Goal: Transaction & Acquisition: Obtain resource

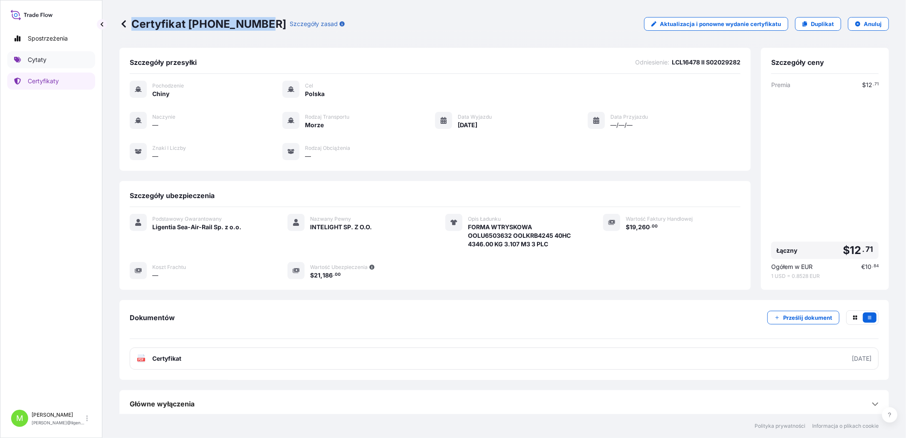
click at [40, 57] on p "Cytaty" at bounding box center [37, 59] width 19 height 9
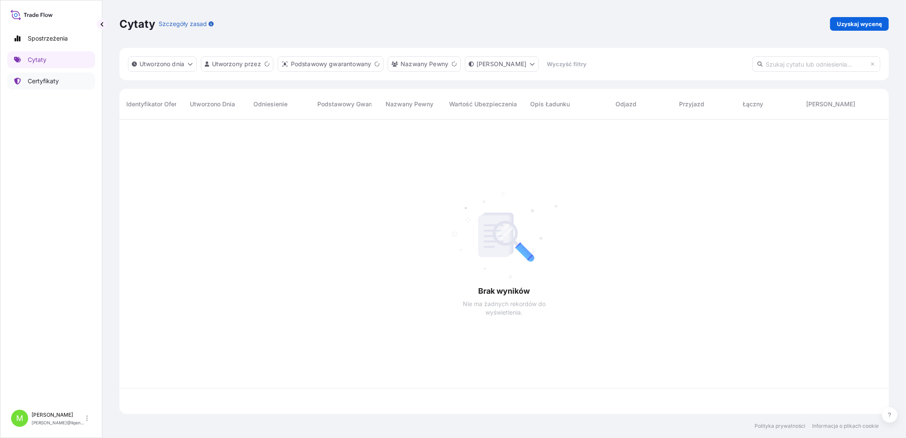
scroll to position [292, 763]
click at [854, 20] on p "Uzyskaj wycenę" at bounding box center [859, 24] width 45 height 9
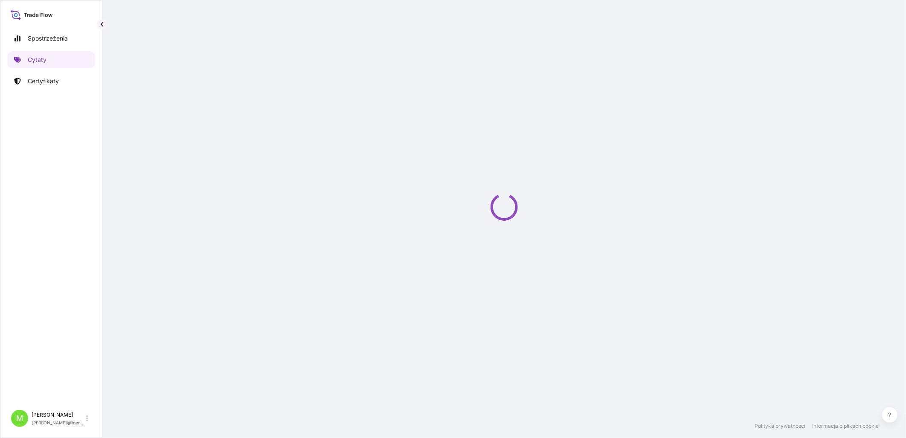
select select "Sea"
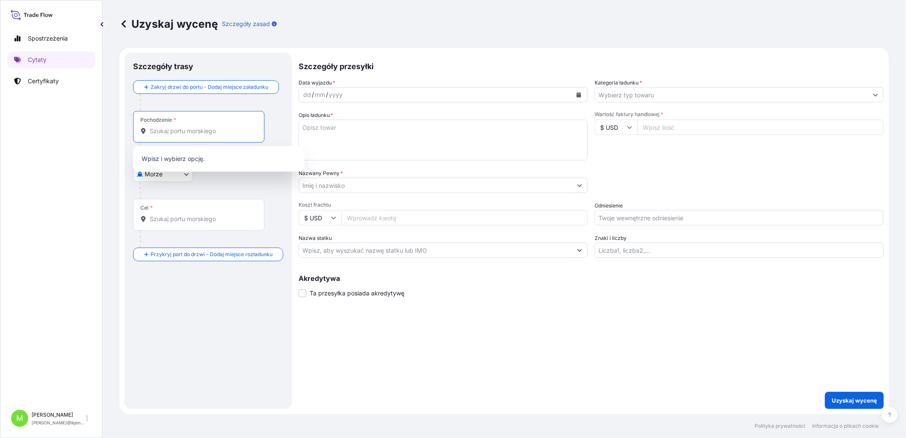
click at [188, 133] on input "Pochodzenie *" at bounding box center [202, 131] width 104 height 9
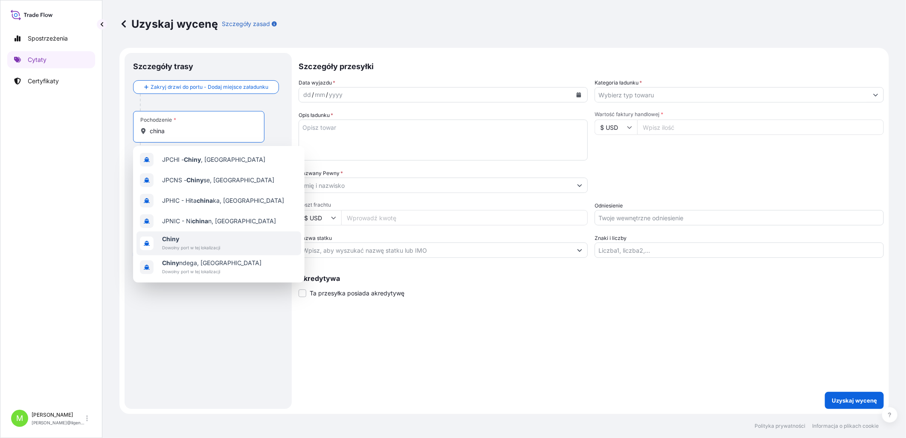
click at [221, 242] on div "Chiny Dowolny port w tej lokalizacji" at bounding box center [219, 243] width 165 height 24
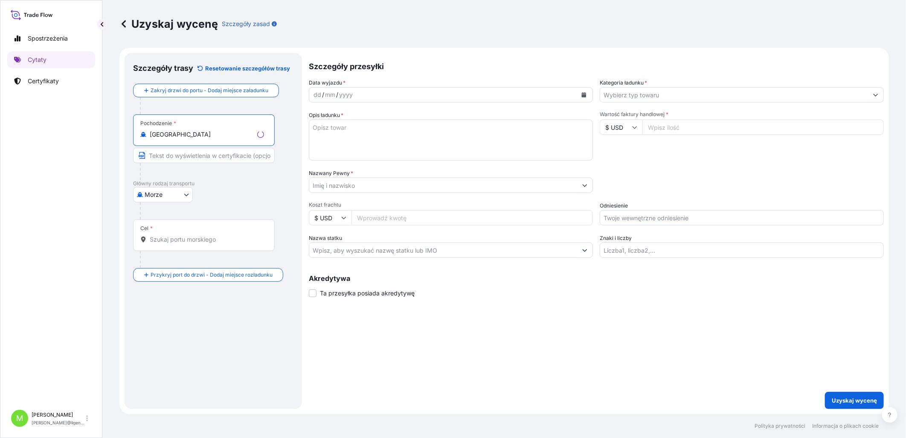
type input "[GEOGRAPHIC_DATA]"
click at [186, 242] on input "Cel *" at bounding box center [207, 239] width 114 height 9
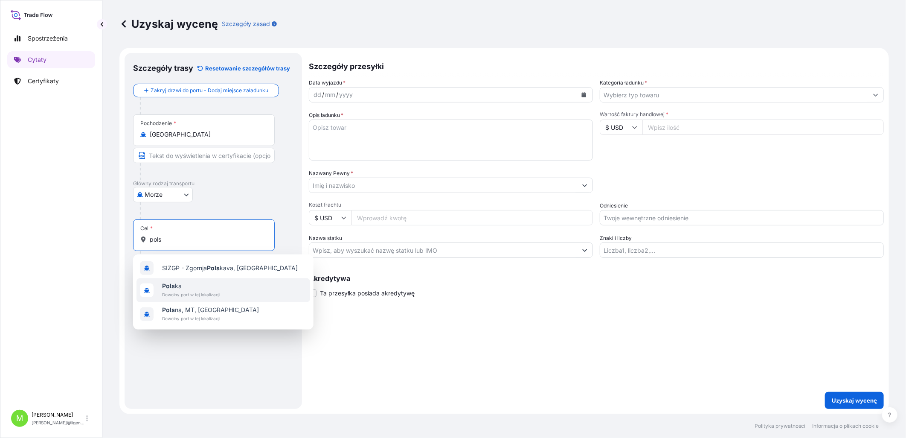
click at [198, 292] on span "Dowolny port w tej lokalizacji" at bounding box center [191, 294] width 58 height 9
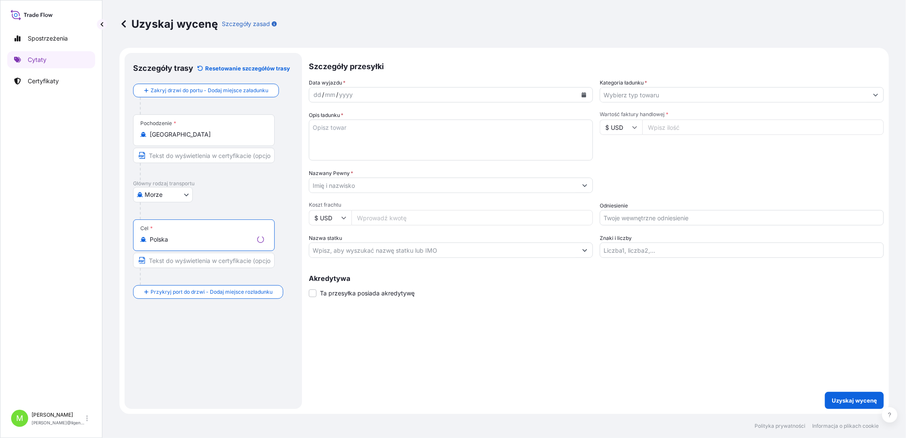
type input "Polska"
click at [313, 97] on div "dd" at bounding box center [317, 95] width 9 height 10
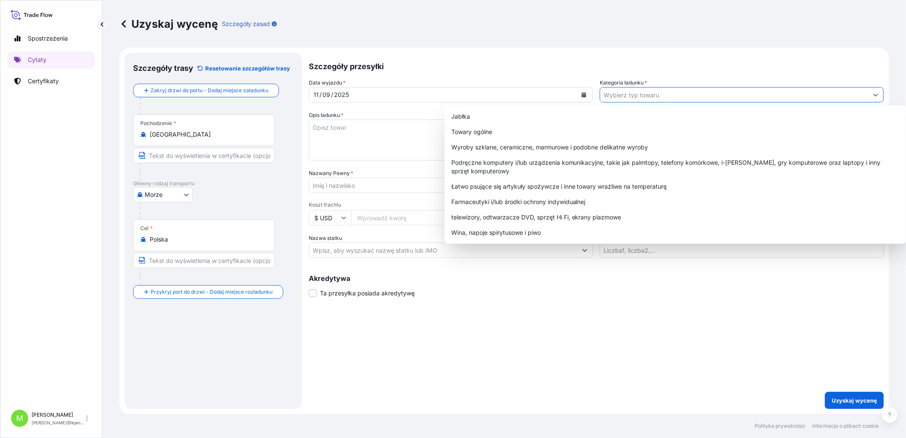
drag, startPoint x: 681, startPoint y: 94, endPoint x: 661, endPoint y: 109, distance: 25.0
click at [681, 95] on input "Kategoria ładunku *" at bounding box center [734, 94] width 268 height 15
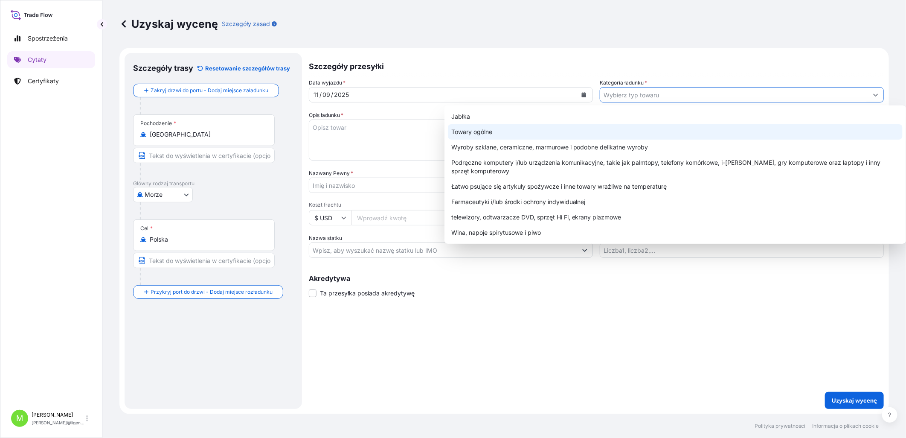
click at [478, 133] on div "Towary ogólne" at bounding box center [675, 131] width 455 height 15
type input "General Merchandise"
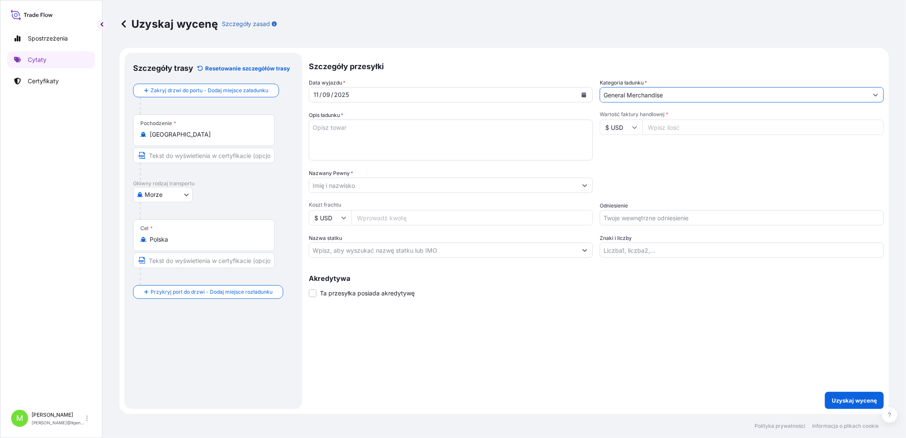
click at [320, 157] on textarea "Opis ładunku *" at bounding box center [451, 139] width 284 height 41
click at [363, 132] on textarea "Opis ładunku *" at bounding box center [451, 139] width 284 height 41
paste textarea "HEATING ELEMENT"
paste textarea "CCLU7839740 OOLJGH7239 40HC 2347.00 KG 16.17 M3 7 PLT"
type textarea "HEATING ELEMENT CCLU7839740 OOLJGH7239 40HC 2347.00 KG 16.17 M3 7 PLT"
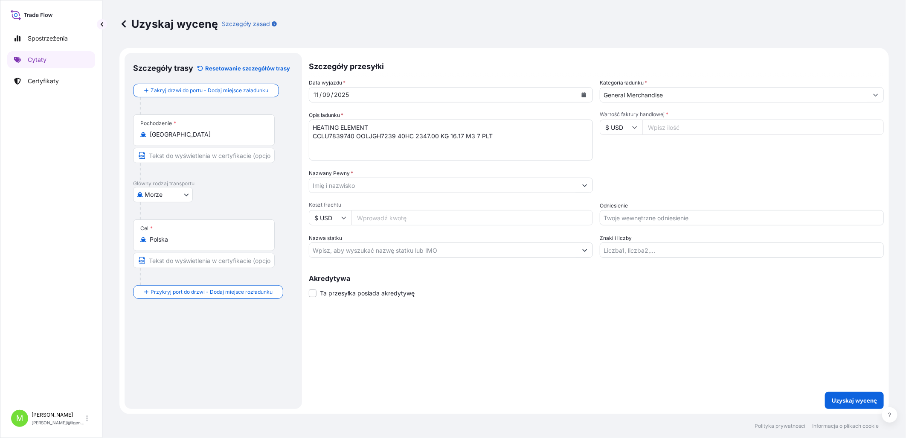
click at [660, 125] on input "Wartość faktury handlowej *" at bounding box center [764, 126] width 242 height 15
type input "67562.00"
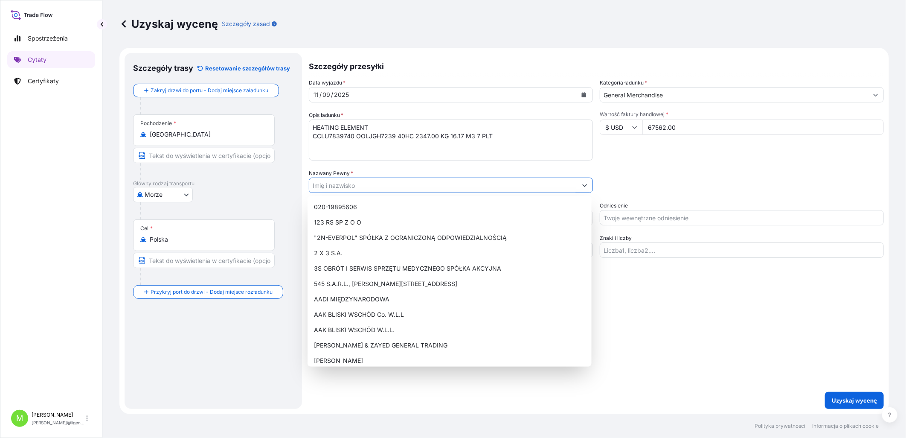
click at [412, 186] on input "Nazwany Pewny *" at bounding box center [443, 185] width 268 height 15
click at [338, 185] on input "Nazwany Pewny *" at bounding box center [443, 185] width 268 height 15
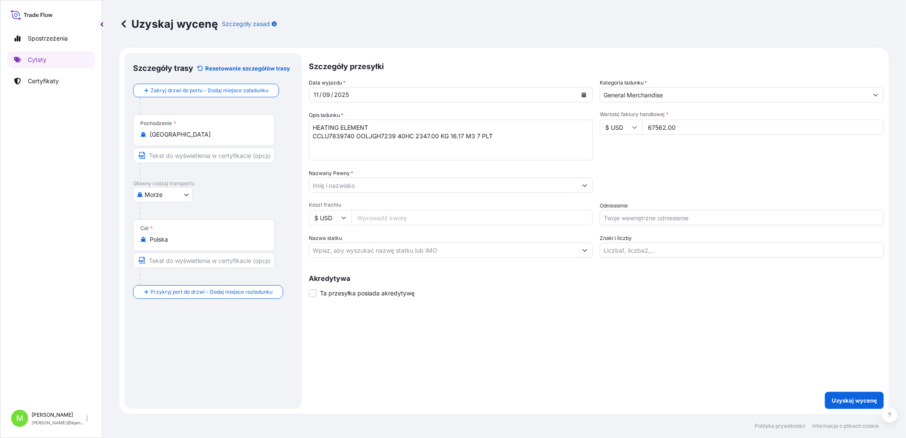
click at [357, 186] on input "Nazwany Pewny *" at bounding box center [443, 185] width 268 height 15
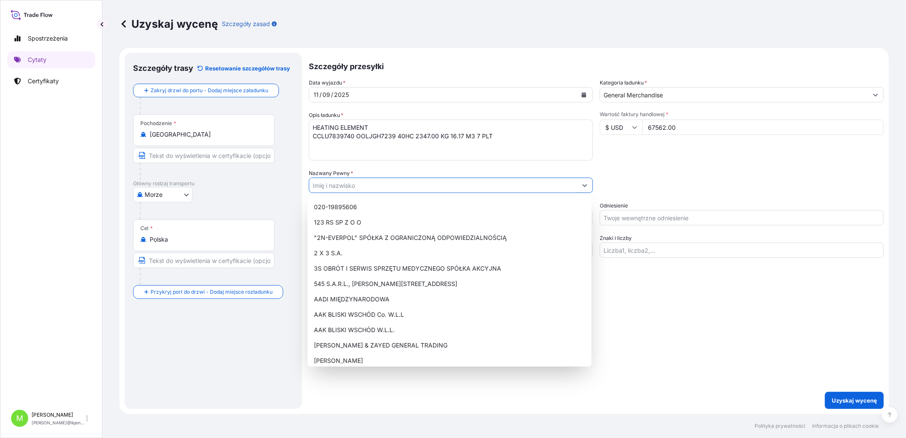
paste input "HEAT& STYLE"
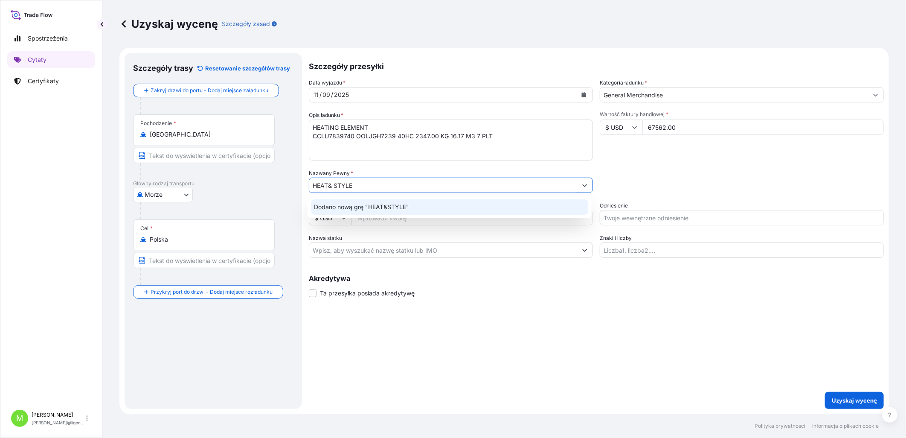
type input "HEAT& STYLE"
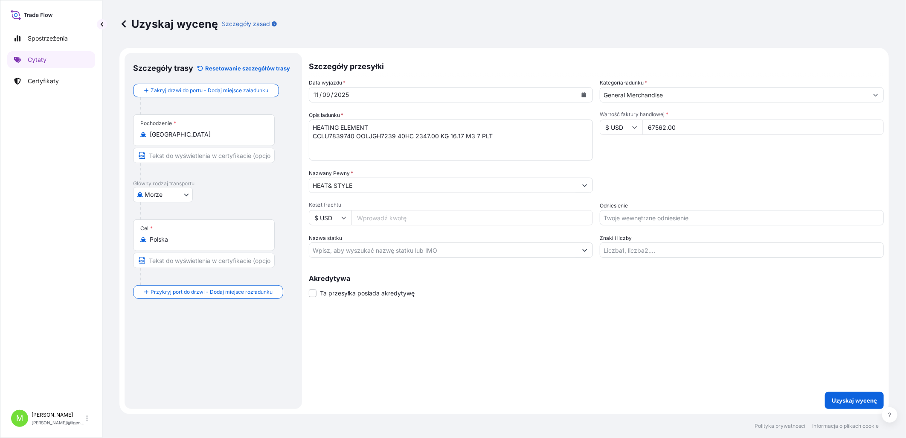
click at [568, 316] on div "Szczegóły przesyłki Data wyjazdu * [DATE] Kategoria ładunku * General Merchandi…" at bounding box center [596, 231] width 575 height 356
click at [614, 214] on input "Odniesienie" at bounding box center [742, 217] width 284 height 15
paste input "S02040949"
drag, startPoint x: 691, startPoint y: 216, endPoint x: 691, endPoint y: 227, distance: 11.1
click at [691, 227] on div "Data wyjazdu * [DATE] Kategoria ładunku * General Merchandise Opis ładunku * HE…" at bounding box center [596, 168] width 575 height 179
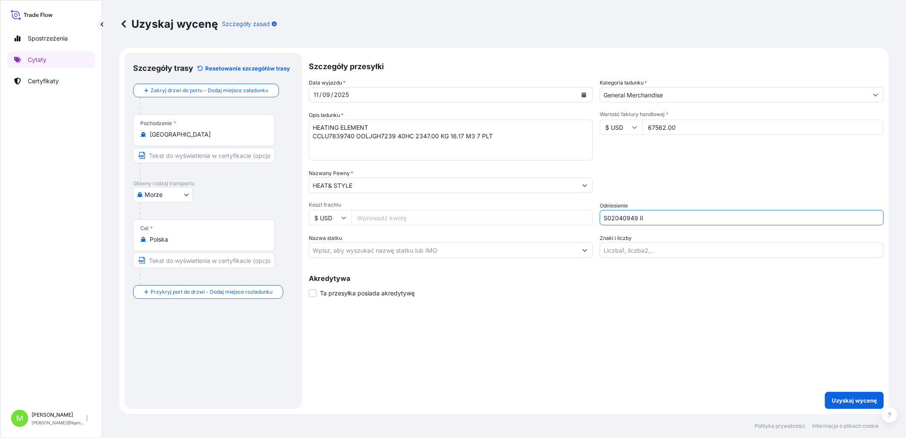
paste input "LCL16475"
type input "S02040949 II LCL16475"
click at [852, 398] on p "Uzyskaj wycenę" at bounding box center [854, 400] width 45 height 9
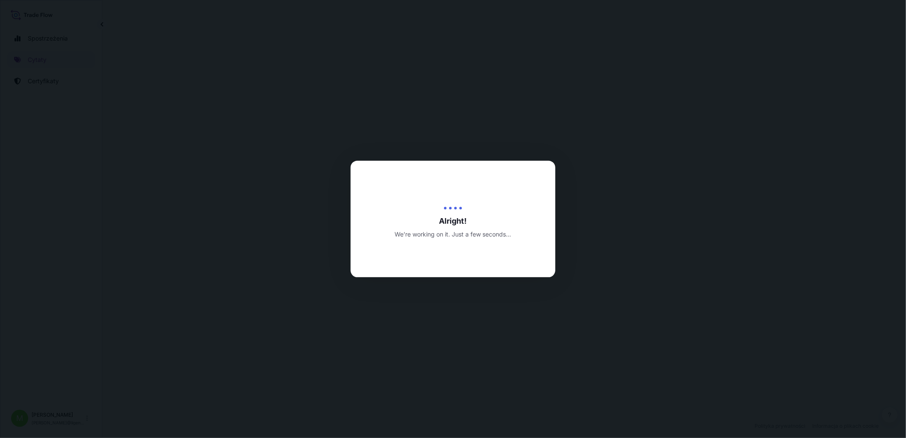
select select "Sea"
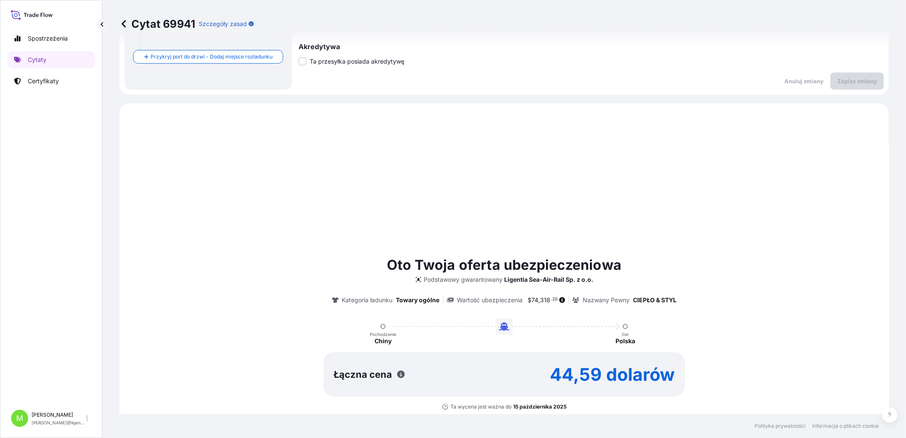
scroll to position [292, 0]
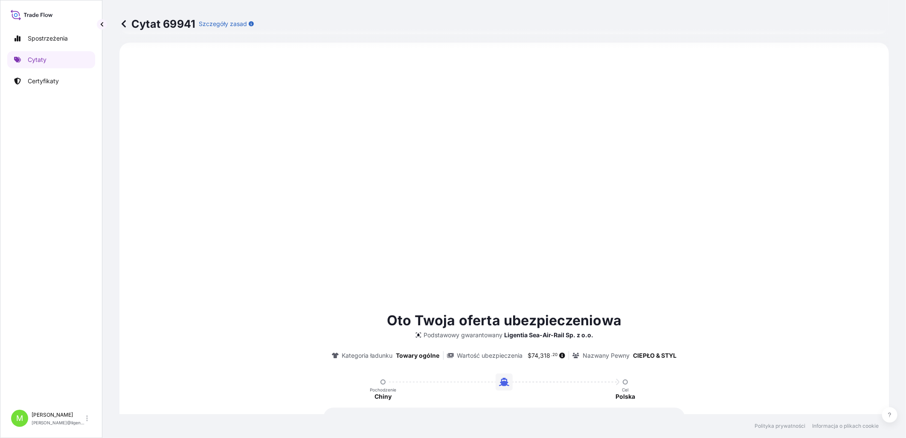
type input "[DATE]"
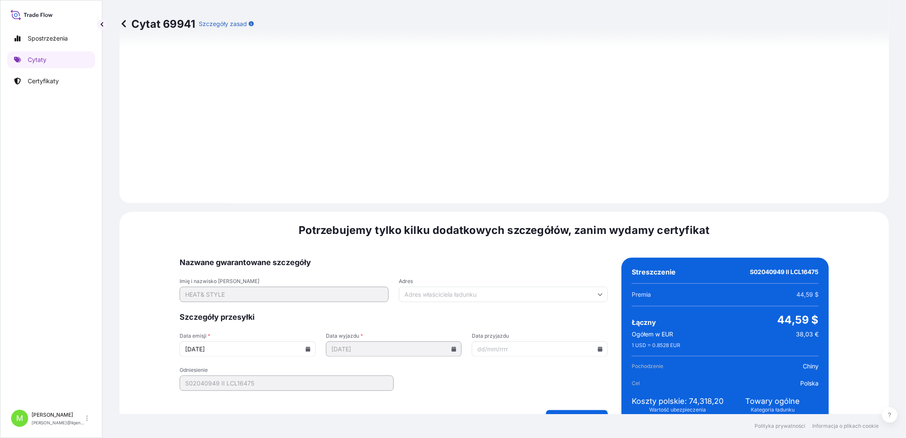
scroll to position [864, 0]
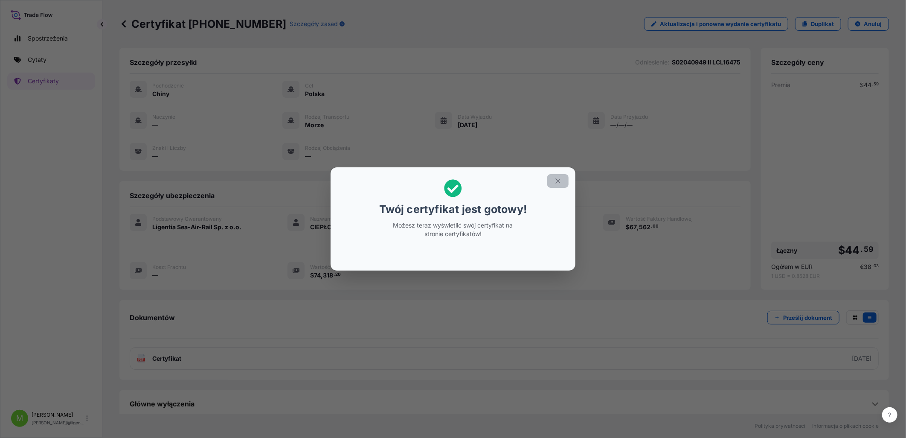
click at [558, 181] on icon "button" at bounding box center [558, 181] width 8 height 8
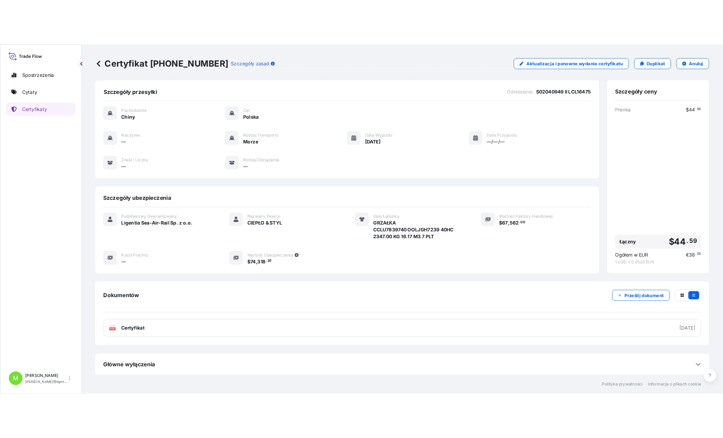
scroll to position [4, 0]
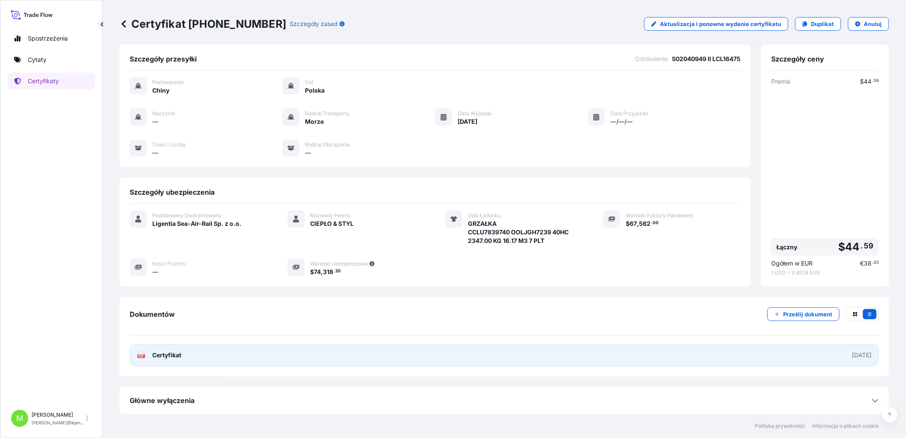
click at [175, 355] on span "Certyfikat" at bounding box center [166, 355] width 29 height 9
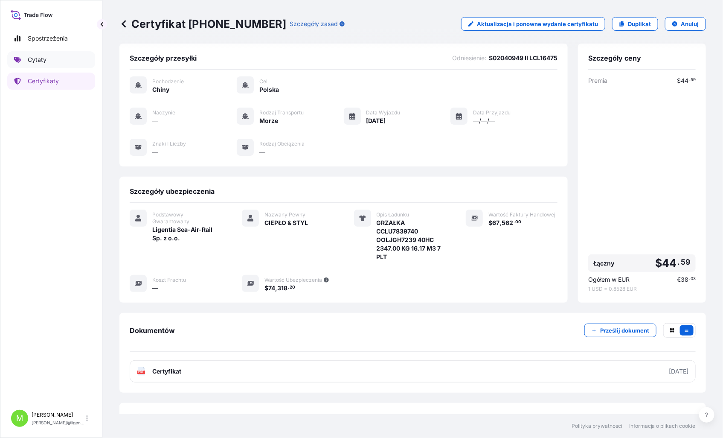
click at [49, 58] on link "Cytaty" at bounding box center [51, 59] width 88 height 17
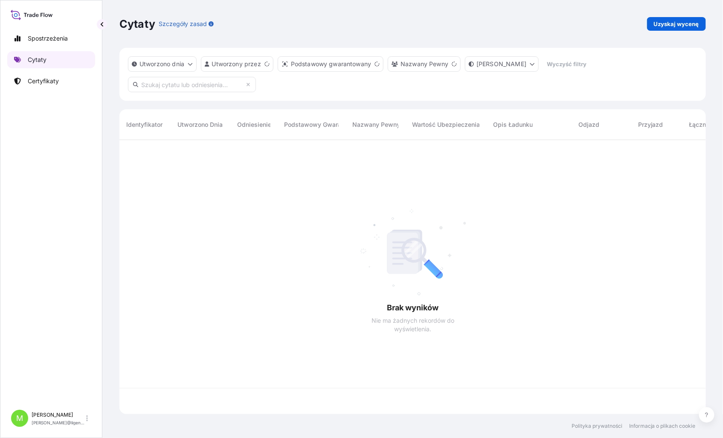
scroll to position [272, 580]
click at [686, 26] on p "Uzyskaj wycenę" at bounding box center [676, 24] width 45 height 9
select select "Sea"
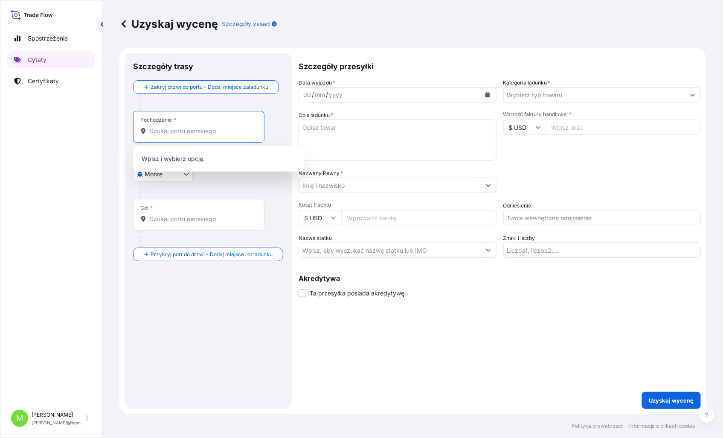
click at [179, 130] on input "Pochodzenie *" at bounding box center [202, 131] width 104 height 9
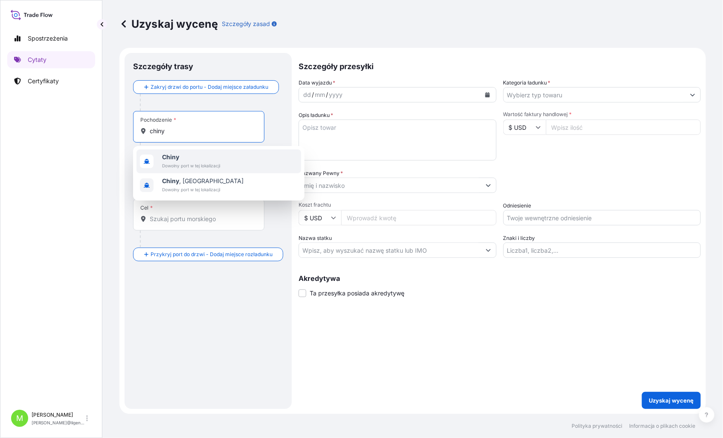
click at [182, 160] on span "Chiny" at bounding box center [191, 157] width 58 height 9
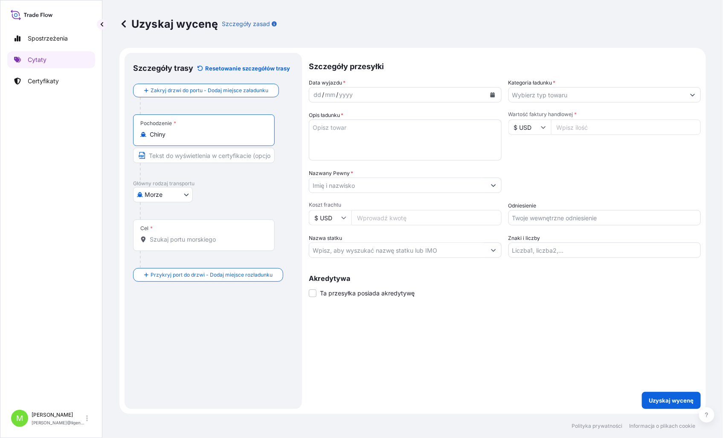
type input "Chiny"
click at [164, 223] on div "Cel *" at bounding box center [204, 235] width 142 height 32
click at [164, 235] on input "Cel *" at bounding box center [207, 239] width 114 height 9
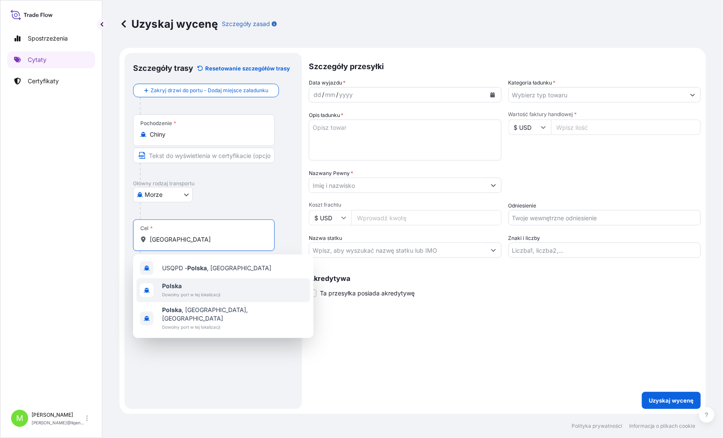
click at [182, 296] on span "Dowolny port w tej lokalizacji" at bounding box center [191, 294] width 58 height 9
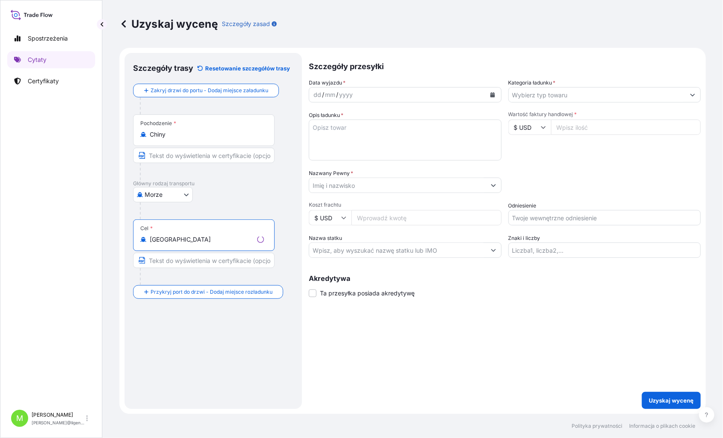
type input "[GEOGRAPHIC_DATA]"
drag, startPoint x: 316, startPoint y: 96, endPoint x: 323, endPoint y: 94, distance: 7.5
click at [317, 95] on div "dd" at bounding box center [317, 95] width 9 height 10
drag, startPoint x: 583, startPoint y: 94, endPoint x: 575, endPoint y: 94, distance: 8.1
click at [577, 94] on input "Kategoria ładunku *" at bounding box center [597, 94] width 177 height 15
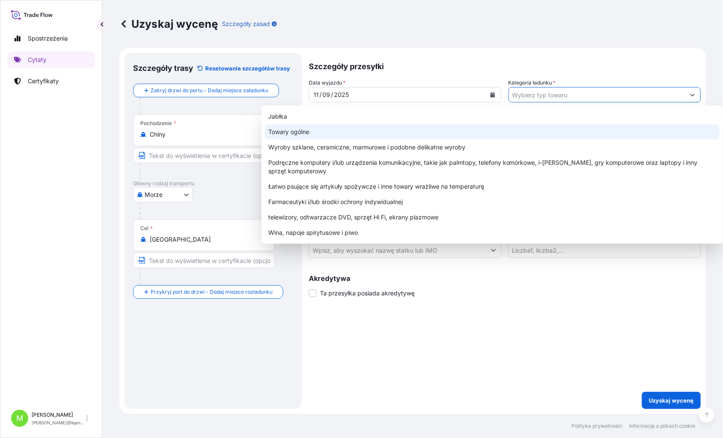
click at [297, 125] on div "Towary ogólne" at bounding box center [492, 131] width 455 height 15
type input "General Merchandise"
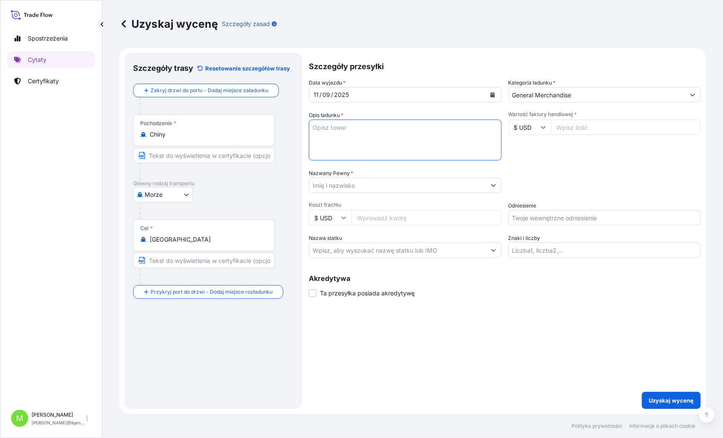
drag, startPoint x: 335, startPoint y: 134, endPoint x: 719, endPoint y: 131, distance: 384.5
click at [339, 133] on textarea "Opis ładunku *" at bounding box center [405, 139] width 193 height 41
click at [350, 128] on textarea "Opis ładunku *" at bounding box center [405, 139] width 193 height 41
paste textarea "FIRBER OPTIC CABLE/HDFE MICROTUBE"
paste textarea "TRHU5707090 OOLJGS1442 40HC 4632.00 KG 14.62 M3 8 PLT"
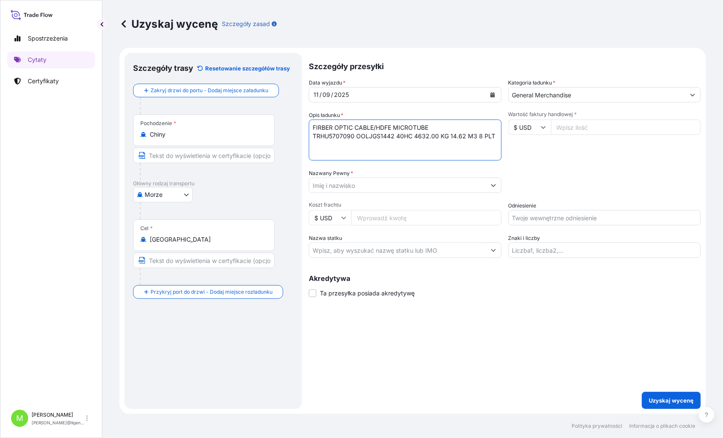
type textarea "FIRBER OPTIC CABLE/HDFE MICROTUBE TRHU5707090 OOLJGS1442 40HC 4632.00 KG 14.62 …"
click at [397, 177] on div "Nazwany Pewny *" at bounding box center [405, 181] width 193 height 24
click at [317, 186] on input "Nazwany Pewny *" at bounding box center [397, 185] width 177 height 15
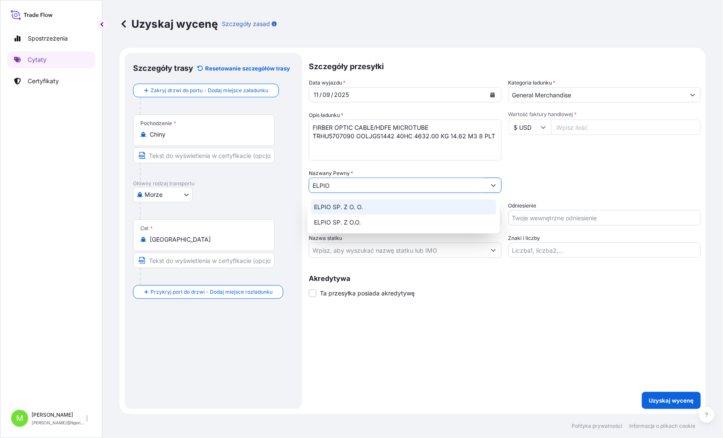
click at [354, 203] on span "ELPIO SP. Z O. O." at bounding box center [339, 207] width 49 height 9
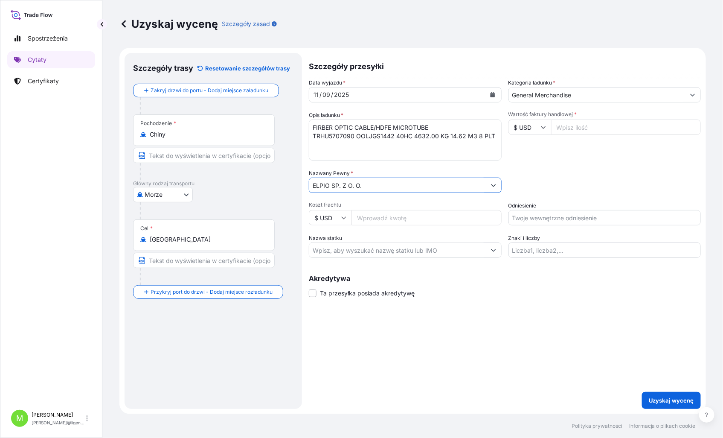
type input "ELPIO SP. Z O. O."
click at [526, 218] on input "Odniesienie" at bounding box center [605, 217] width 193 height 15
click at [531, 222] on input "Odniesienie" at bounding box center [605, 217] width 193 height 15
paste input "S02038013"
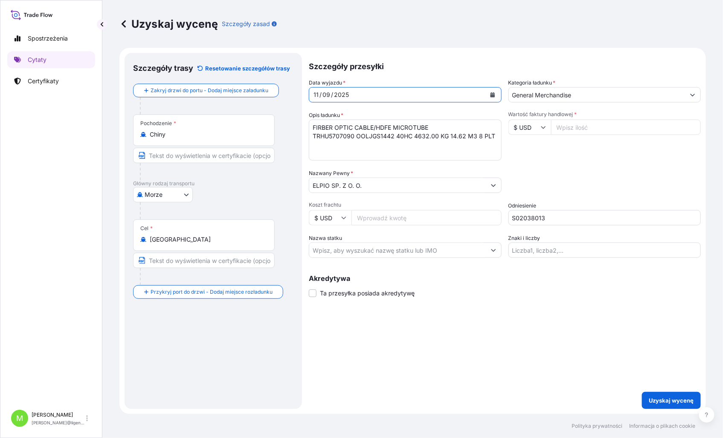
click at [313, 98] on div "11" at bounding box center [316, 95] width 7 height 10
click at [320, 95] on div "/" at bounding box center [321, 95] width 2 height 10
drag, startPoint x: 316, startPoint y: 93, endPoint x: 296, endPoint y: 93, distance: 20.1
click at [296, 93] on form "Szczegóły trasy Resetowanie szczegółów trasy Zakryj drzwi do portu - Dodaj miej…" at bounding box center [412, 231] width 587 height 366
click at [316, 92] on div "11" at bounding box center [316, 95] width 7 height 10
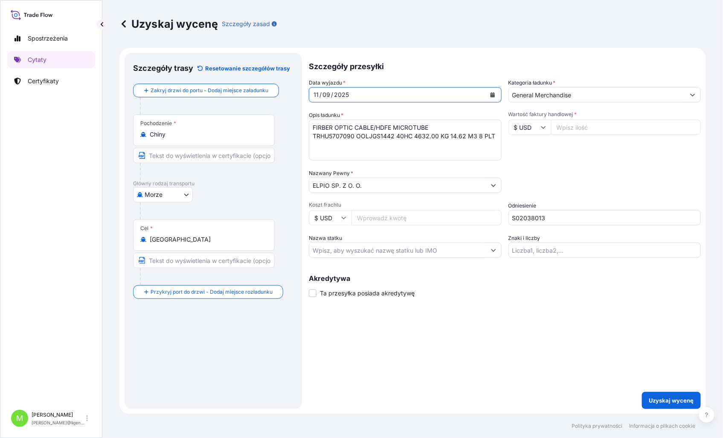
click at [313, 95] on div "11" at bounding box center [316, 95] width 7 height 10
click at [313, 93] on div "11" at bounding box center [316, 95] width 7 height 10
click at [568, 223] on input "S02038013" at bounding box center [605, 217] width 193 height 15
click at [561, 222] on input "S02038013 ii" at bounding box center [605, 217] width 193 height 15
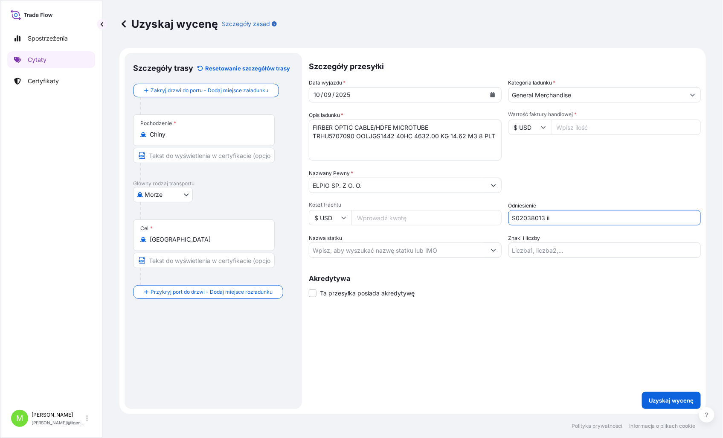
paste input "LCL16521"
click at [547, 218] on input "S02038013 ii LCL16521" at bounding box center [605, 217] width 193 height 15
type input "S02038013 II LCL16521"
click at [570, 129] on input "Wartość faktury handlowej *" at bounding box center [626, 126] width 150 height 15
type input "12353.52"
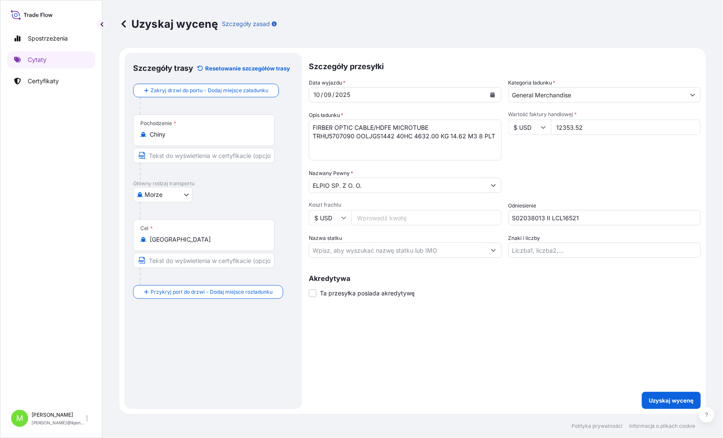
click at [594, 164] on div "Data wyjazdu * [DATE] Kategoria ładunku * General Merchandise Opis ładunku * FI…" at bounding box center [505, 168] width 392 height 179
drag, startPoint x: 526, startPoint y: 407, endPoint x: 588, endPoint y: 403, distance: 62.4
click at [533, 404] on div "Szczegóły przesyłki Data wyjazdu * [DATE] Kategoria ładunku * General Merchandi…" at bounding box center [505, 231] width 392 height 356
click at [665, 397] on p "Uzyskaj wycenę" at bounding box center [671, 400] width 45 height 9
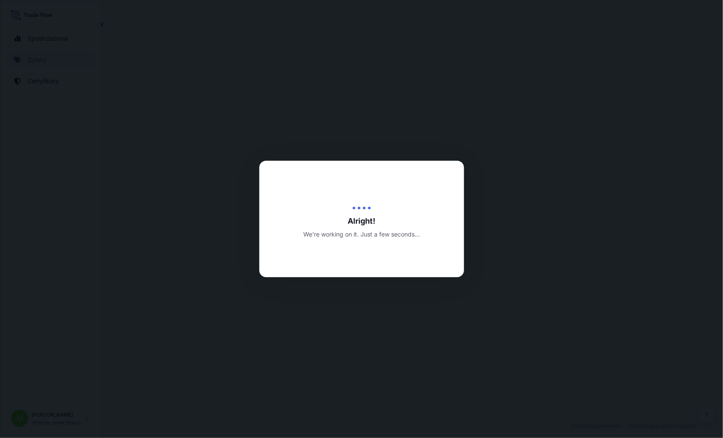
select select "Sea"
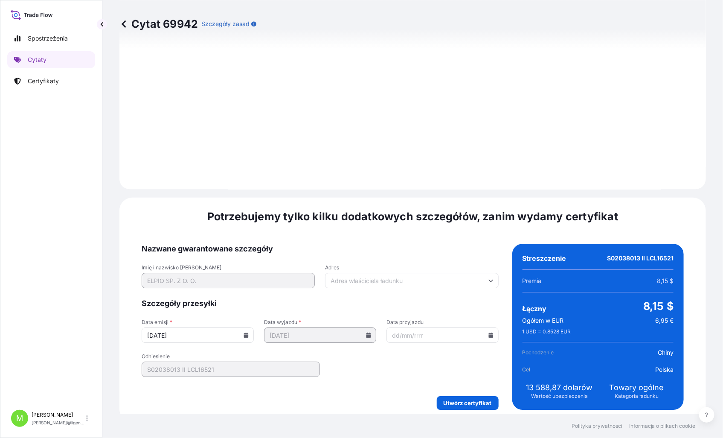
scroll to position [864, 0]
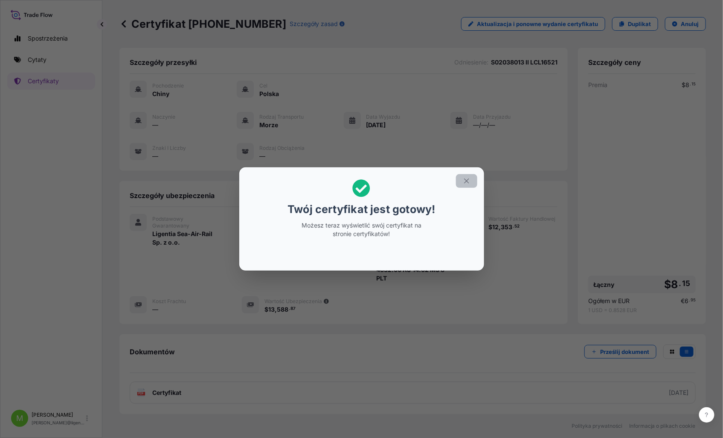
click at [463, 181] on icon "button" at bounding box center [467, 181] width 8 height 8
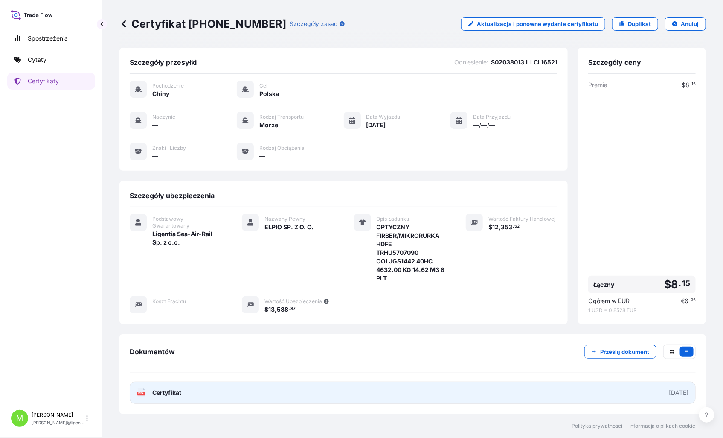
click at [211, 383] on link "PDF Certyfikat [DATE]" at bounding box center [413, 393] width 566 height 22
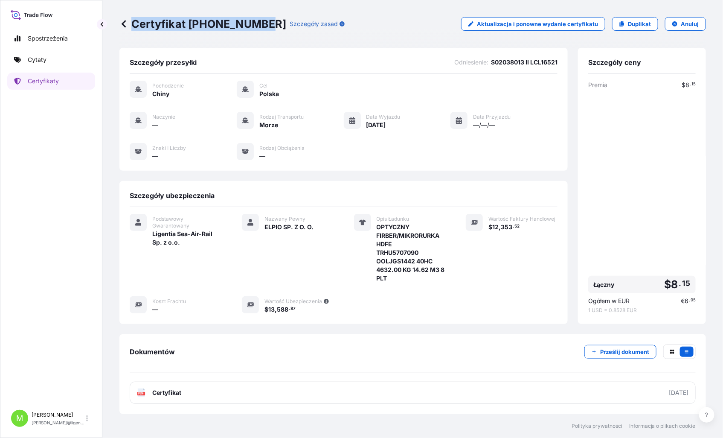
drag, startPoint x: 262, startPoint y: 25, endPoint x: 161, endPoint y: 33, distance: 101.5
click at [134, 32] on div "Certyfikat [PHONE_NUMBER] Szczegóły zasad Aktualizacja i ponowne wydanie certyf…" at bounding box center [412, 24] width 587 height 48
copy font "Certyfikat [PHONE_NUMBER]"
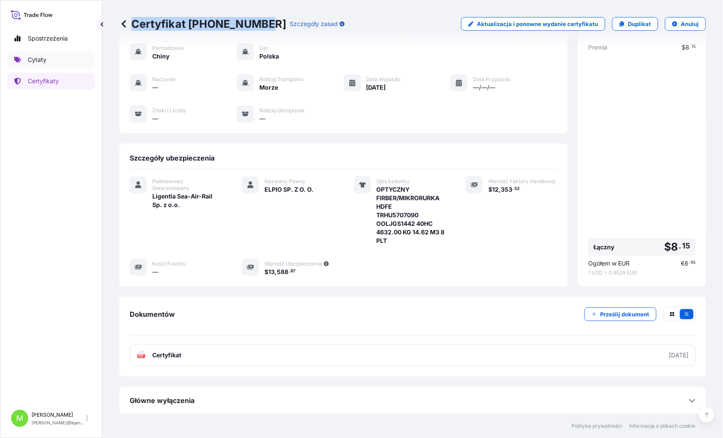
click at [48, 54] on link "Cytaty" at bounding box center [51, 59] width 88 height 17
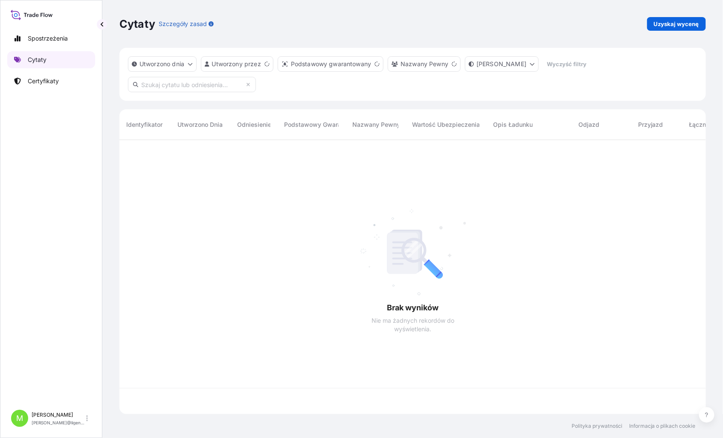
scroll to position [272, 580]
click at [669, 23] on p "Uzyskaj wycenę" at bounding box center [676, 24] width 45 height 9
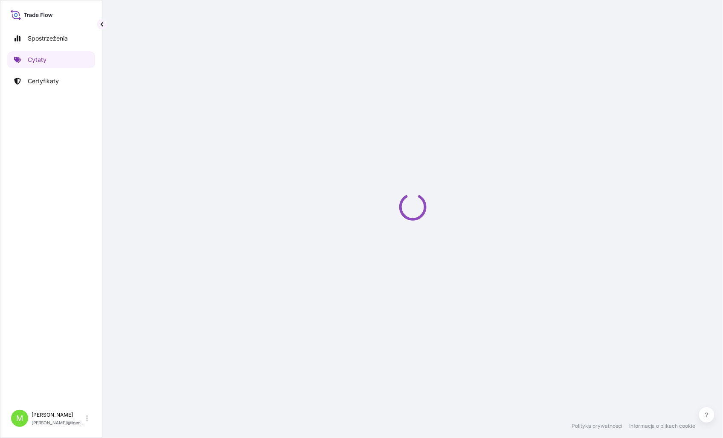
select select "Sea"
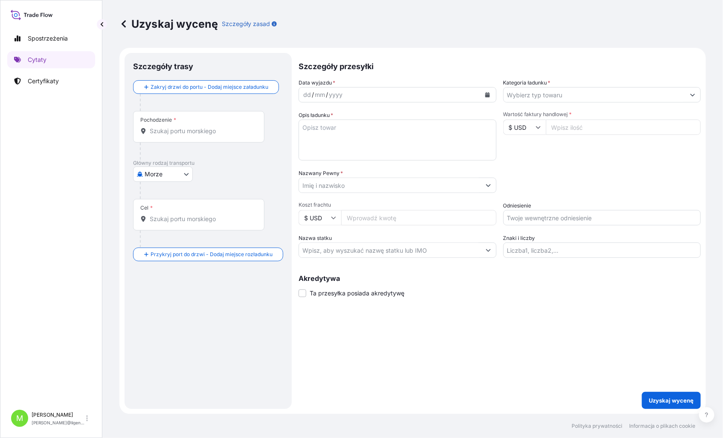
click at [174, 134] on input "Pochodzenie *" at bounding box center [202, 131] width 104 height 9
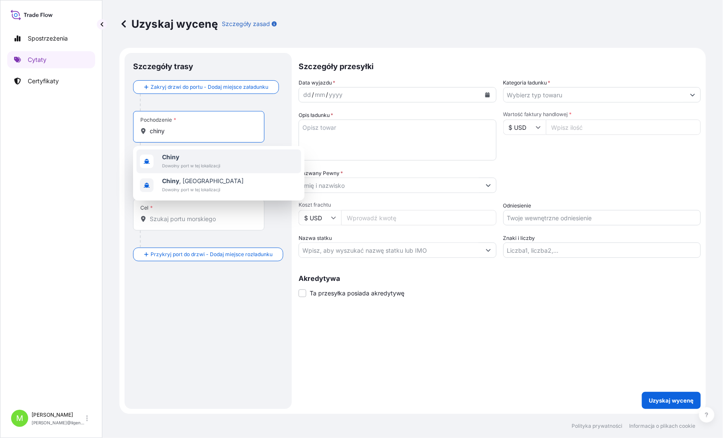
click at [216, 161] on span "Dowolny port w tej lokalizacji" at bounding box center [191, 165] width 58 height 9
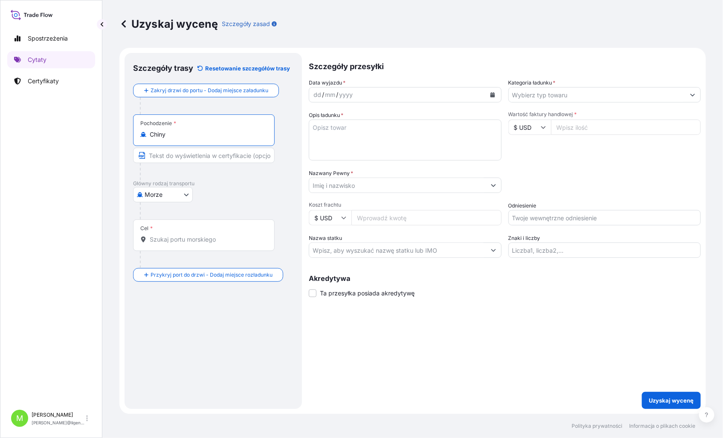
type input "Chiny"
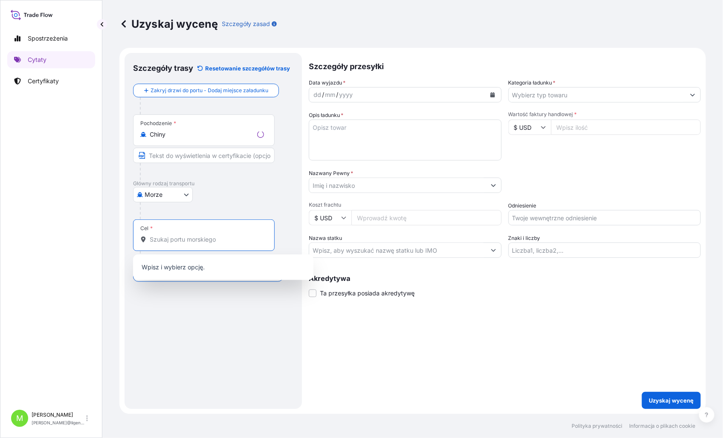
click at [209, 239] on input "Cel *" at bounding box center [207, 239] width 114 height 9
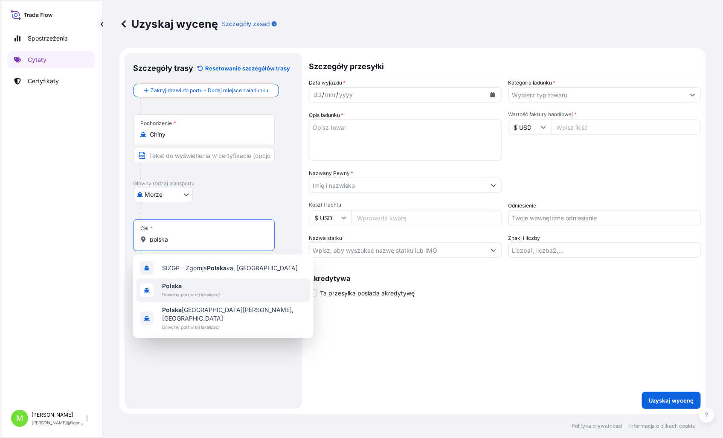
click at [189, 293] on span "Dowolny port w tej lokalizacji" at bounding box center [191, 294] width 58 height 9
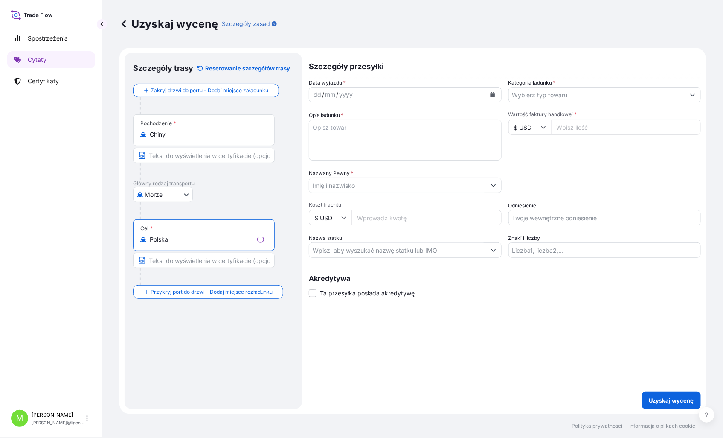
type input "Polska"
click at [316, 97] on div "dd" at bounding box center [317, 95] width 9 height 10
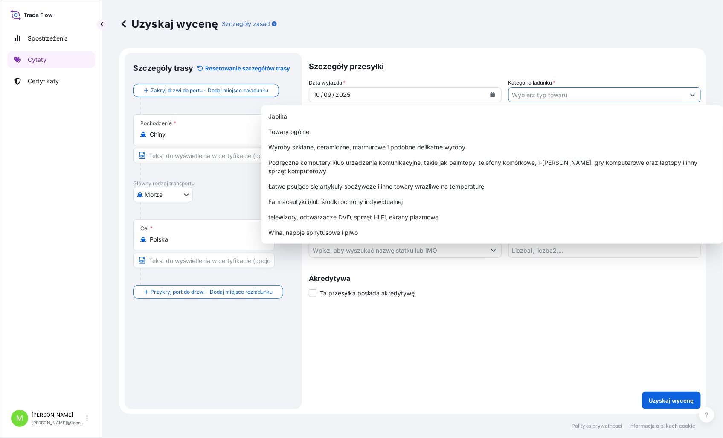
click at [527, 95] on input "Kategoria ładunku *" at bounding box center [597, 94] width 177 height 15
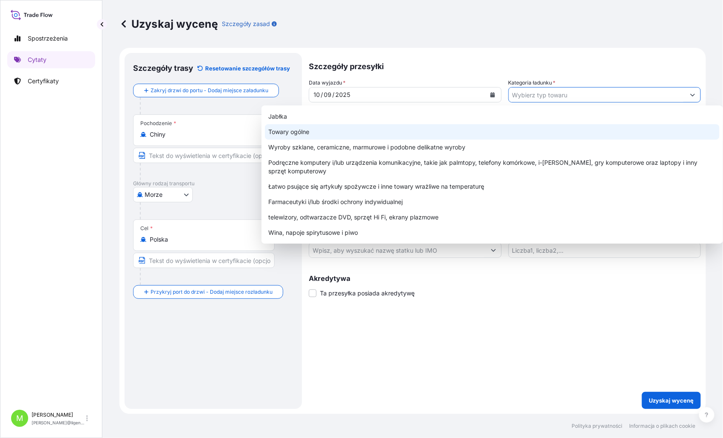
click at [312, 131] on div "Towary ogólne" at bounding box center [492, 131] width 455 height 15
type input "General Merchandise"
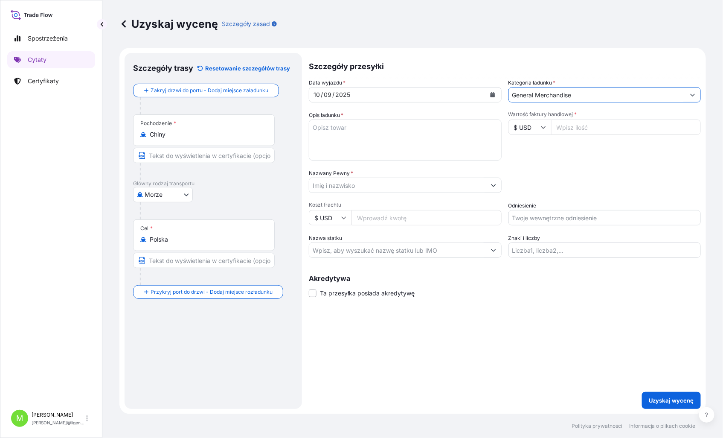
click at [335, 146] on textarea "Opis ładunku *" at bounding box center [405, 139] width 193 height 41
click at [323, 123] on textarea "Opis ładunku *" at bounding box center [405, 139] width 193 height 41
paste textarea "Fiber Pigtail"
type textarea "Fiber Pigtail Fiber Pigtail"
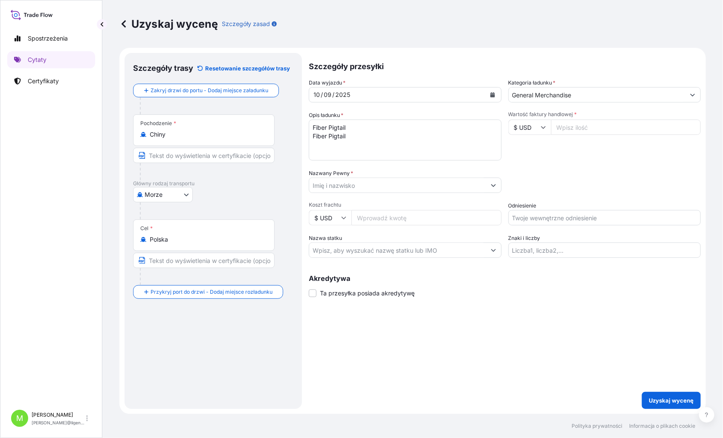
click at [591, 130] on input "Wartość faktury handlowej *" at bounding box center [626, 126] width 150 height 15
type input "6316.00"
click at [638, 178] on div "Packing Category Type to search a container mode Najpierw wybierz podstawowy śr…" at bounding box center [605, 181] width 193 height 24
click at [346, 182] on input "Nazwany Pewny *" at bounding box center [397, 185] width 177 height 15
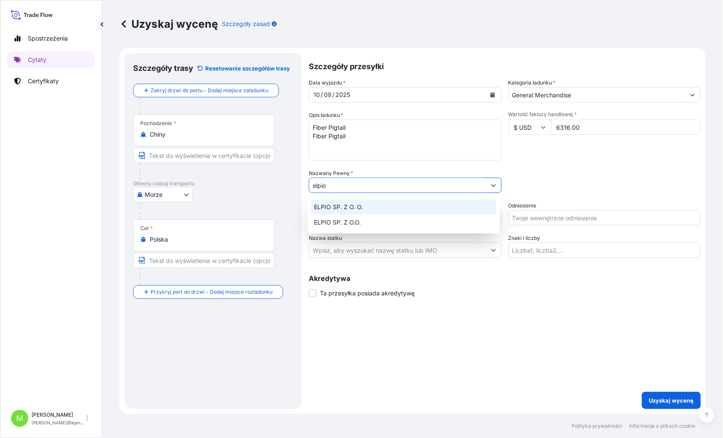
click at [360, 205] on span "ELPIO SP. Z O. O." at bounding box center [339, 207] width 49 height 9
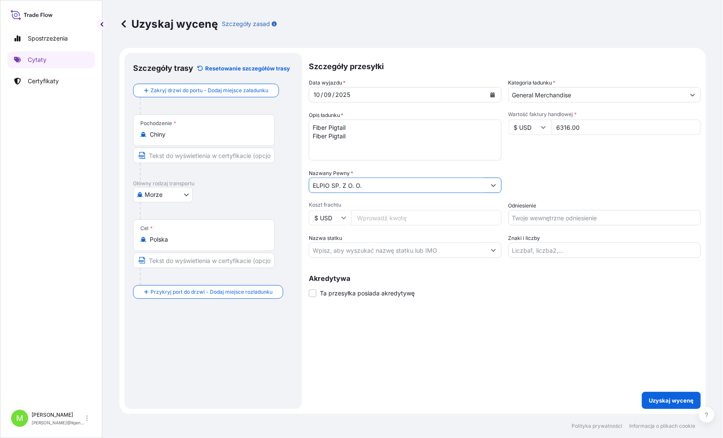
type input "ELPIO SP. Z O. O."
click at [529, 347] on div "Szczegóły przesyłki Data wyjazdu * [DATE] Kategoria ładunku * General Merchandi…" at bounding box center [505, 231] width 392 height 356
click at [540, 216] on input "Odniesienie" at bounding box center [605, 217] width 193 height 15
click at [555, 221] on input "Odniesienie" at bounding box center [605, 217] width 193 height 15
paste input "S02024201"
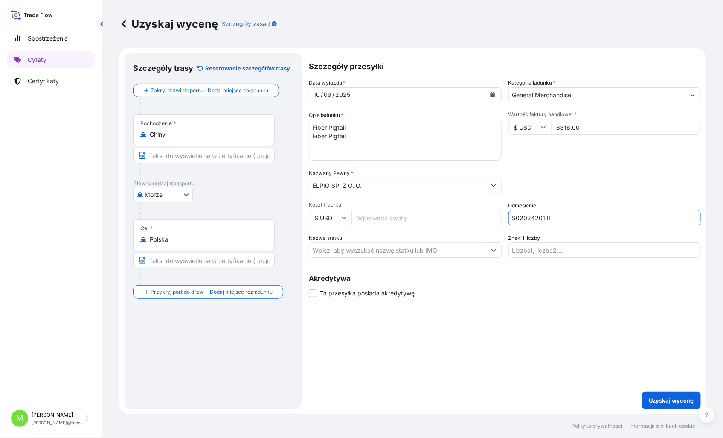
click at [597, 220] on input "S02024201 II" at bounding box center [605, 217] width 193 height 15
paste input "LCL16451"
type input "S02024201 II LCL16451"
click at [395, 358] on div "Szczegóły przesyłki Data wyjazdu * [DATE] Kategoria ładunku * General Merchandi…" at bounding box center [505, 231] width 392 height 356
drag, startPoint x: 353, startPoint y: 137, endPoint x: 286, endPoint y: 138, distance: 67.4
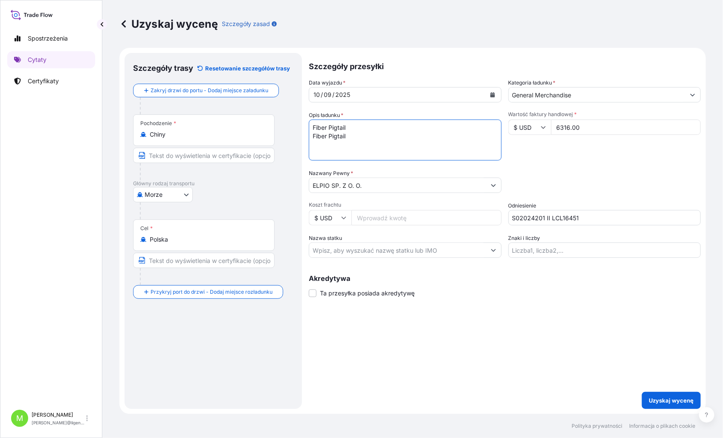
click at [286, 138] on form "Szczegóły trasy Resetowanie szczegółów trasy Zakryj drzwi do portu - Dodaj miej…" at bounding box center [412, 231] width 587 height 366
paste textarea "OOLU6503632 OOLKRB4245 40HC 735.00 KG 1.924 M3 1 PKG C"
type textarea "Fiber Pigtail OOLU6503632 OOLKRB4245 40HC 735.00 KG 1.924 M3 1 PKG"
click at [559, 329] on div "Szczegóły przesyłki Data wyjazdu * [DATE] Kategoria ładunku * General Merchandi…" at bounding box center [505, 231] width 392 height 356
click at [662, 399] on p "Uzyskaj wycenę" at bounding box center [671, 400] width 45 height 9
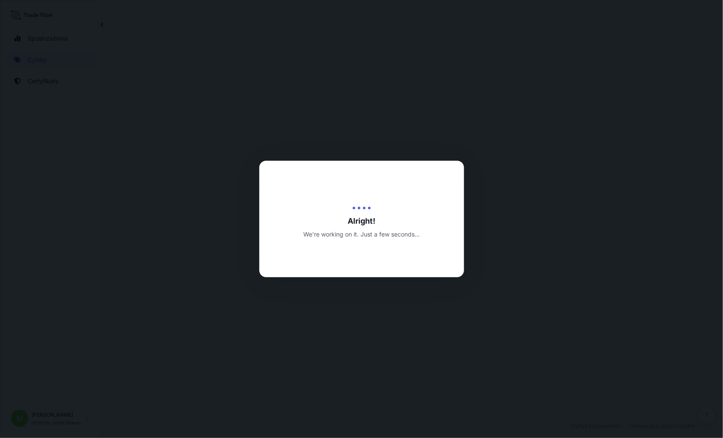
select select "Sea"
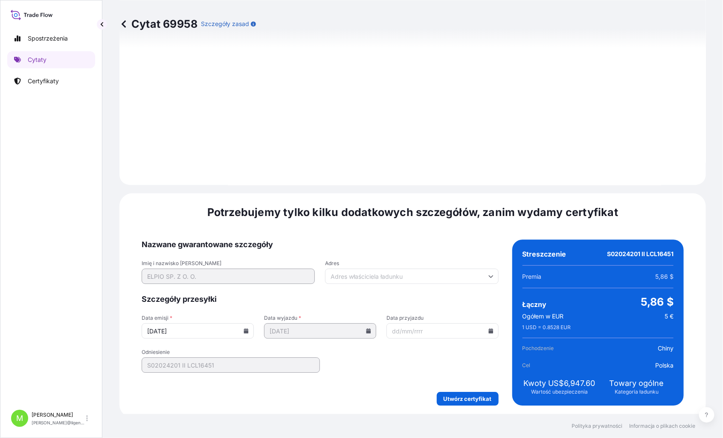
scroll to position [864, 0]
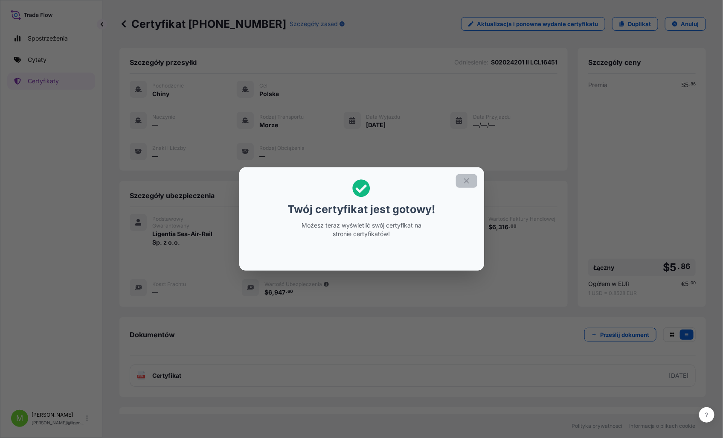
click at [461, 186] on button "button" at bounding box center [466, 181] width 21 height 14
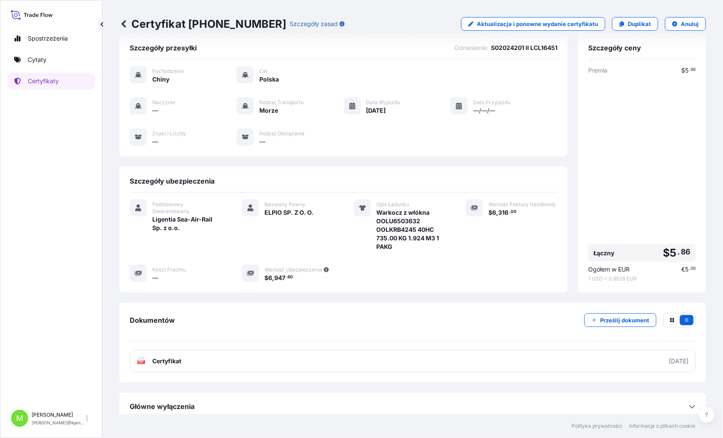
scroll to position [21, 0]
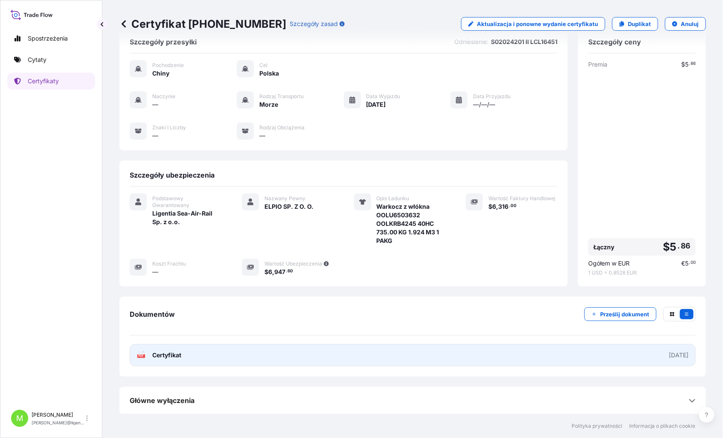
click at [364, 353] on link "PDF Certyfikat [DATE]" at bounding box center [413, 355] width 566 height 22
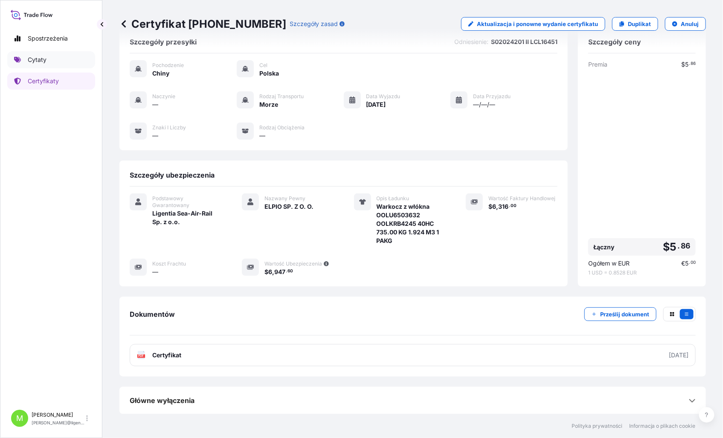
click at [57, 60] on link "Cytaty" at bounding box center [51, 59] width 88 height 17
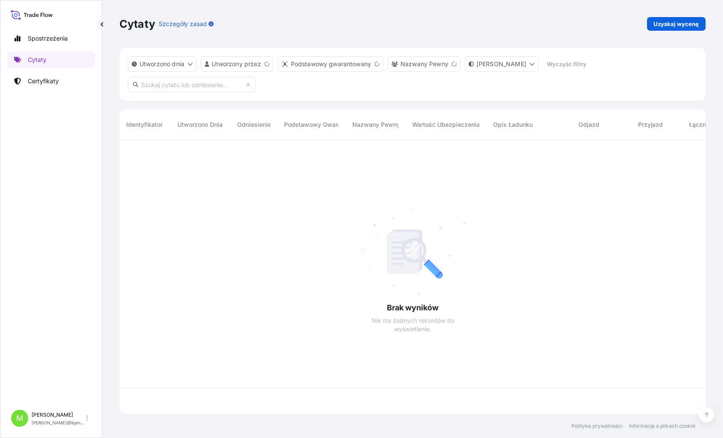
scroll to position [272, 580]
click at [680, 23] on p "Uzyskaj wycenę" at bounding box center [676, 24] width 45 height 9
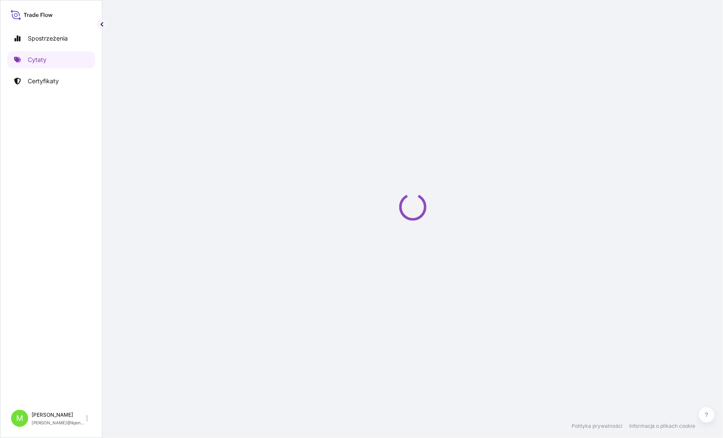
select select "Sea"
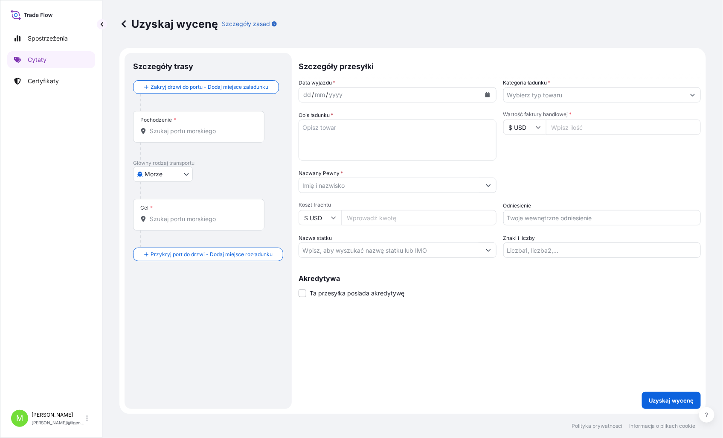
click at [176, 138] on div "Pochodzenie *" at bounding box center [198, 127] width 131 height 32
click at [176, 135] on input "Pochodzenie *" at bounding box center [202, 131] width 104 height 9
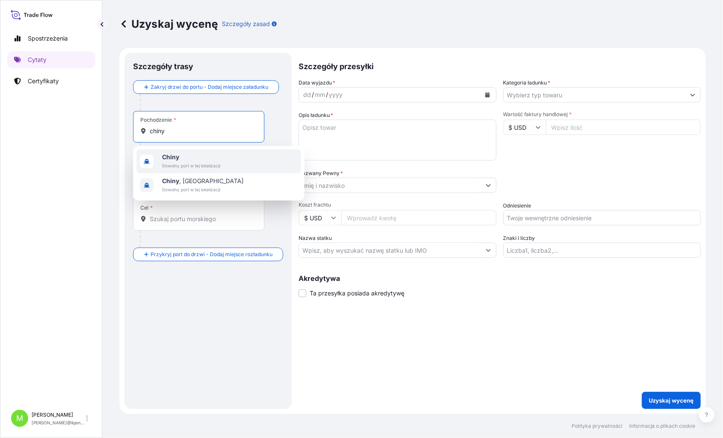
click at [195, 163] on span "Dowolny port w tej lokalizacji" at bounding box center [191, 165] width 58 height 9
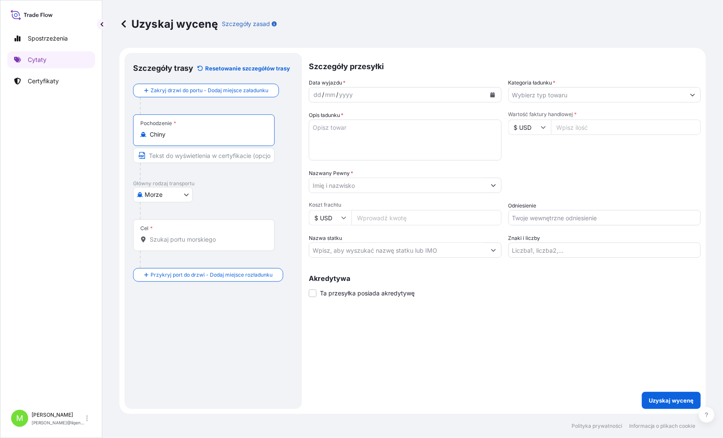
type input "Chiny"
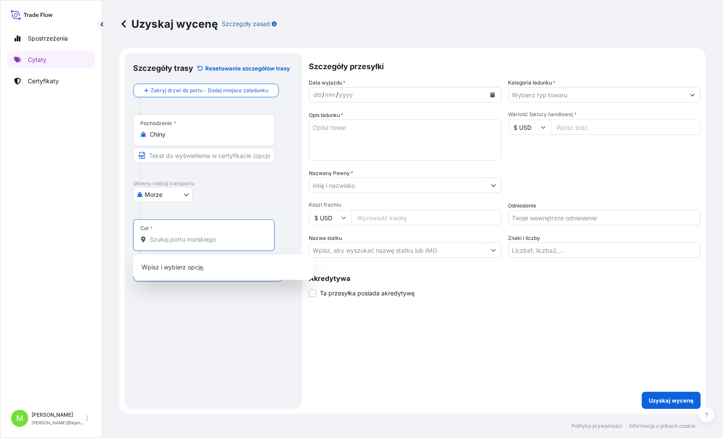
click at [212, 242] on input "Cel *" at bounding box center [207, 239] width 114 height 9
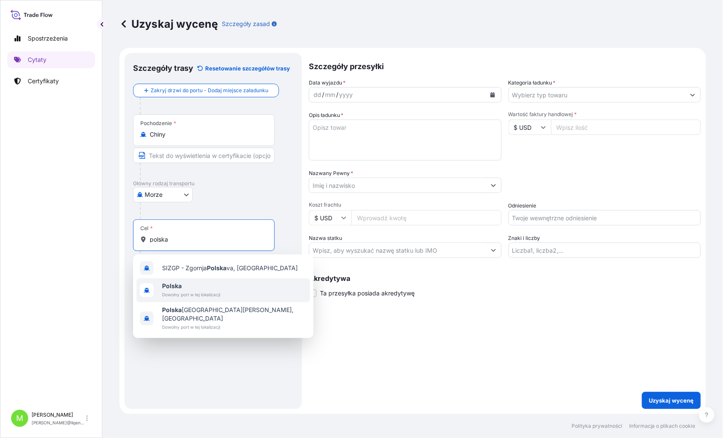
click at [207, 290] on span "Dowolny port w tej lokalizacji" at bounding box center [191, 294] width 58 height 9
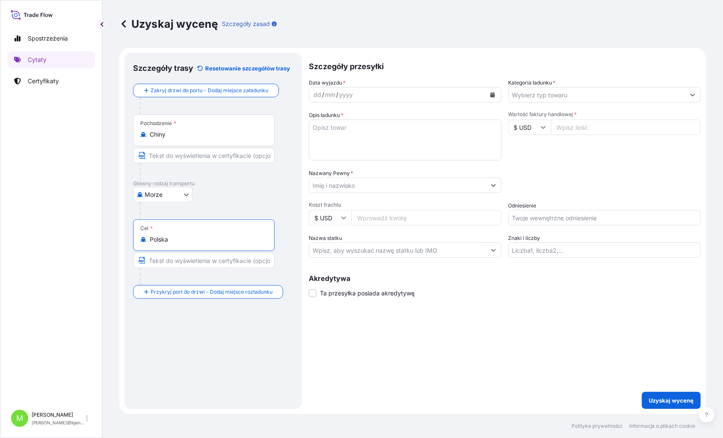
type input "Polska"
click at [555, 216] on input "Odniesienie" at bounding box center [605, 217] width 193 height 15
paste input "LCL16362 / S02045638"
type input "LCL16362 / S02045638"
click at [575, 130] on input "Wartość faktury handlowej *" at bounding box center [626, 126] width 150 height 15
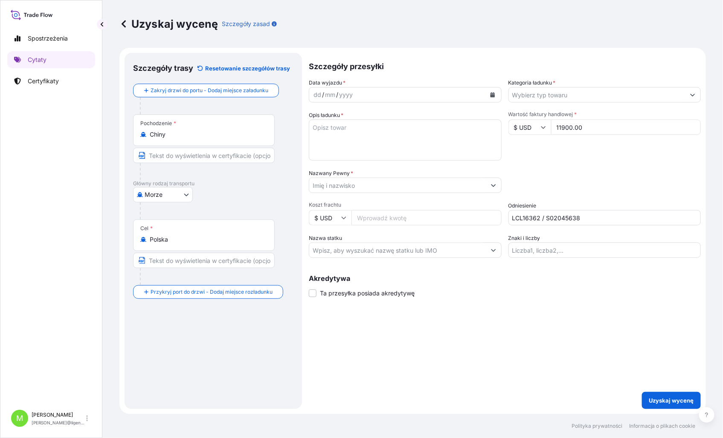
type input "11900.00"
click at [313, 88] on div "dd / mm / yyyy" at bounding box center [397, 94] width 177 height 15
click at [314, 93] on div "dd" at bounding box center [317, 95] width 9 height 10
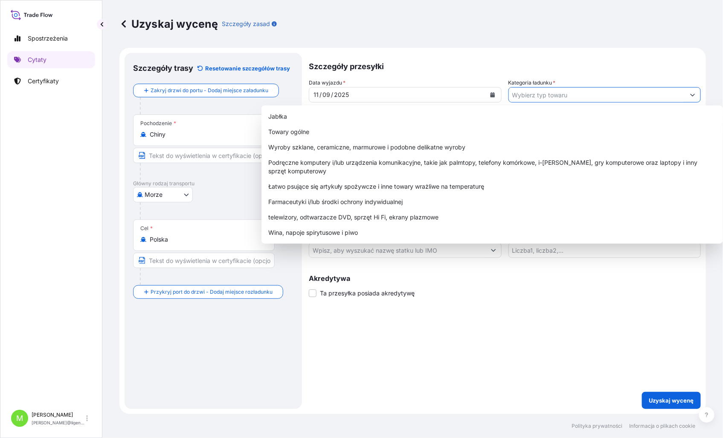
click at [527, 96] on input "Kategoria ładunku *" at bounding box center [597, 94] width 177 height 15
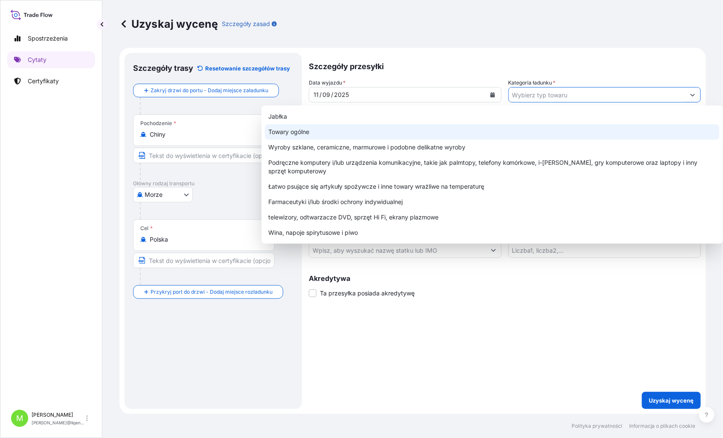
click at [331, 135] on div "Towary ogólne" at bounding box center [492, 131] width 455 height 15
type input "General Merchandise"
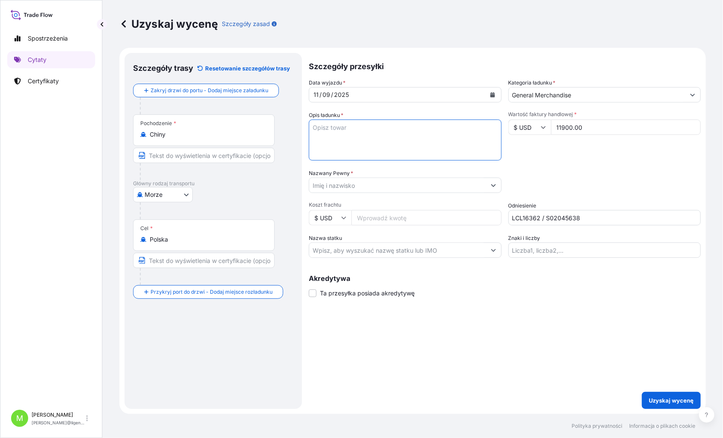
click at [336, 137] on textarea "Opis ładunku *" at bounding box center [405, 139] width 193 height 41
drag, startPoint x: 334, startPoint y: 134, endPoint x: 333, endPoint y: 129, distance: 4.7
click at [333, 133] on textarea "Opis ładunku *" at bounding box center [405, 139] width 193 height 41
paste textarea "motor recycling machine"
click at [318, 138] on textarea "motor recycling machine" at bounding box center [405, 139] width 193 height 41
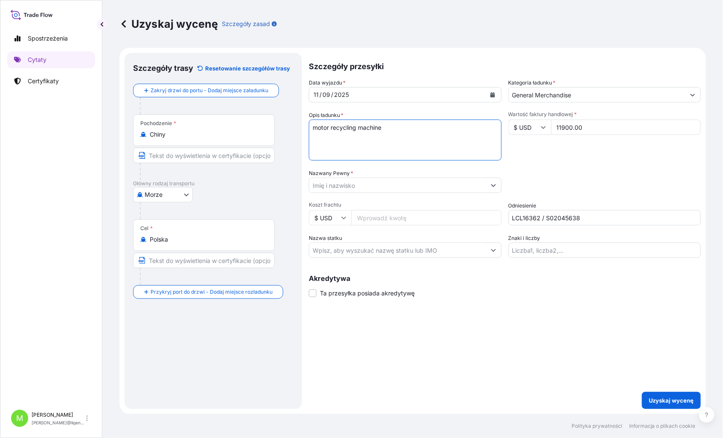
paste textarea "TRHU5707090"
click at [393, 139] on textarea "motor recycling machine TRHU5707090 40hc," at bounding box center [405, 139] width 193 height 41
paste textarea "1 450,000"
type textarea "motor recycling machine TRHU5707090 40hc, 1 450,000 kgs, 4,760m3, 3 pkg"
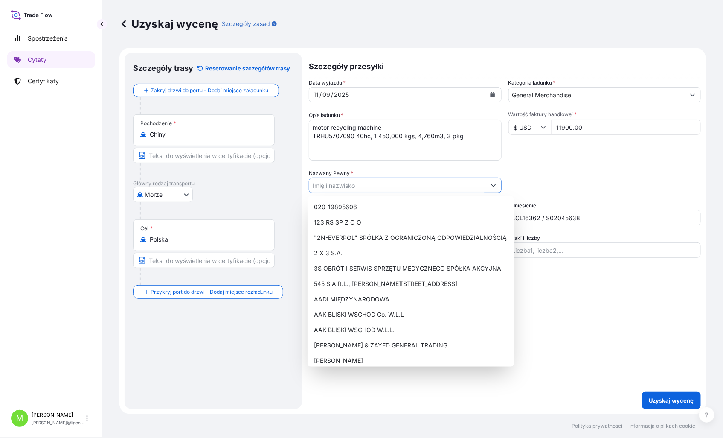
click at [342, 181] on input "Nazwany Pewny *" at bounding box center [397, 185] width 177 height 15
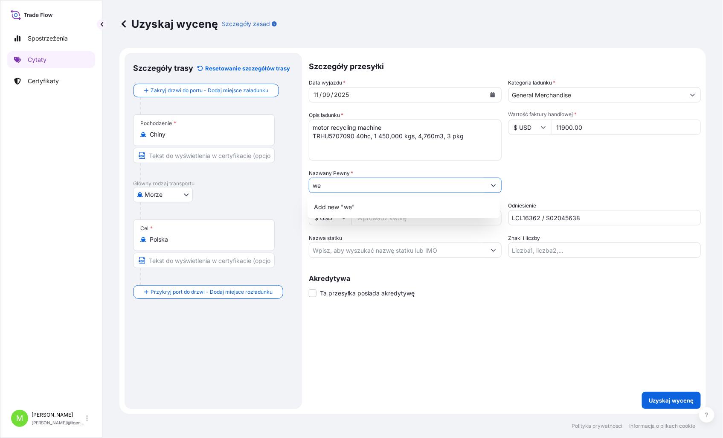
type input "w"
type input "WE-MET PRZEDSIĘBIORSTWO"
click at [566, 374] on div "Szczegóły przesyłki Data wyjazdu * [DATE] Kategoria ładunku * General Merchandi…" at bounding box center [505, 231] width 392 height 356
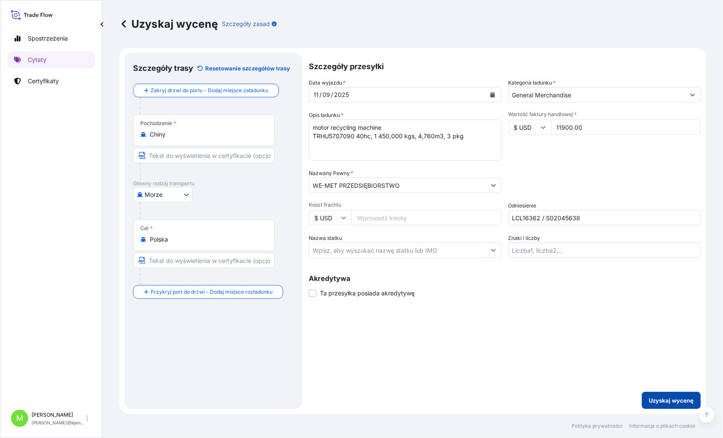
click at [656, 399] on p "Uzyskaj wycenę" at bounding box center [671, 400] width 45 height 9
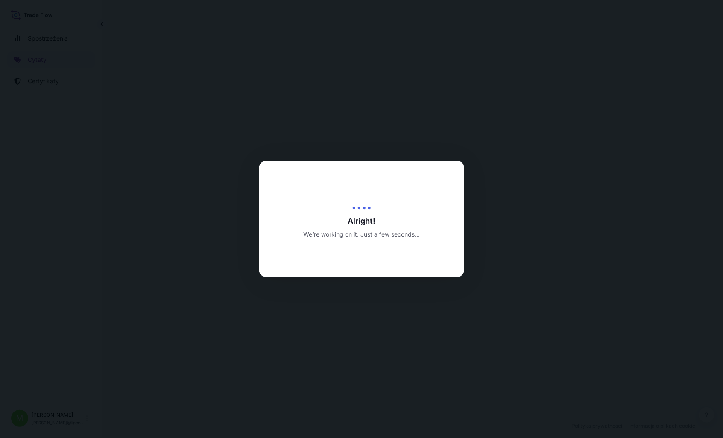
select select "Sea"
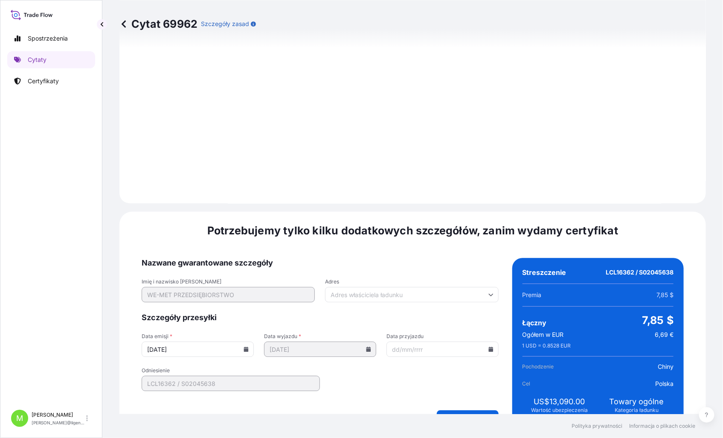
scroll to position [864, 0]
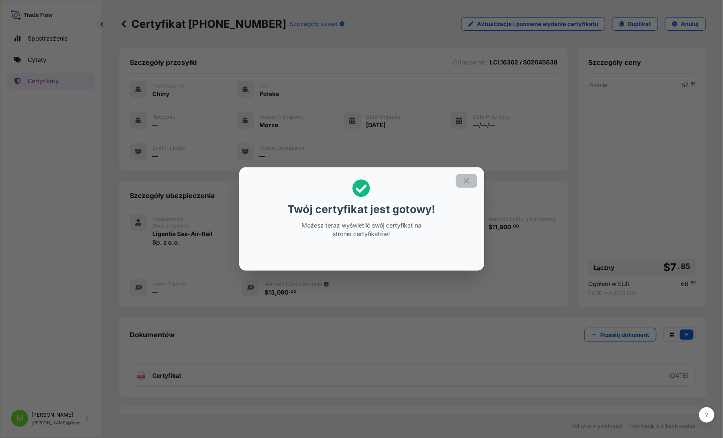
click at [467, 180] on icon "button" at bounding box center [467, 181] width 8 height 8
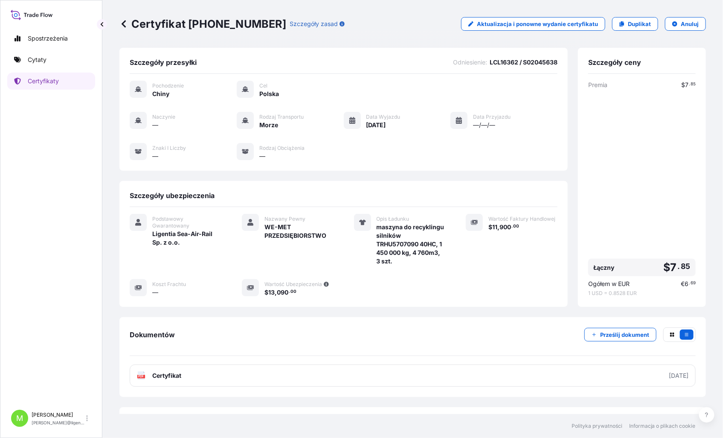
scroll to position [21, 0]
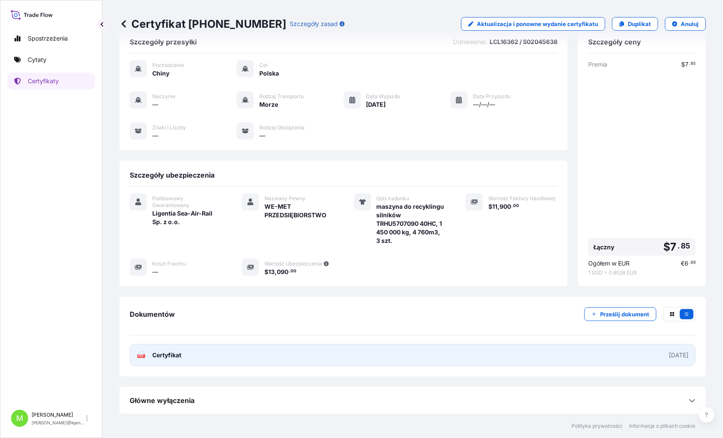
click at [229, 357] on link "PDF Certyfikat [DATE]" at bounding box center [413, 355] width 566 height 22
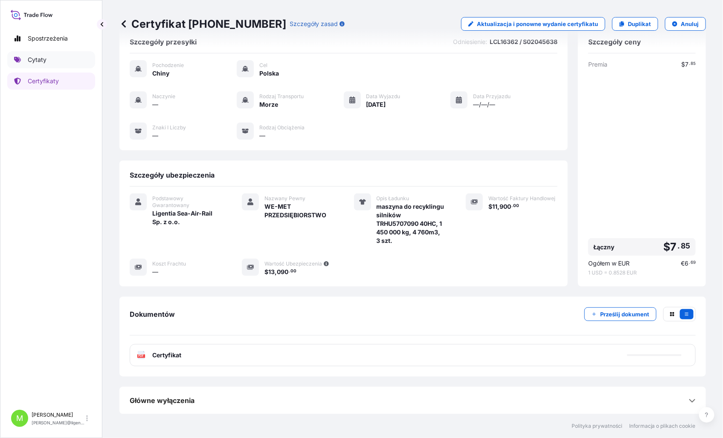
click at [41, 58] on p "Cytaty" at bounding box center [37, 59] width 19 height 9
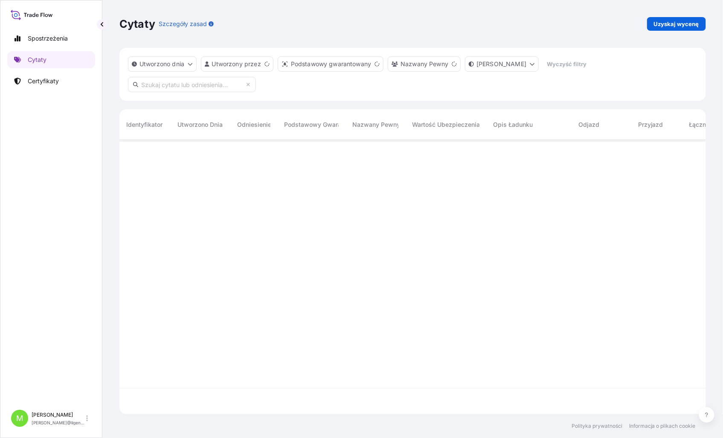
scroll to position [272, 580]
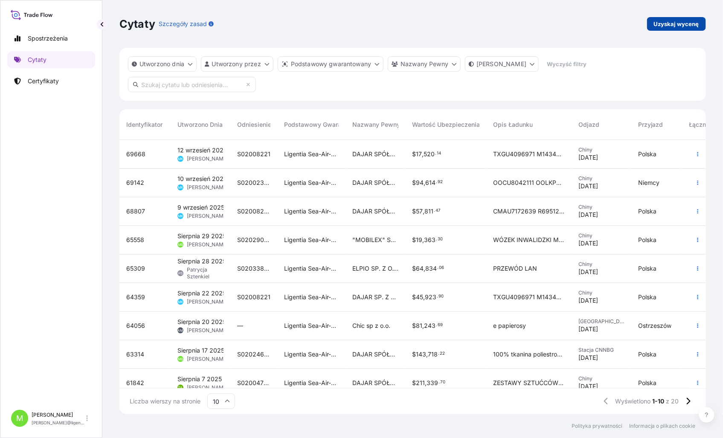
click at [688, 22] on p "Uzyskaj wycenę" at bounding box center [676, 24] width 45 height 9
select select "Sea"
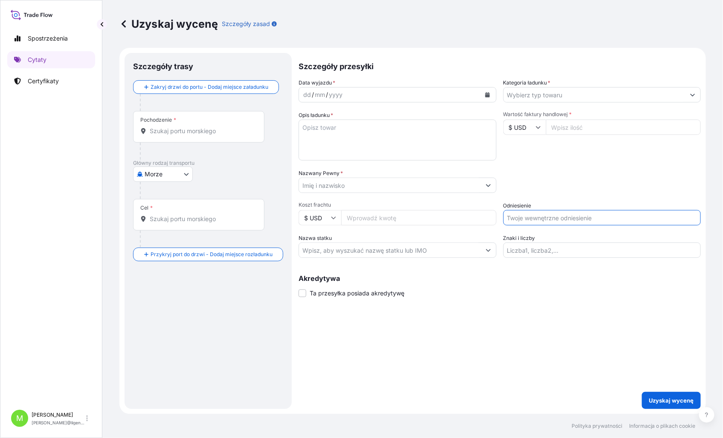
click at [535, 218] on input "Odniesienie" at bounding box center [603, 217] width 198 height 15
paste input "S02042000"
drag, startPoint x: 556, startPoint y: 215, endPoint x: 561, endPoint y: 222, distance: 8.6
click at [557, 219] on input "S02042000 /" at bounding box center [603, 217] width 198 height 15
paste input "RAIL16565"
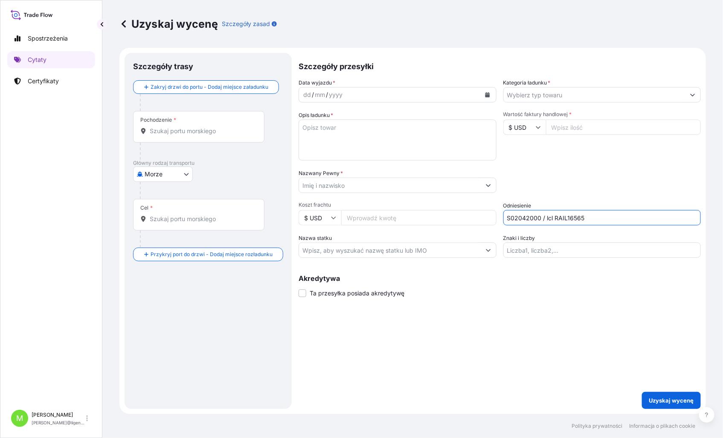
drag, startPoint x: 565, startPoint y: 218, endPoint x: 548, endPoint y: 221, distance: 17.8
click at [548, 221] on input "S02042000 / lcl RAIL16565" at bounding box center [603, 217] width 198 height 15
type input "S02042000 / LCL 16565"
click at [152, 178] on body "Spostrzeżenia Cytaty Certyfikaty M [PERSON_NAME] [PERSON_NAME].bohdzianostalska…" at bounding box center [361, 219] width 723 height 438
click at [165, 230] on span "Droga" at bounding box center [157, 227] width 17 height 9
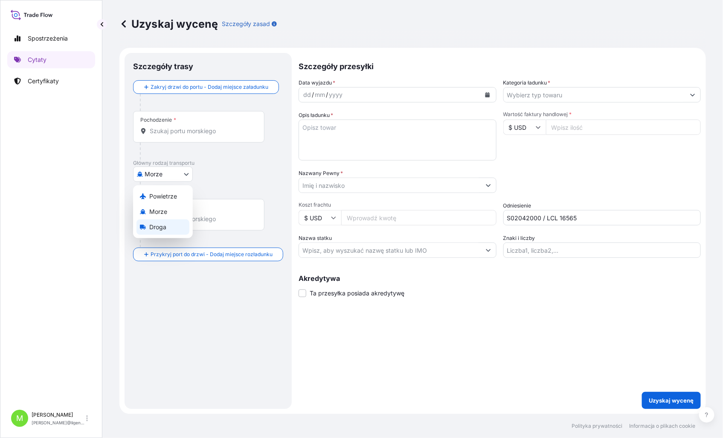
select select "Road"
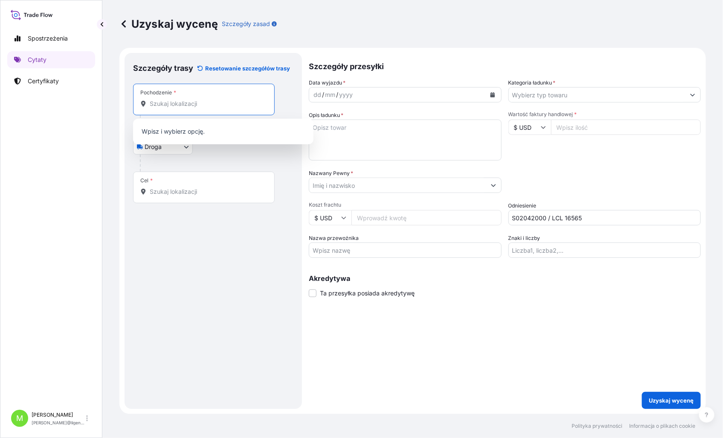
click at [170, 108] on input "Pochodzenie *" at bounding box center [207, 103] width 114 height 9
click at [180, 108] on input "Pochodzenie * Proszę wybrać miejsce pochodzenia" at bounding box center [207, 103] width 114 height 9
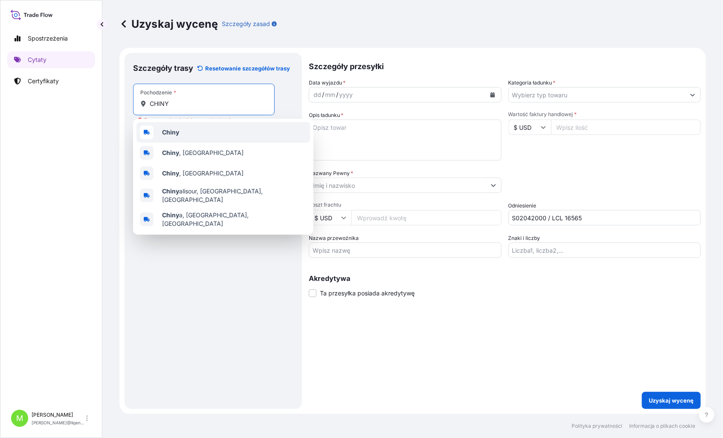
click at [181, 133] on div "Chiny" at bounding box center [224, 132] width 174 height 20
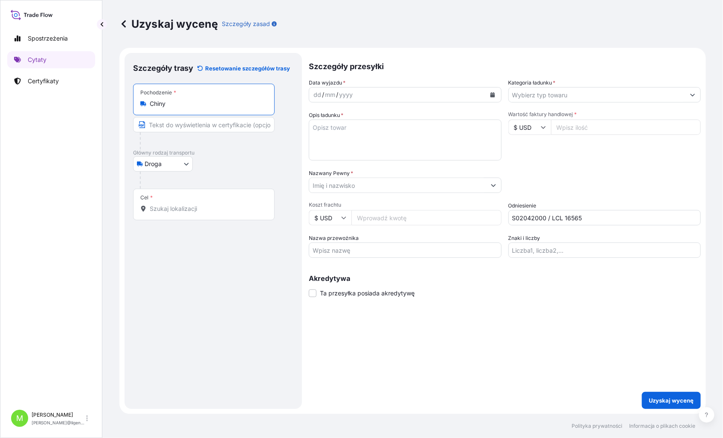
type input "Chiny"
click at [179, 216] on div "Cel *" at bounding box center [204, 205] width 142 height 32
click at [179, 213] on input "Cel *" at bounding box center [207, 208] width 114 height 9
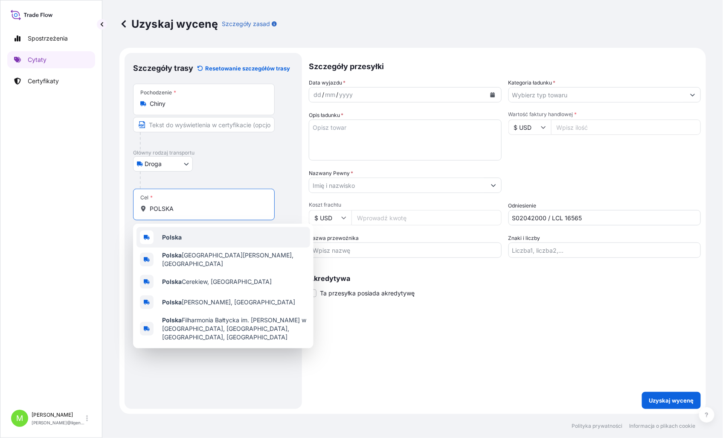
click at [186, 238] on div "Polska" at bounding box center [224, 237] width 174 height 20
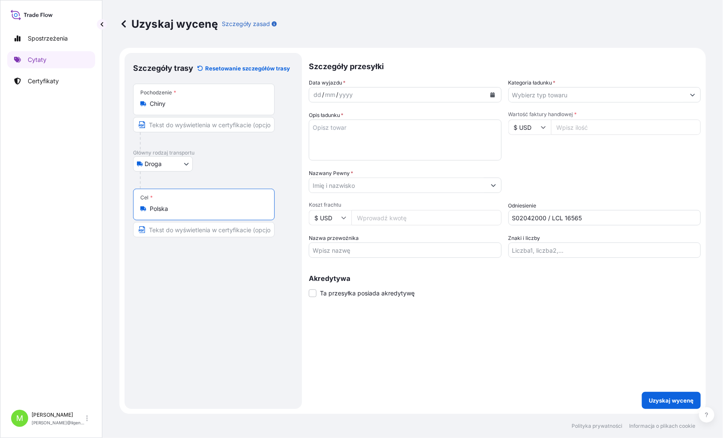
type input "Polska"
click at [313, 93] on div "dd" at bounding box center [317, 95] width 9 height 10
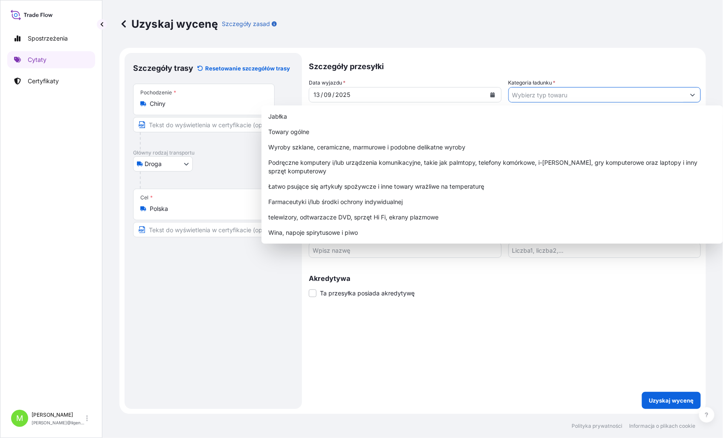
click at [521, 99] on input "Kategoria ładunku *" at bounding box center [597, 94] width 177 height 15
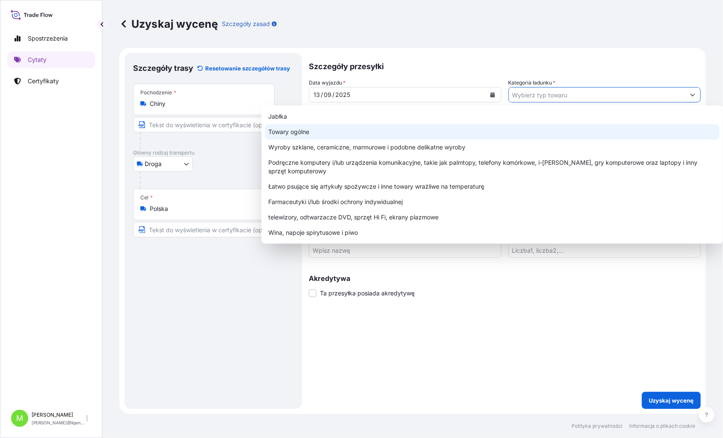
click at [326, 132] on div "Towary ogólne" at bounding box center [492, 131] width 455 height 15
type input "General Merchandise"
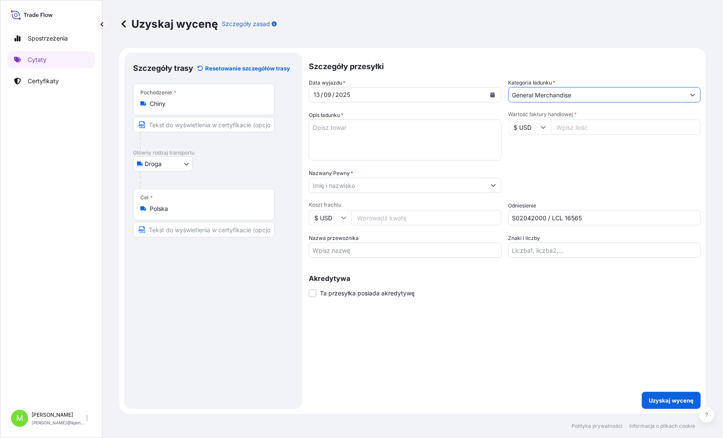
click at [332, 129] on textarea "Opis ładunku *" at bounding box center [405, 139] width 193 height 41
click at [335, 130] on textarea "Opis ładunku *" at bounding box center [405, 139] width 193 height 41
paste textarea "LOTION PUMP"
click at [326, 142] on textarea "LOTION PUMP" at bounding box center [405, 139] width 193 height 41
paste textarea "MZWU2413154"
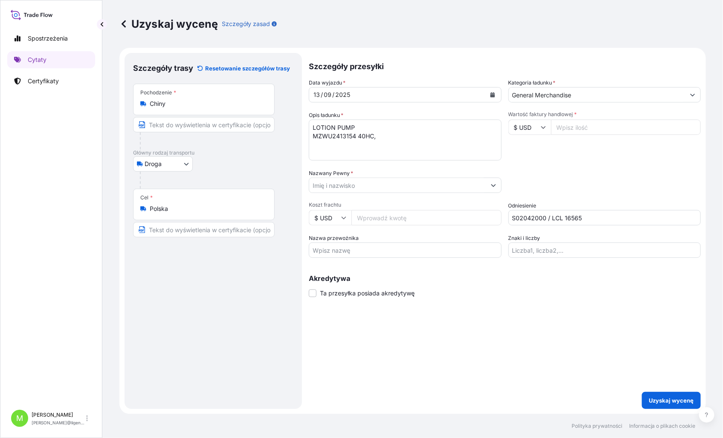
click at [402, 137] on textarea "LOTION PUMP MZWU2413154 40HC," at bounding box center [405, 139] width 193 height 41
paste textarea "883,000"
type textarea "LOTION PUMP MZWU2413154 40HC, 883,000KGS, 5,20 M3, 75 CTN"
click at [593, 170] on div "Packing Category Type to search a container mode Najpierw wybierz podstawowy śr…" at bounding box center [605, 181] width 193 height 24
click at [553, 116] on font "Wartość faktury handlowej" at bounding box center [541, 114] width 65 height 6
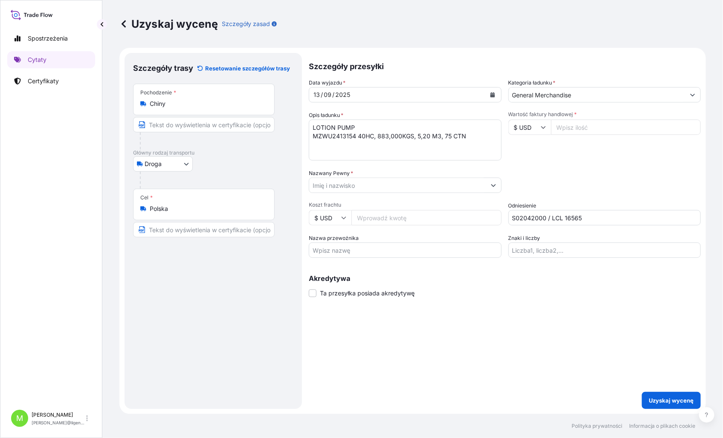
click at [553, 119] on input "Wartość faktury handlowej *" at bounding box center [626, 126] width 150 height 15
type input "4275"
click at [601, 161] on div "Data wyjazdu * [DATE] Kategoria ładunku * General Merchandise Opis ładunku * LO…" at bounding box center [505, 168] width 392 height 179
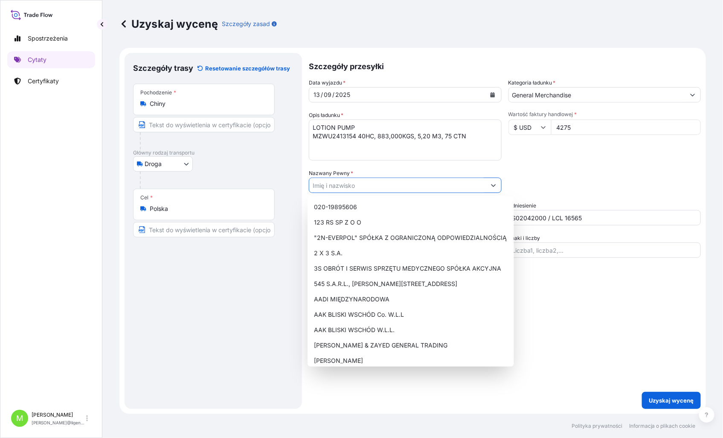
click at [340, 191] on input "Nazwany Pewny *" at bounding box center [397, 185] width 177 height 15
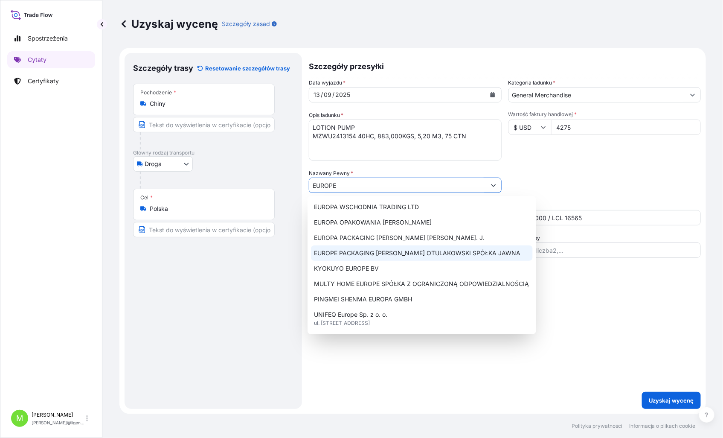
click at [389, 249] on span "EUROPE PACKAGING [PERSON_NAME] OTULAKOWSKI SPÓŁKA JAWNA" at bounding box center [418, 253] width 207 height 9
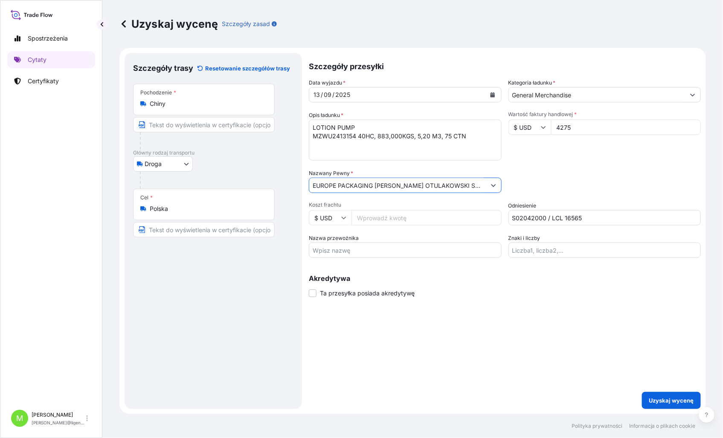
type input "EUROPE PACKAGING [PERSON_NAME] OTULAKOWSKI SPÓŁKA JAWNA"
click at [552, 323] on div "Szczegóły przesyłki Data wyjazdu * [DATE] Kategoria ładunku * General Merchandi…" at bounding box center [505, 231] width 392 height 356
click at [679, 398] on p "Uzyskaj wycenę" at bounding box center [671, 400] width 45 height 9
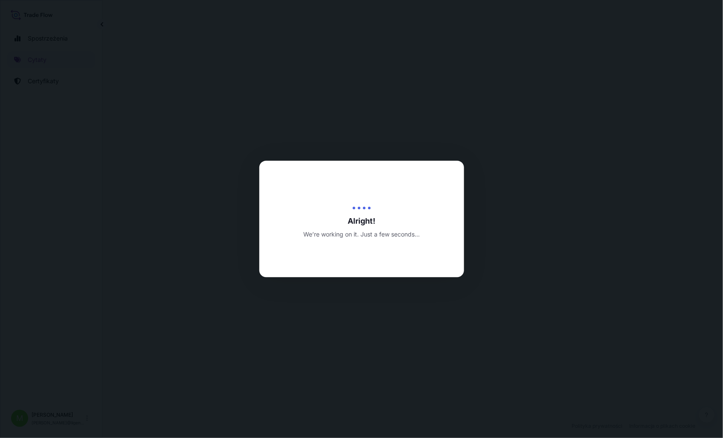
select select "Road"
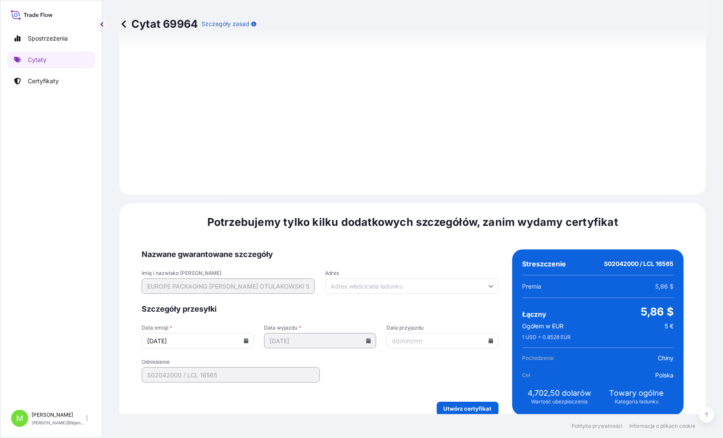
scroll to position [864, 0]
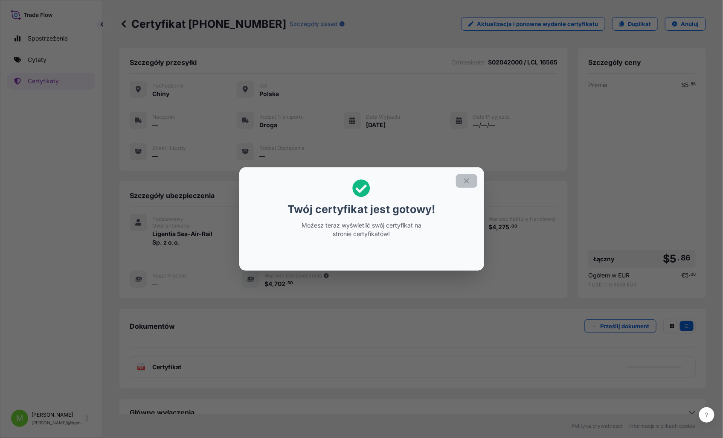
click at [467, 175] on button "button" at bounding box center [466, 181] width 21 height 14
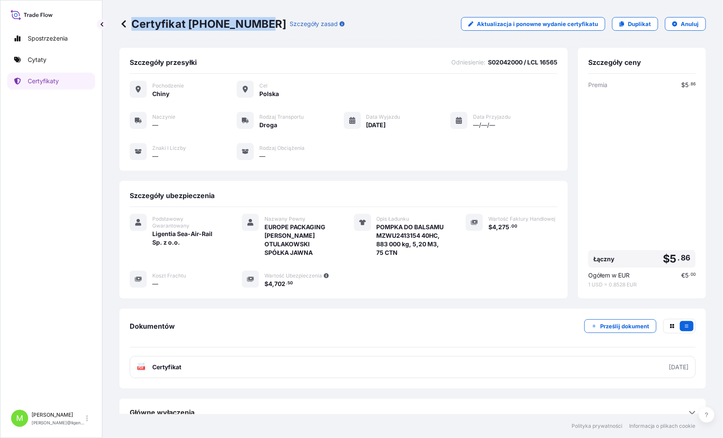
drag, startPoint x: 259, startPoint y: 23, endPoint x: 130, endPoint y: 39, distance: 129.8
click at [130, 39] on div "Certyfikat [PHONE_NUMBER] Szczegóły zasad Aktualizacja i ponowne wydanie certyf…" at bounding box center [412, 24] width 587 height 48
copy font "Certyfikat [PHONE_NUMBER]"
click at [36, 57] on p "Cytaty" at bounding box center [37, 59] width 19 height 9
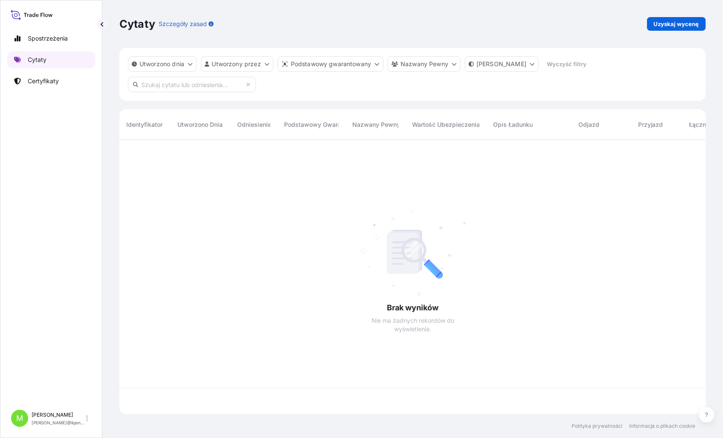
scroll to position [272, 580]
click at [686, 24] on p "Uzyskaj wycenę" at bounding box center [676, 24] width 45 height 9
select select "Sea"
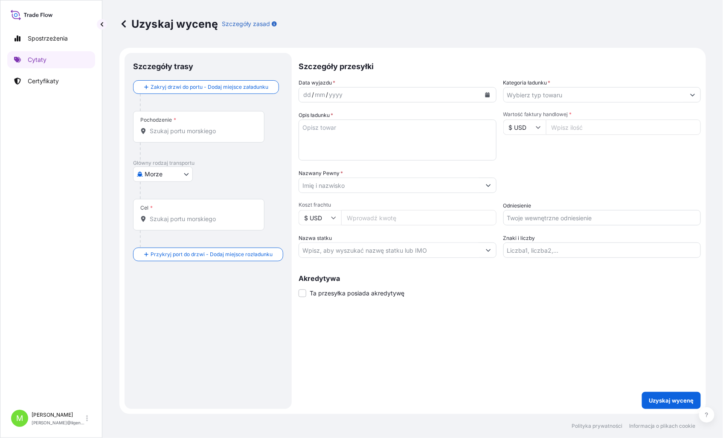
click at [201, 122] on div "Pochodzenie *" at bounding box center [198, 127] width 131 height 32
click at [201, 127] on input "Pochodzenie *" at bounding box center [202, 131] width 104 height 9
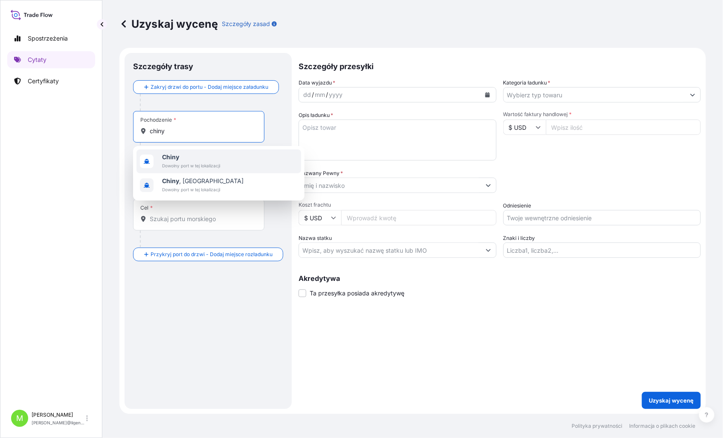
click at [181, 154] on span "Chiny" at bounding box center [191, 157] width 58 height 9
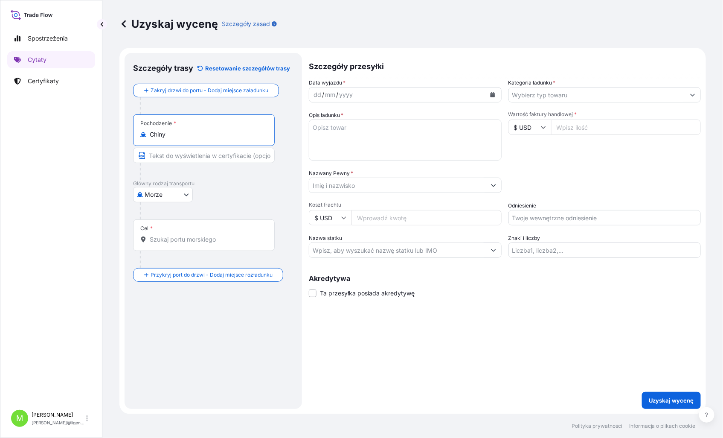
type input "Chiny"
click at [168, 242] on input "Cel *" at bounding box center [207, 239] width 114 height 9
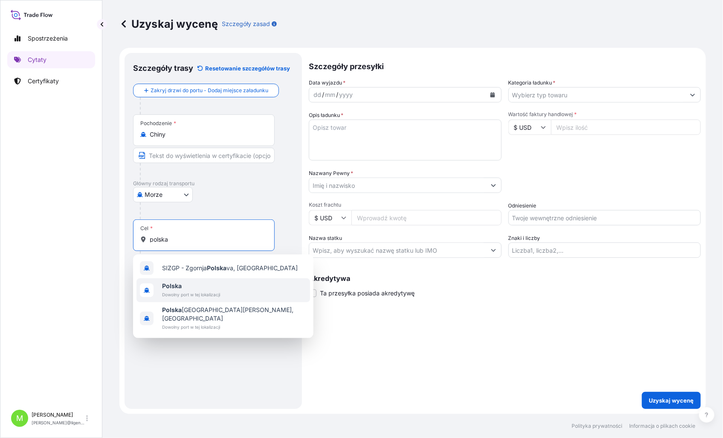
click at [181, 288] on span "Polska" at bounding box center [191, 286] width 58 height 9
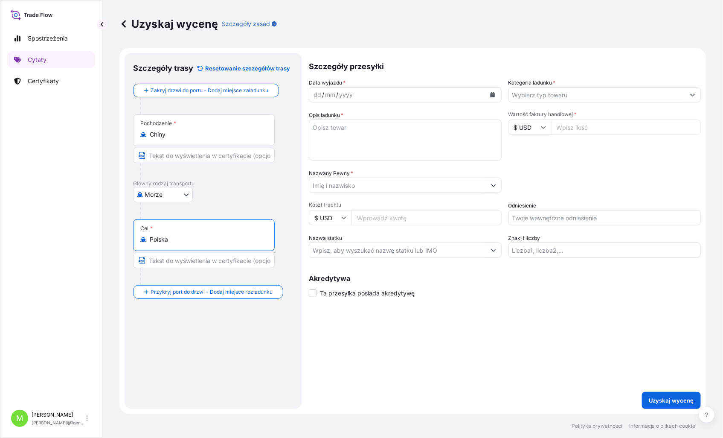
type input "Polska"
click at [317, 99] on div "dd" at bounding box center [317, 95] width 9 height 10
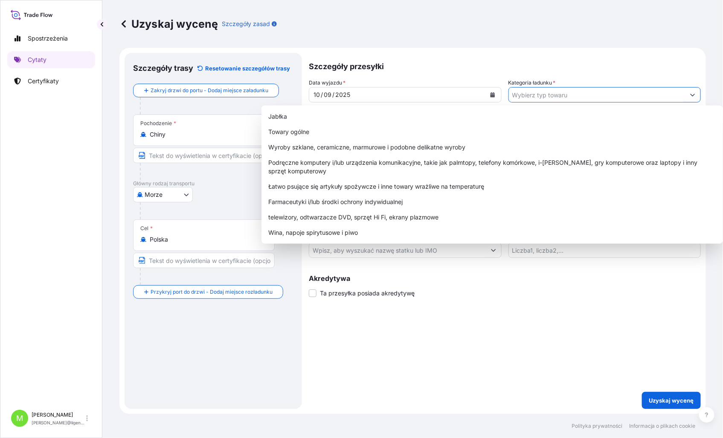
click at [530, 90] on input "Kategoria ładunku *" at bounding box center [597, 94] width 177 height 15
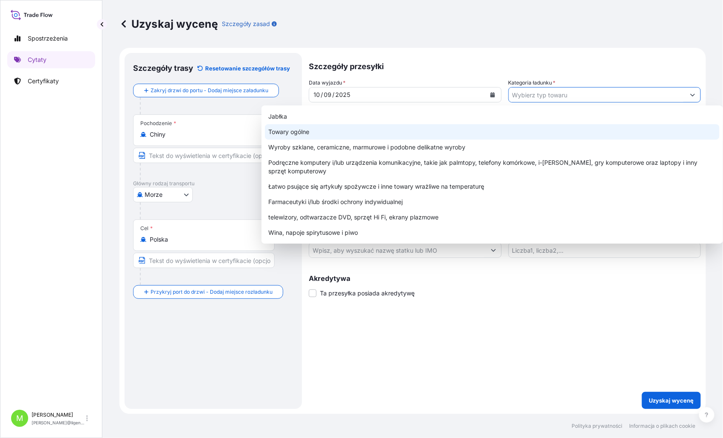
click at [287, 124] on div "Towary ogólne" at bounding box center [492, 131] width 455 height 15
type input "General Merchandise"
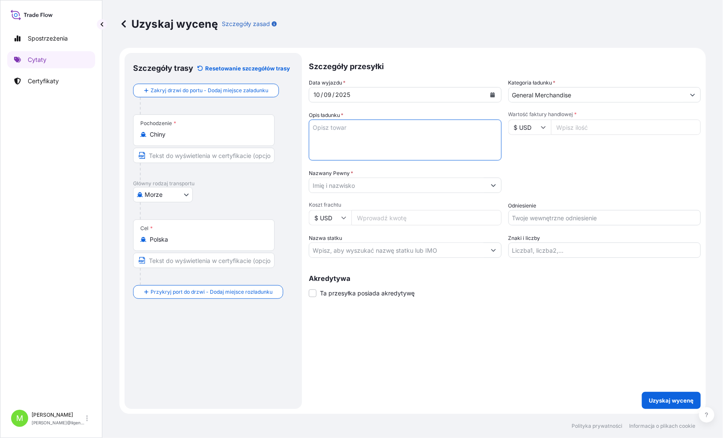
click at [328, 141] on textarea "Opis ładunku *" at bounding box center [405, 139] width 193 height 41
drag, startPoint x: 391, startPoint y: 150, endPoint x: 387, endPoint y: 146, distance: 6.3
click at [391, 150] on textarea "Opis ładunku *" at bounding box center [405, 139] width 193 height 41
paste textarea "KITCHENWARE"
drag, startPoint x: 346, startPoint y: 149, endPoint x: 343, endPoint y: 139, distance: 11.2
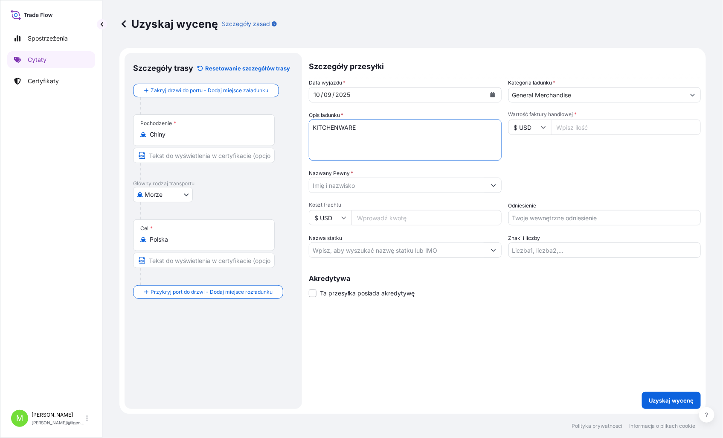
click at [346, 148] on textarea "KITCHENWARE" at bounding box center [405, 139] width 193 height 41
click at [363, 128] on textarea "KITCHENWARE" at bounding box center [405, 139] width 193 height 41
paste textarea "OOLU6503632"
drag, startPoint x: 393, startPoint y: 143, endPoint x: 403, endPoint y: 130, distance: 16.1
click at [396, 139] on textarea "KITCHENWARE OOLU6503632 40hc," at bounding box center [405, 139] width 193 height 41
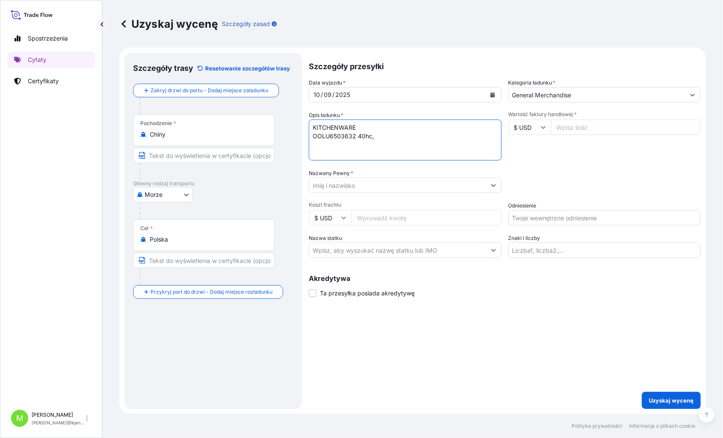
paste textarea "1823,700"
type textarea "KITCHENWARE OOLU6503632 40hc, 1823,700 kgs, 5,441 m3, 240 ctn"
click at [351, 192] on div at bounding box center [405, 185] width 193 height 15
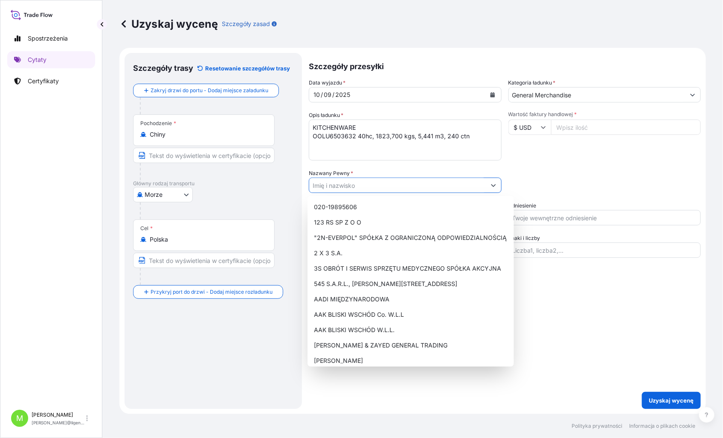
click at [347, 188] on input "Nazwany Pewny *" at bounding box center [397, 185] width 177 height 15
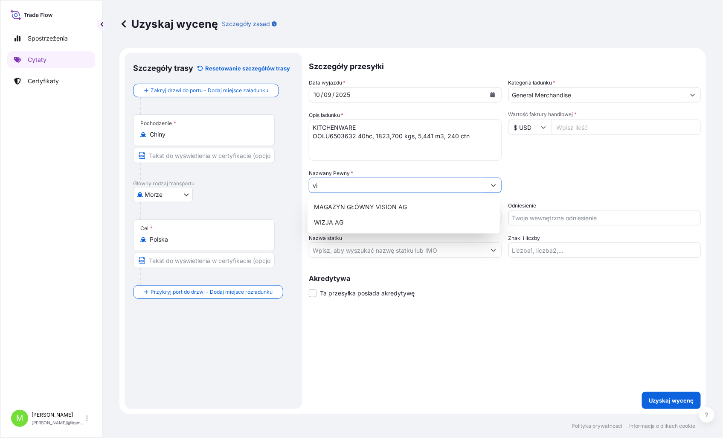
type input "v"
type input "VISION AG"
click at [570, 309] on div "Szczegóły przesyłki Data wyjazdu * [DATE] Kategoria ładunku * General Merchandi…" at bounding box center [505, 231] width 392 height 356
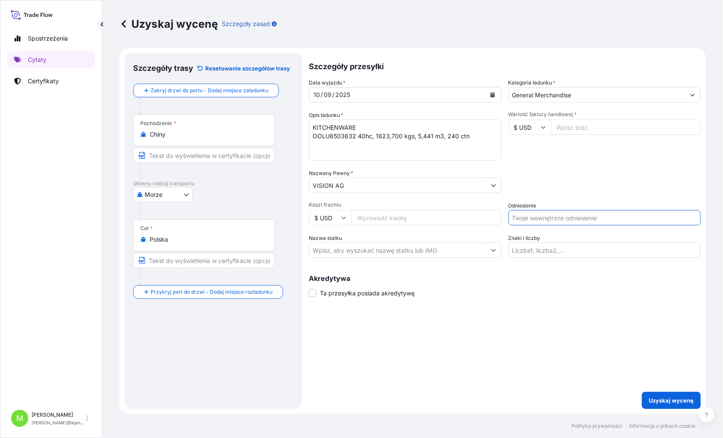
click at [545, 216] on input "Odniesienie" at bounding box center [605, 217] width 193 height 15
paste input "LCL16479 / S02029903"
type input "LCL16479 / S02029903"
click at [559, 130] on input "Wartość faktury handlowej *" at bounding box center [626, 126] width 150 height 15
type input "6525.44"
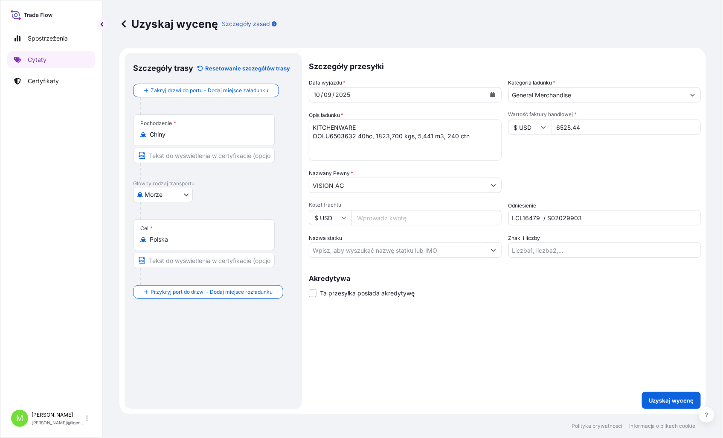
click at [524, 164] on div "Data wyjazdu * [DATE] Kategoria ładunku * General Merchandise Opis ładunku * KI…" at bounding box center [505, 168] width 392 height 179
click at [678, 396] on p "Uzyskaj wycenę" at bounding box center [671, 400] width 45 height 9
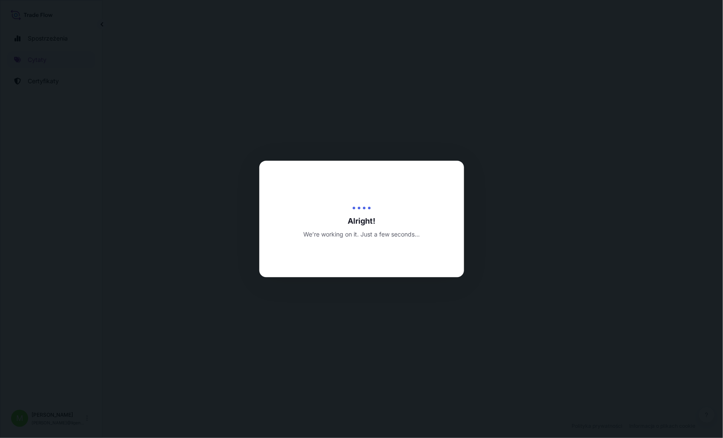
select select "Sea"
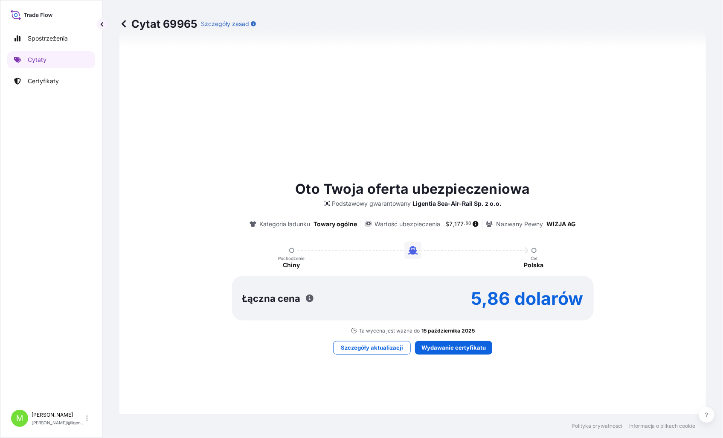
scroll to position [332, 0]
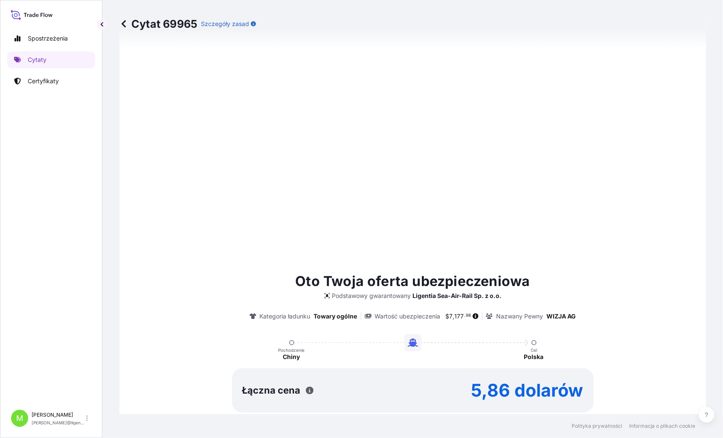
type input "[DATE]"
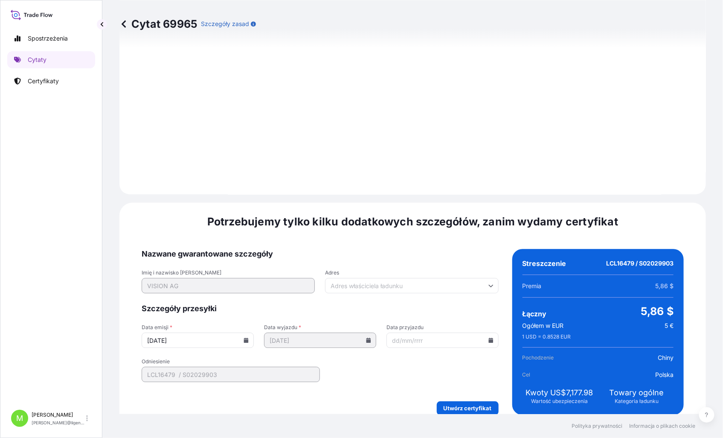
scroll to position [864, 0]
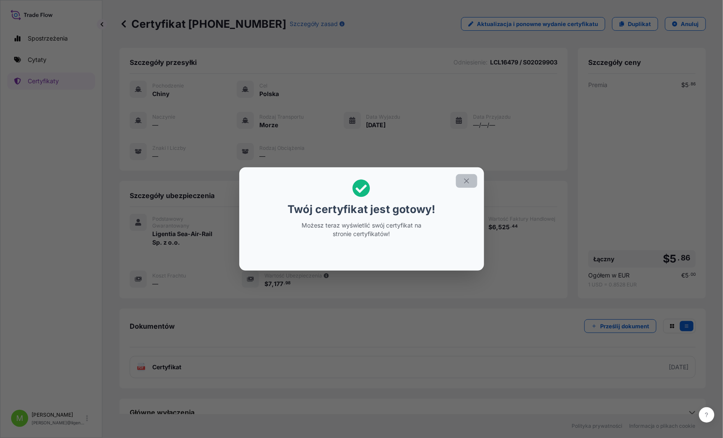
click at [467, 181] on icon "button" at bounding box center [466, 181] width 5 height 5
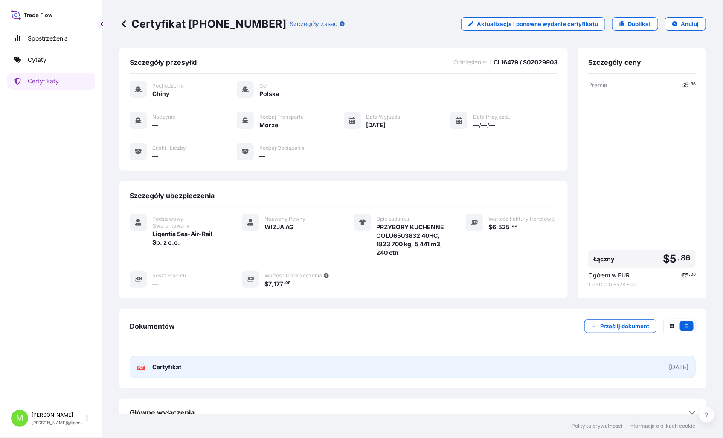
click at [178, 371] on span "Certyfikat" at bounding box center [166, 367] width 29 height 9
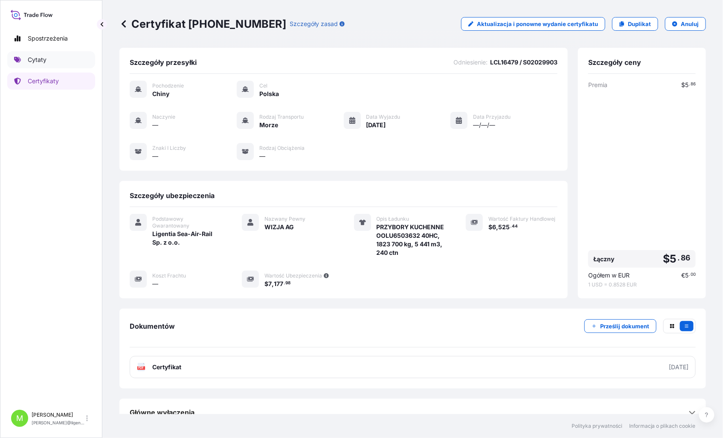
click at [35, 58] on p "Cytaty" at bounding box center [37, 59] width 19 height 9
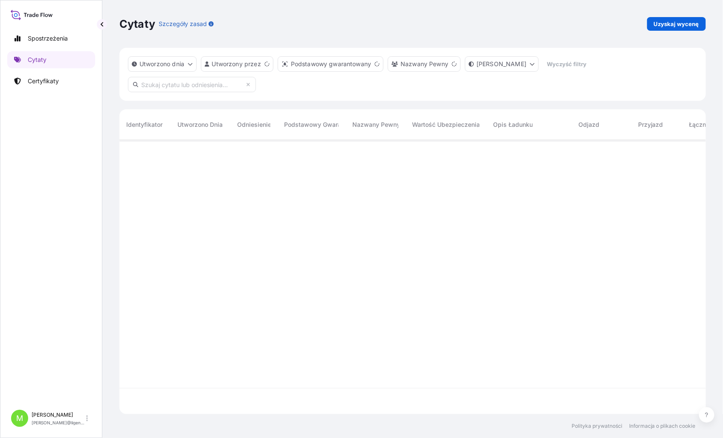
scroll to position [272, 580]
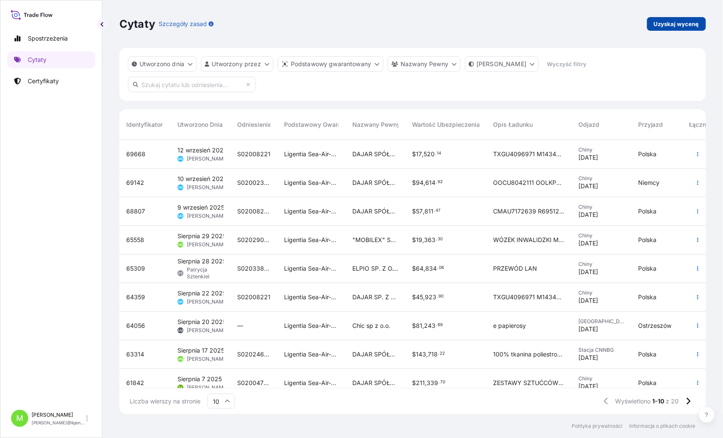
click at [689, 23] on p "Uzyskaj wycenę" at bounding box center [676, 24] width 45 height 9
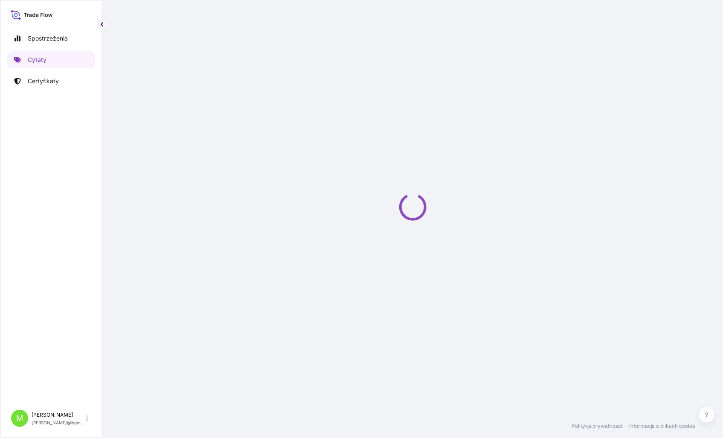
select select "Sea"
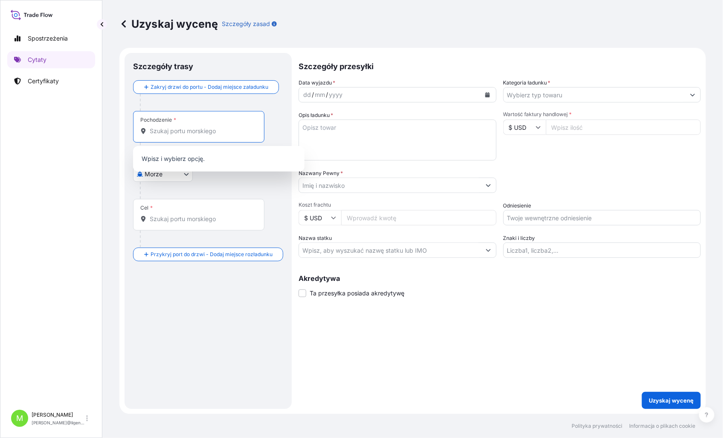
click at [168, 131] on input "Pochodzenie *" at bounding box center [202, 131] width 104 height 9
type input "tha"
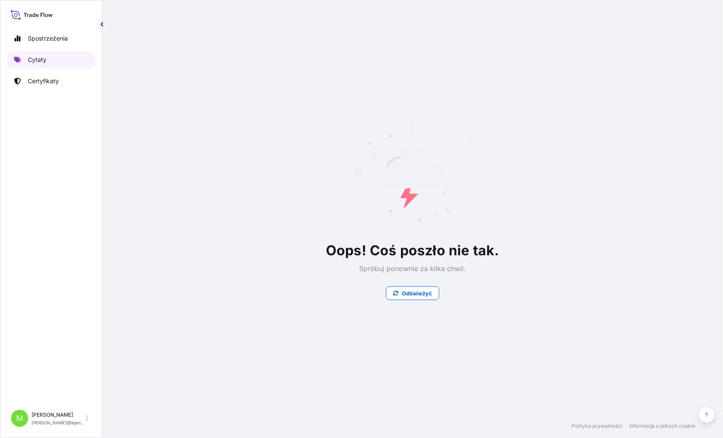
click at [35, 56] on p "Cytaty" at bounding box center [37, 59] width 19 height 9
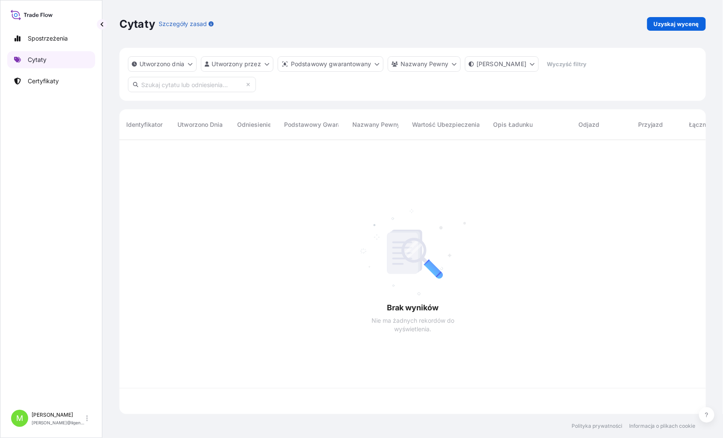
scroll to position [272, 580]
click at [679, 20] on p "Uzyskaj wycenę" at bounding box center [676, 24] width 45 height 9
select select "Sea"
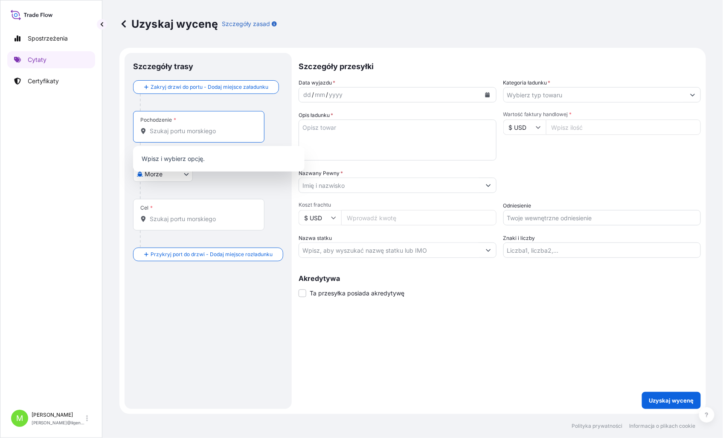
paste input "[GEOGRAPHIC_DATA]"
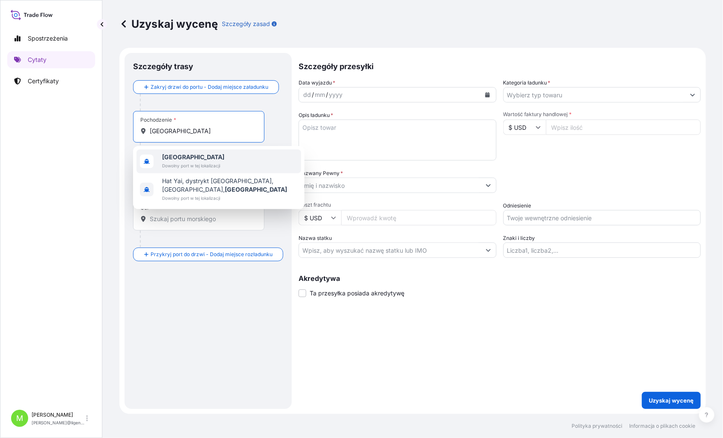
click at [180, 154] on b "[GEOGRAPHIC_DATA]" at bounding box center [193, 156] width 62 height 7
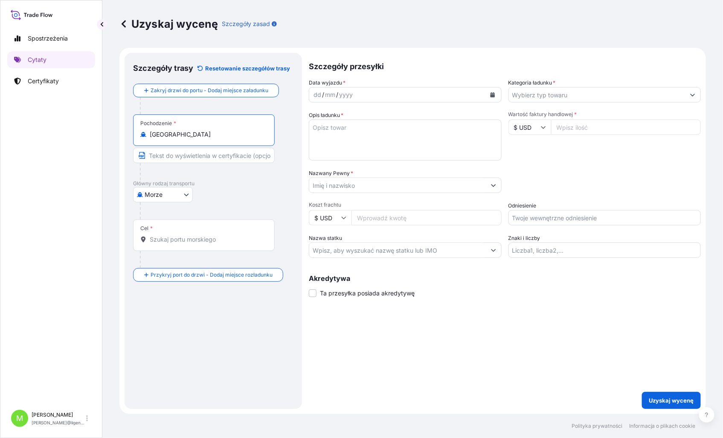
type input "[GEOGRAPHIC_DATA]"
click at [165, 246] on div "Cel *" at bounding box center [204, 235] width 142 height 32
click at [165, 244] on input "Cel *" at bounding box center [207, 239] width 114 height 9
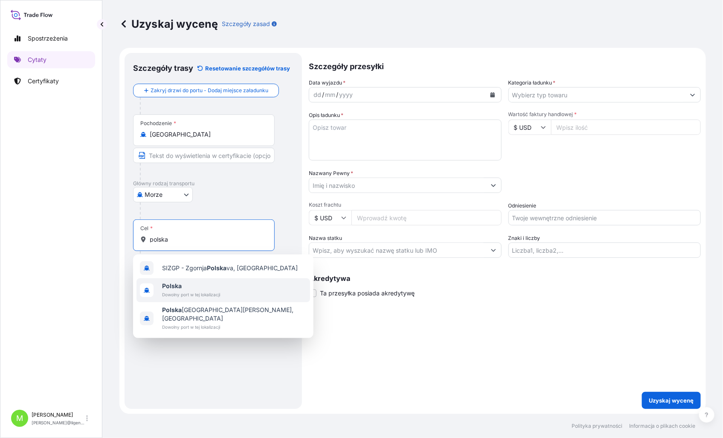
click at [206, 296] on span "Dowolny port w tej lokalizacji" at bounding box center [191, 294] width 58 height 9
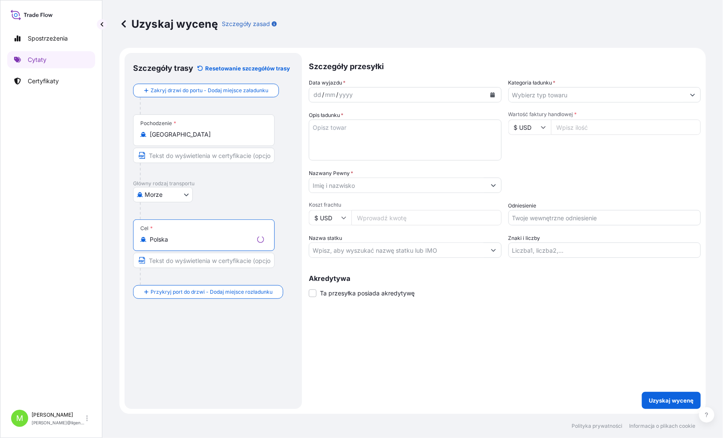
type input "Polska"
click at [313, 94] on div "dd" at bounding box center [317, 95] width 9 height 10
click at [515, 91] on input "Kategoria ładunku *" at bounding box center [597, 94] width 177 height 15
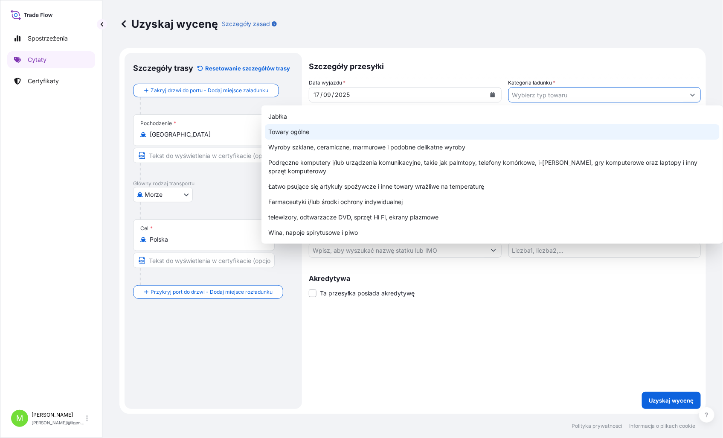
click at [305, 132] on div "Towary ogólne" at bounding box center [492, 131] width 455 height 15
type input "General Merchandise"
click at [298, 133] on div "Towary ogólne" at bounding box center [492, 131] width 455 height 15
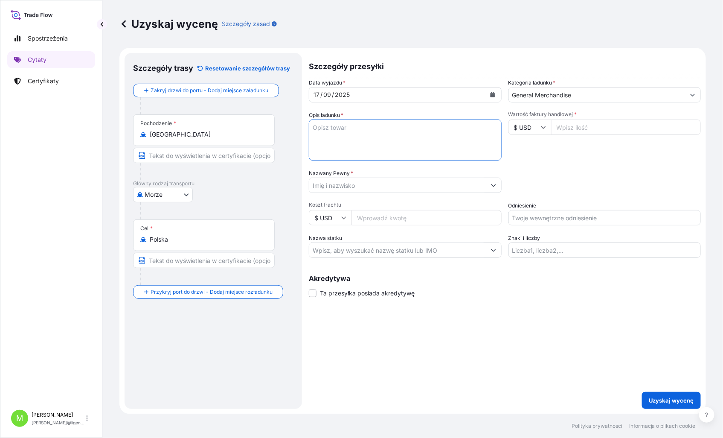
click at [338, 131] on textarea "Opis ładunku *" at bounding box center [405, 139] width 193 height 41
paste textarea "SETS OF [PERSON_NAME] SEWING MACHINES AND EMBROIDERY MACHINES OF THAI ORIGIN."
type textarea "SETS OF [PERSON_NAME] SEWING MACHINES AND EMBROIDERY MACHINES OF THAI ORIGIN."
click at [562, 129] on input "Wartość faktury handlowej *" at bounding box center [626, 126] width 150 height 15
type input "157631.90"
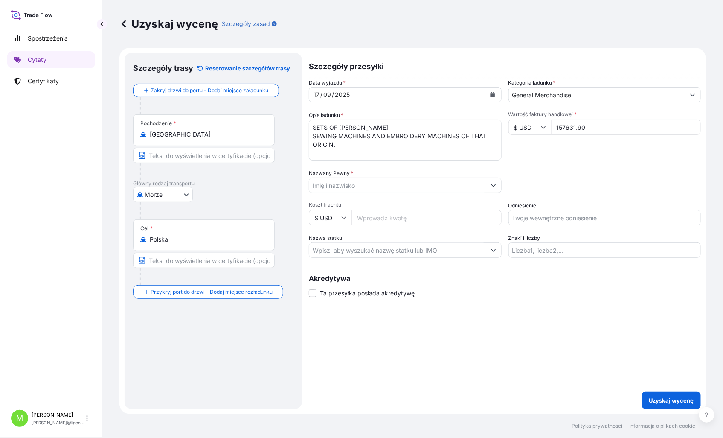
click at [318, 185] on input "Nazwany Pewny *" at bounding box center [397, 185] width 177 height 15
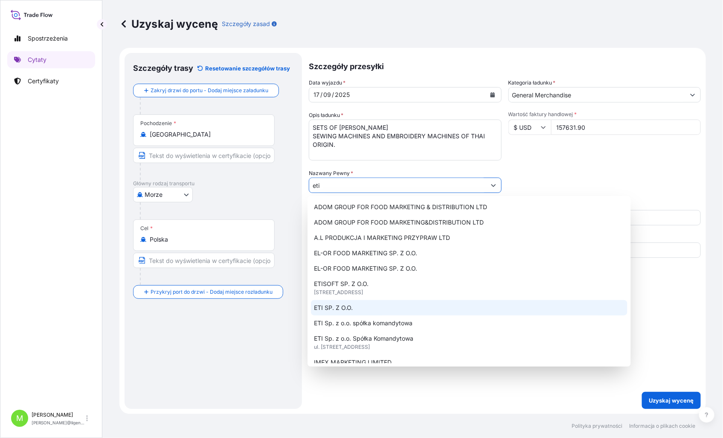
click at [355, 306] on div "ETI SP. Z O.O." at bounding box center [469, 307] width 317 height 15
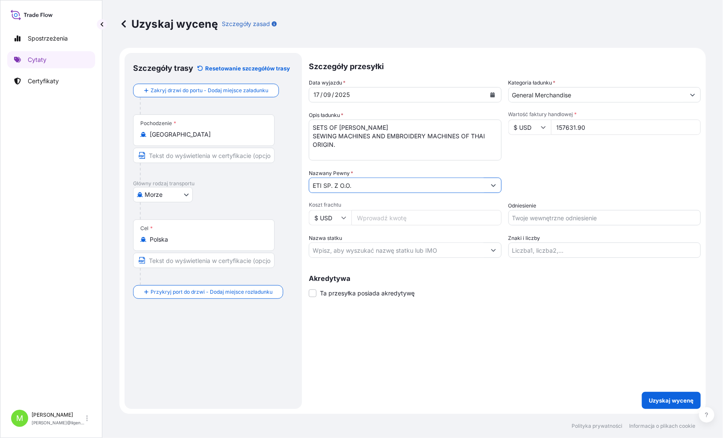
type input "ETI SP. Z O.O."
click at [528, 216] on input "Odniesienie" at bounding box center [605, 217] width 193 height 15
click at [514, 216] on input "Odniesienie" at bounding box center [605, 217] width 193 height 15
paste input "HAMU3204506"
type input "HAMU3204506"
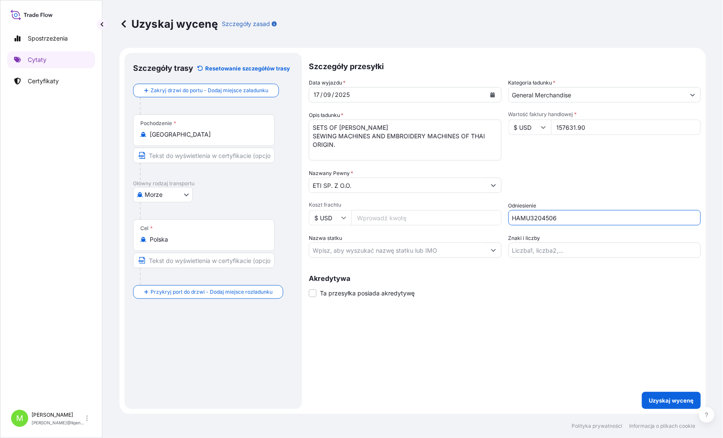
click at [315, 155] on textarea "SETS OF [PERSON_NAME] SEWING MACHINES AND EMBROIDERY MACHINES OF THAI ORIGIN." at bounding box center [405, 139] width 193 height 41
click at [352, 149] on textarea "SETS OF [PERSON_NAME] SEWING MACHINES AND EMBROIDERY MACHINES OF THAI ORIGIN." at bounding box center [405, 139] width 193 height 41
paste textarea "HAMU3204506"
paste textarea "11,842.390"
paste textarea "63.339 CBM"
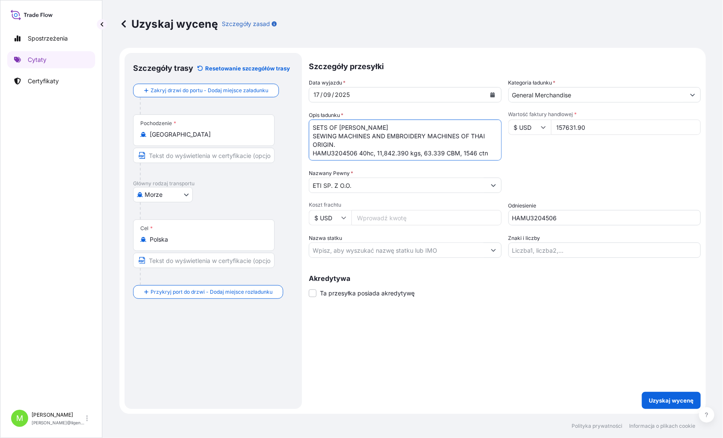
type textarea "SETS OF [PERSON_NAME] SEWING MACHINES AND EMBROIDERY MACHINES OF THAI ORIGIN. H…"
click at [506, 385] on div "Szczegóły przesyłki Data wyjazdu * [DATE] Kategoria ładunku * General Merchandi…" at bounding box center [505, 231] width 392 height 356
click at [667, 396] on p "Uzyskaj wycenę" at bounding box center [671, 400] width 45 height 9
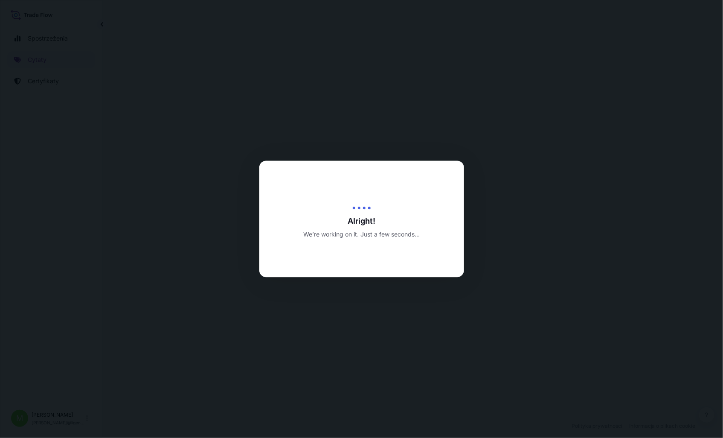
select select "Sea"
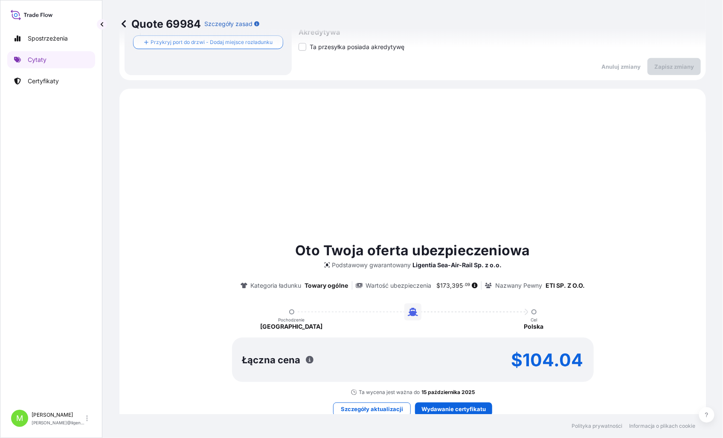
scroll to position [292, 0]
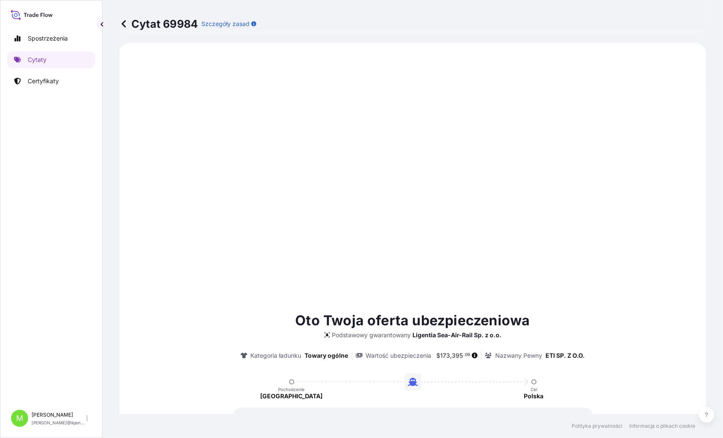
type input "[DATE]"
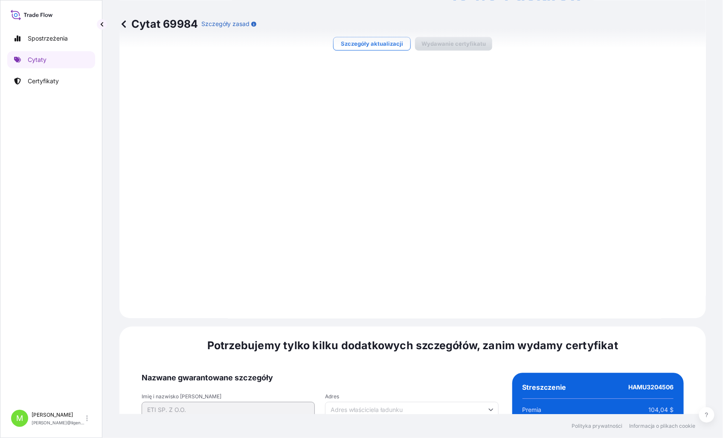
scroll to position [864, 0]
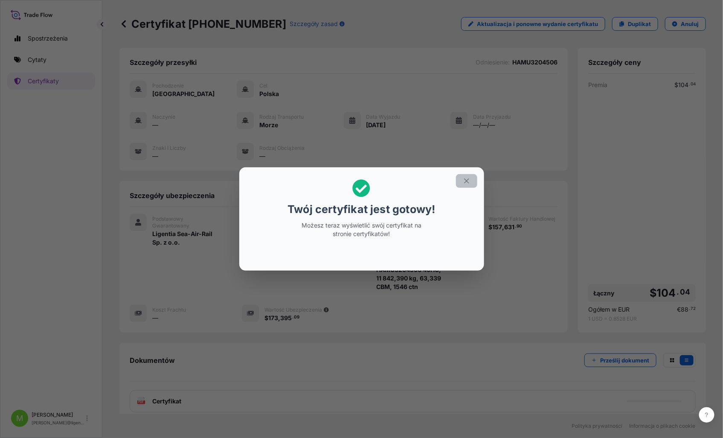
click at [464, 181] on icon "button" at bounding box center [467, 181] width 8 height 8
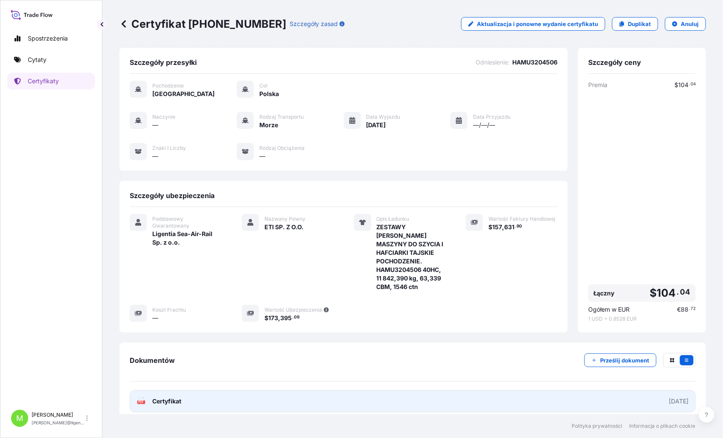
click at [214, 400] on link "PDF Certyfikat [DATE]" at bounding box center [413, 401] width 566 height 22
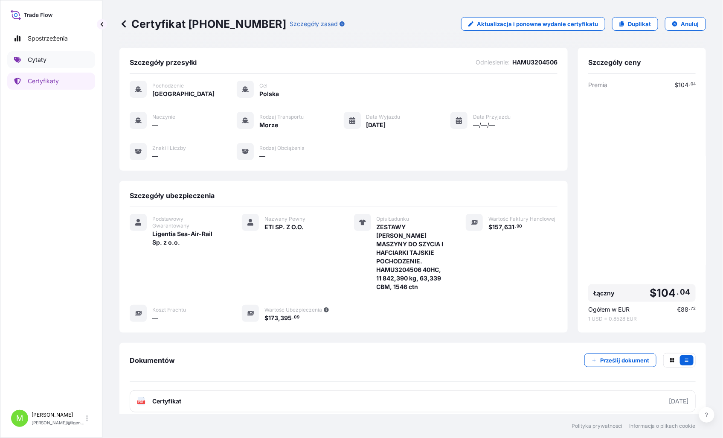
click at [54, 58] on link "Cytaty" at bounding box center [51, 59] width 88 height 17
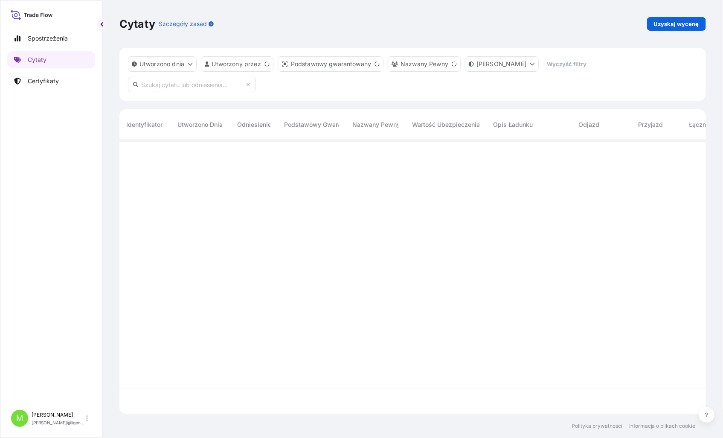
scroll to position [272, 580]
click at [676, 20] on p "Uzyskaj wycenę" at bounding box center [676, 24] width 45 height 9
select select "Sea"
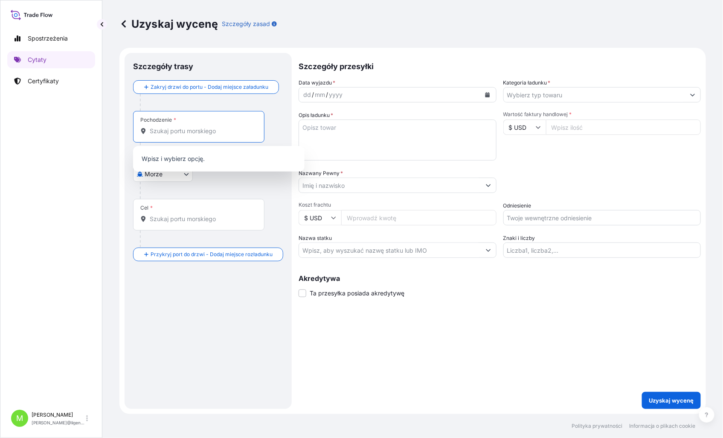
click at [154, 133] on input "Pochodzenie *" at bounding box center [202, 131] width 104 height 9
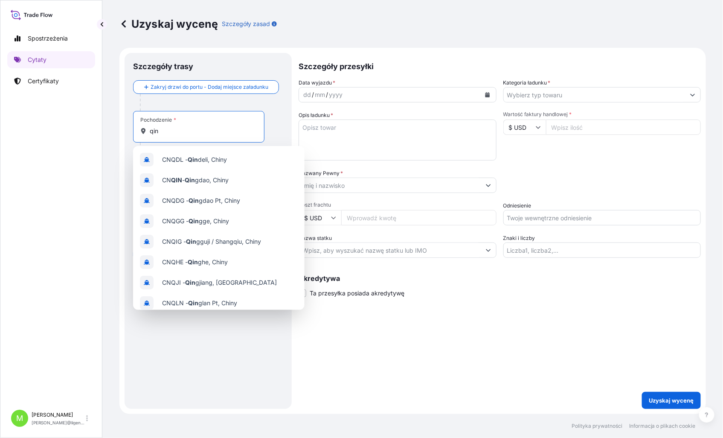
type input "qing"
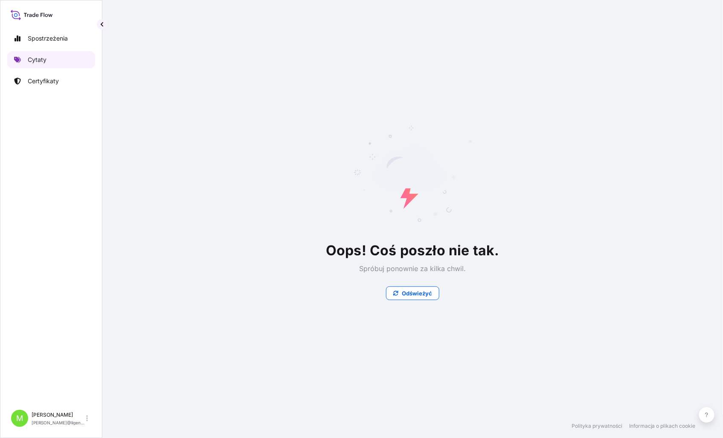
click at [35, 54] on link "Cytaty" at bounding box center [51, 59] width 88 height 17
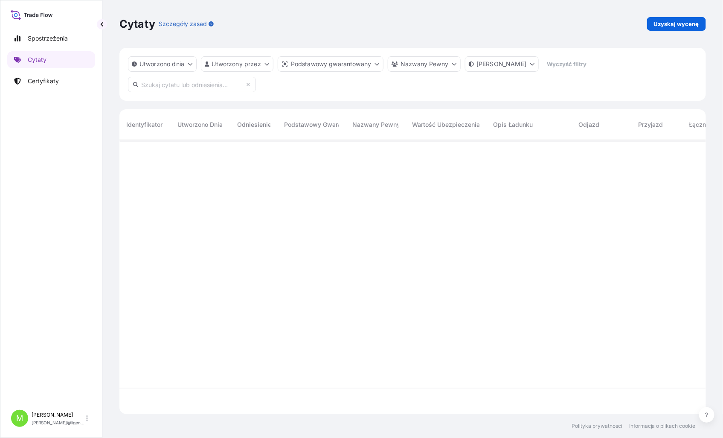
scroll to position [272, 580]
click at [685, 26] on p "Uzyskaj wycenę" at bounding box center [676, 24] width 45 height 9
select select "Sea"
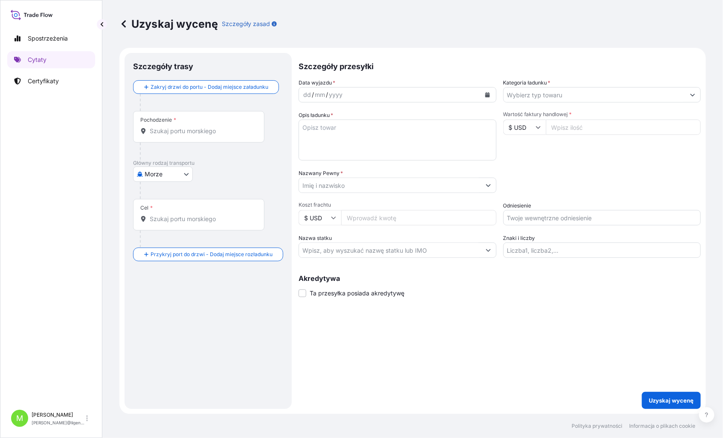
click at [166, 135] on div "Pochodzenie *" at bounding box center [198, 127] width 131 height 32
click at [166, 135] on input "Pochodzenie *" at bounding box center [202, 131] width 104 height 9
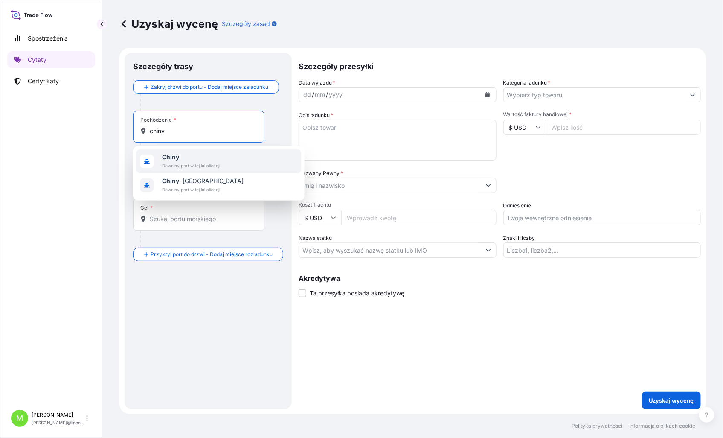
click at [173, 160] on b "Chiny" at bounding box center [170, 156] width 17 height 7
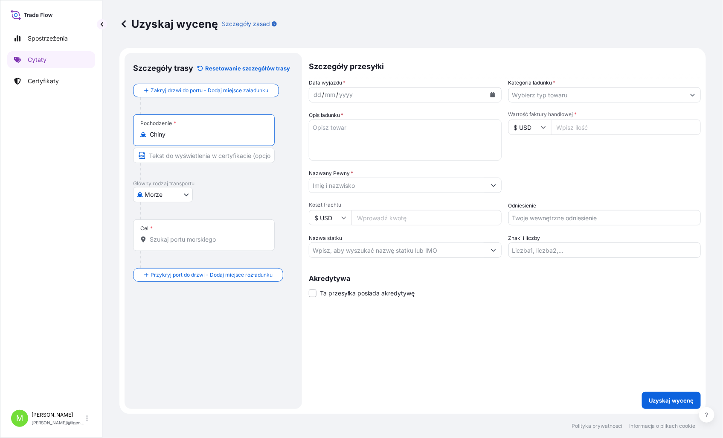
type input "Chiny"
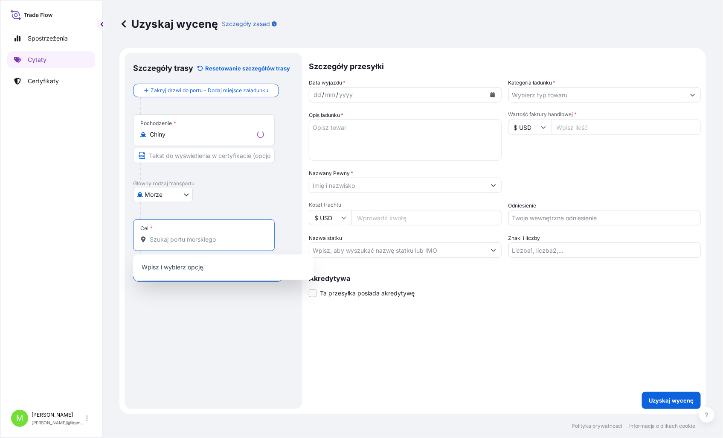
click at [186, 241] on input "Cel *" at bounding box center [207, 239] width 114 height 9
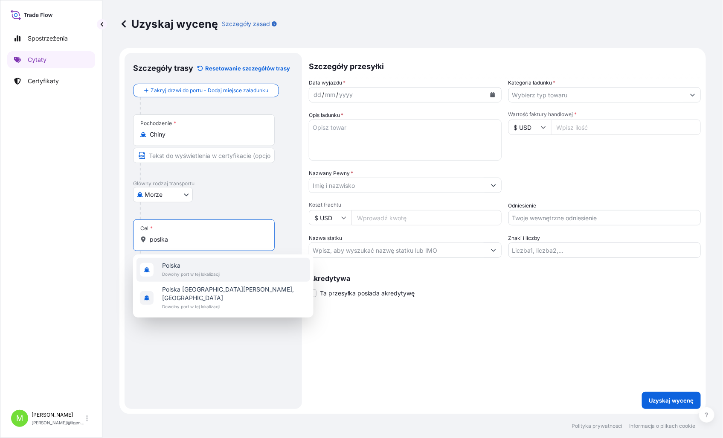
click at [187, 267] on span "Polska" at bounding box center [191, 265] width 58 height 9
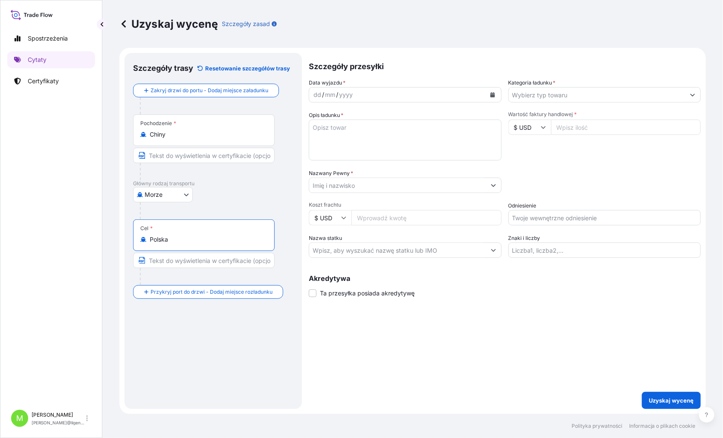
type input "Polska"
click at [592, 127] on input "Wartość faktury handlowej *" at bounding box center [626, 126] width 150 height 15
type input "66000.00"
click at [625, 165] on div "Data wyjazdu * dd / mm / yyyy Kategoria ładunku * Opis ładunku * Wartość faktur…" at bounding box center [505, 168] width 392 height 179
click at [318, 93] on div "dd" at bounding box center [317, 95] width 9 height 10
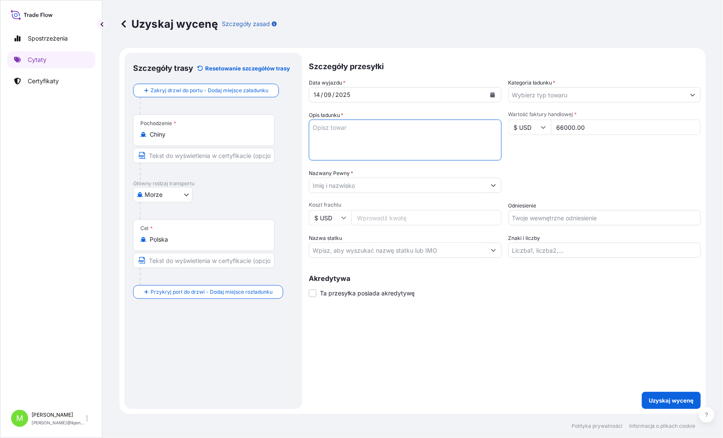
click at [347, 135] on textarea "Opis ładunku *" at bounding box center [405, 139] width 193 height 41
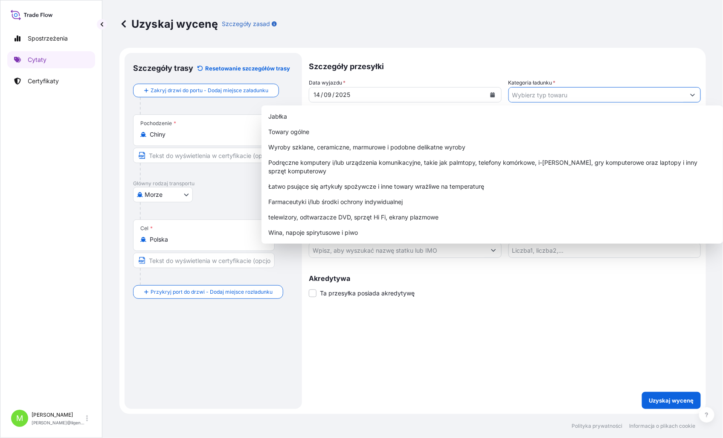
click at [554, 99] on input "Kategoria ładunku *" at bounding box center [597, 94] width 177 height 15
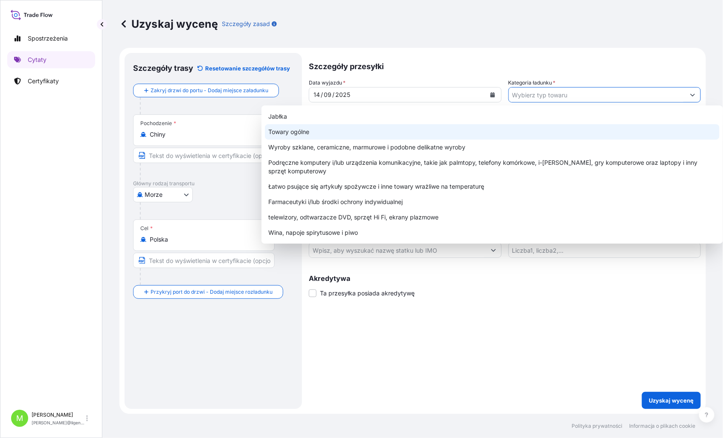
click at [291, 124] on div "Towary ogólne" at bounding box center [492, 131] width 455 height 15
click at [308, 128] on div "Towary ogólne" at bounding box center [492, 131] width 455 height 15
type input "General Merchandise"
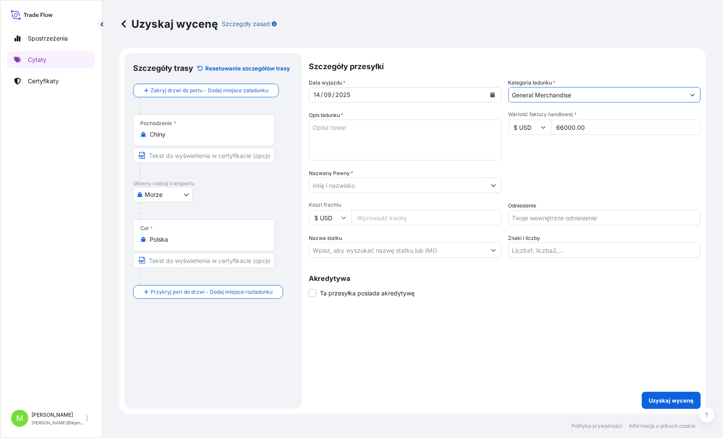
click at [355, 109] on div "Data wyjazdu * [DATE] Kategoria ładunku * General Merchandise Opis ładunku * Wa…" at bounding box center [505, 168] width 392 height 179
click at [337, 120] on textarea "Opis ładunku *" at bounding box center [405, 139] width 193 height 41
click at [314, 129] on textarea "Opis ładunku *" at bounding box center [405, 139] width 193 height 41
paste textarea "Raw Materials for Powder Coating"
click at [331, 142] on textarea "Raw Materials for Powder Coating" at bounding box center [405, 139] width 193 height 41
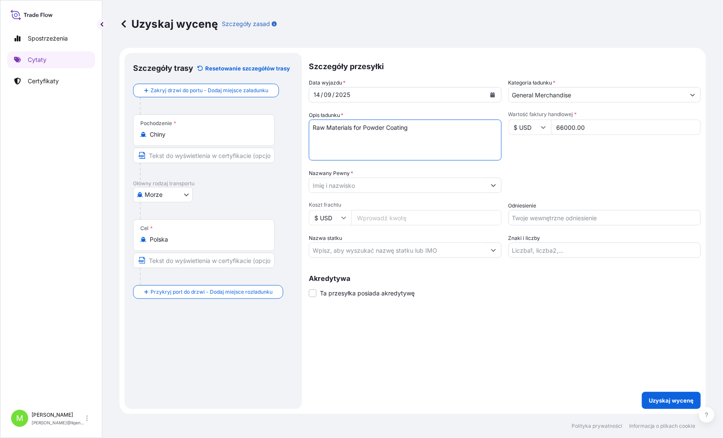
paste textarea "TCNU2823359"
click at [329, 149] on textarea "Raw Materials for Powder Coating TCNU2823359 40hc, 25500,00 kgs, 44,00 m3, 1008…" at bounding box center [405, 139] width 193 height 41
paste textarea "HASU4115679"
type textarea "Raw Materials for Powder Coating TCNU2823359 40hc, 25500,00 kgs, 44,00 m3, 1008…"
click at [344, 179] on input "Nazwany Pewny *" at bounding box center [397, 185] width 177 height 15
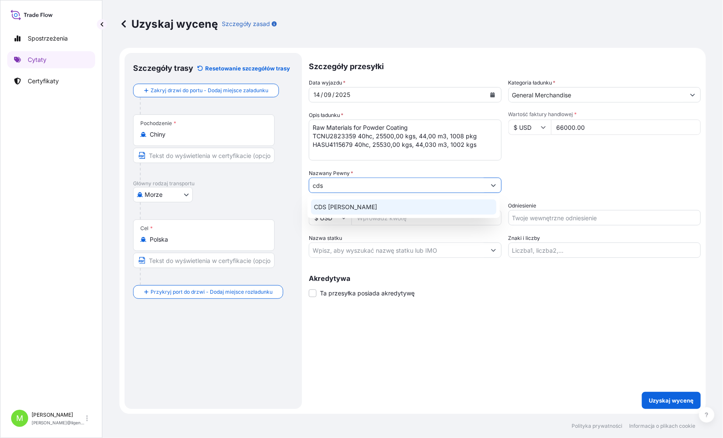
click at [371, 210] on span "CDS [PERSON_NAME]" at bounding box center [346, 207] width 63 height 9
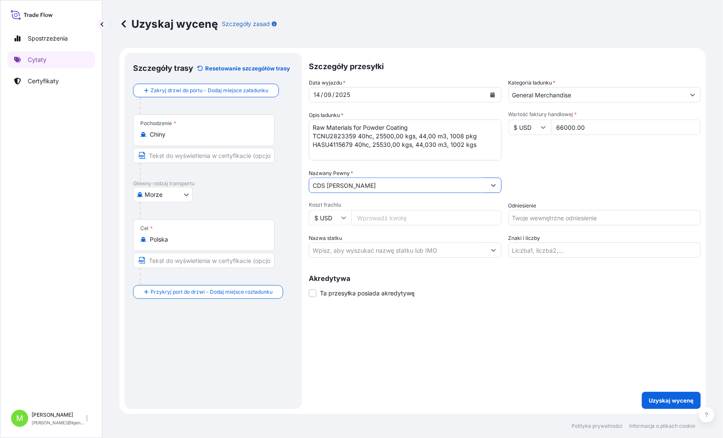
type input "CDS [PERSON_NAME]"
click at [529, 212] on input "Odniesienie" at bounding box center [605, 217] width 193 height 15
click at [536, 218] on input "Odniesienie" at bounding box center [605, 217] width 193 height 15
paste input "S02033764"
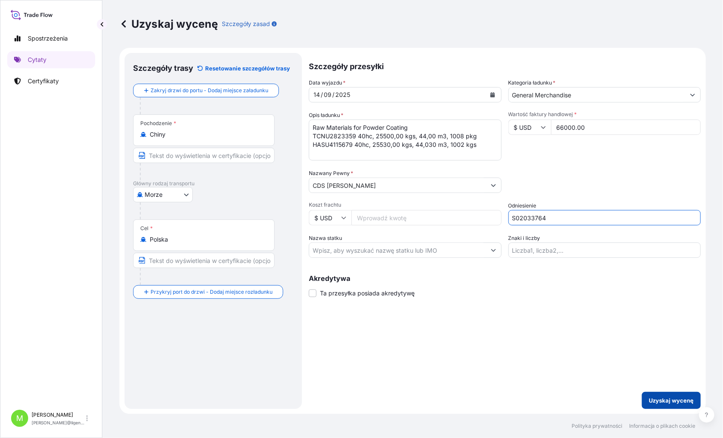
type input "S02033764"
click at [660, 398] on p "Uzyskaj wycenę" at bounding box center [671, 400] width 45 height 9
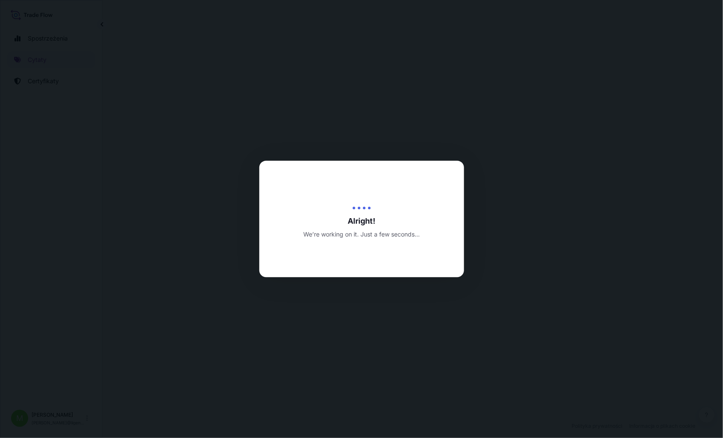
select select "Sea"
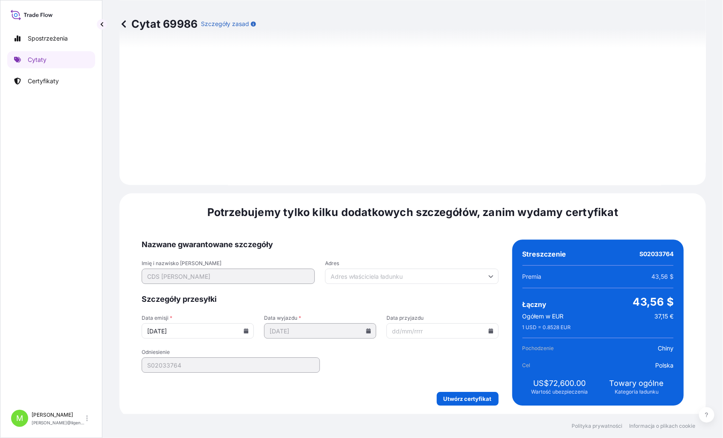
scroll to position [864, 0]
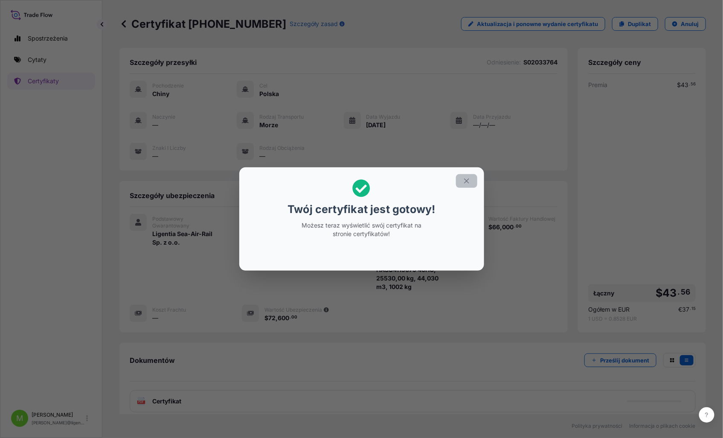
click at [463, 174] on button "button" at bounding box center [466, 181] width 21 height 14
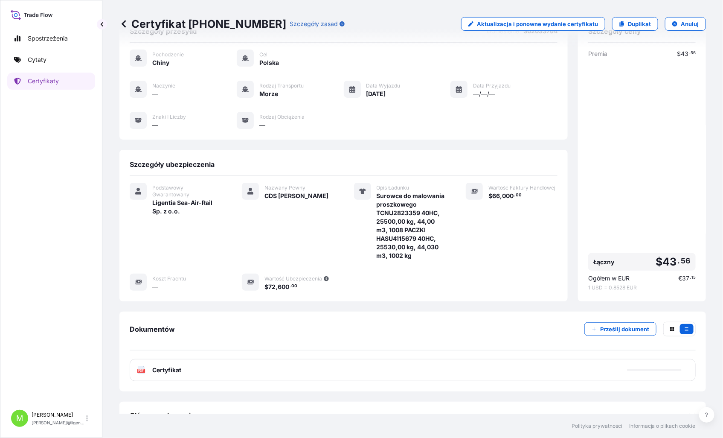
scroll to position [47, 0]
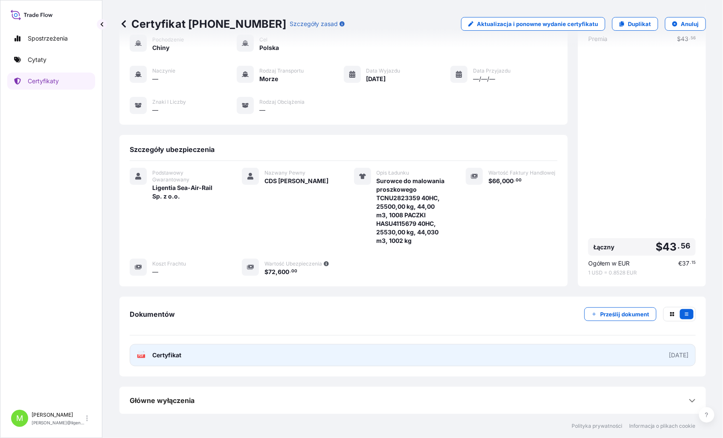
click at [253, 359] on link "PDF Certyfikat [DATE]" at bounding box center [413, 355] width 566 height 22
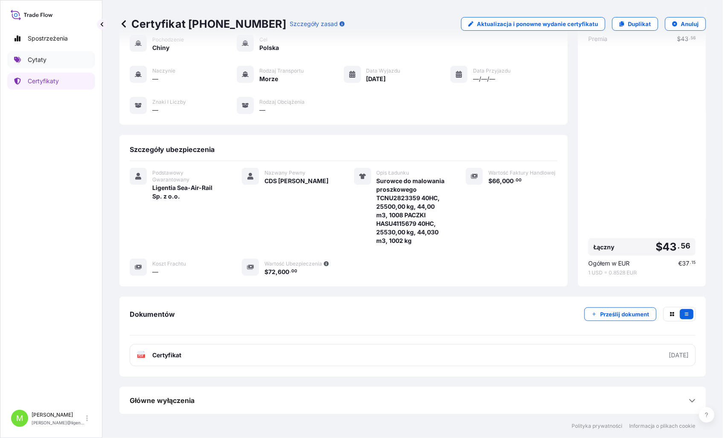
click at [44, 56] on p "Cytaty" at bounding box center [37, 59] width 19 height 9
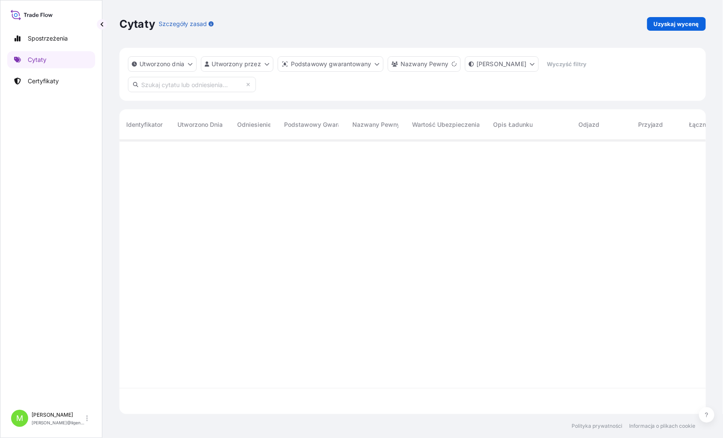
scroll to position [272, 580]
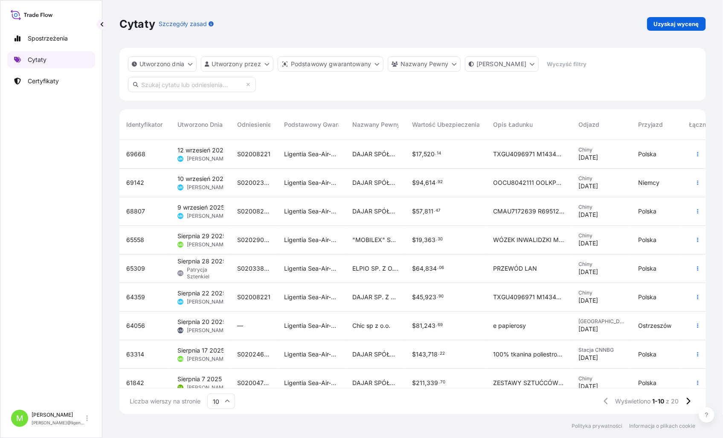
click at [46, 56] on p "Cytaty" at bounding box center [37, 59] width 19 height 9
click at [677, 23] on p "Uzyskaj wycenę" at bounding box center [676, 24] width 45 height 9
select select "Sea"
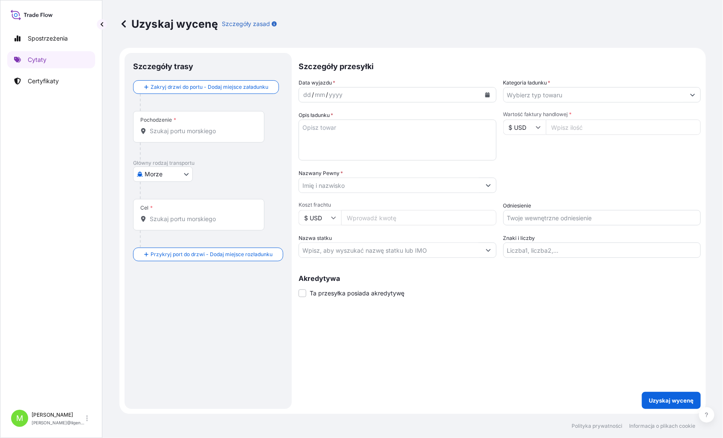
click at [165, 135] on div "Pochodzenie *" at bounding box center [198, 127] width 131 height 32
click at [165, 135] on input "Pochodzenie *" at bounding box center [202, 131] width 104 height 9
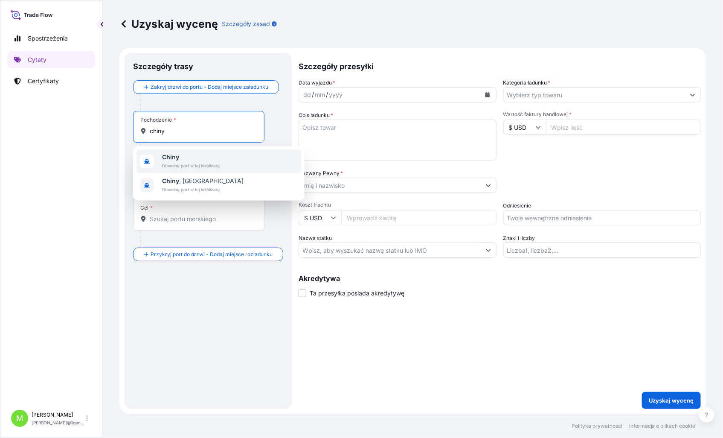
click at [181, 158] on span "Chiny" at bounding box center [191, 157] width 58 height 9
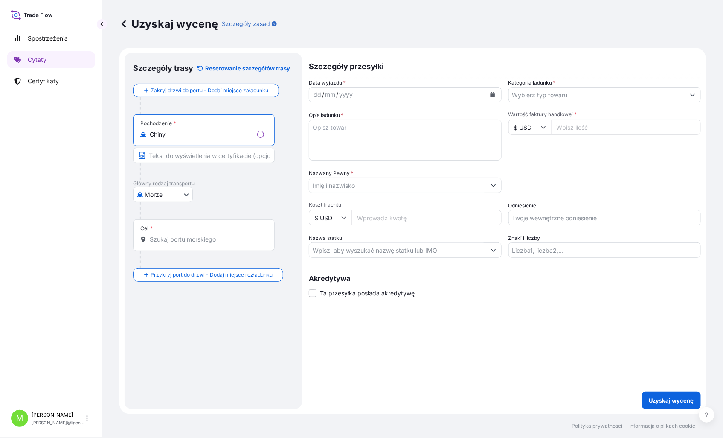
type input "Chiny"
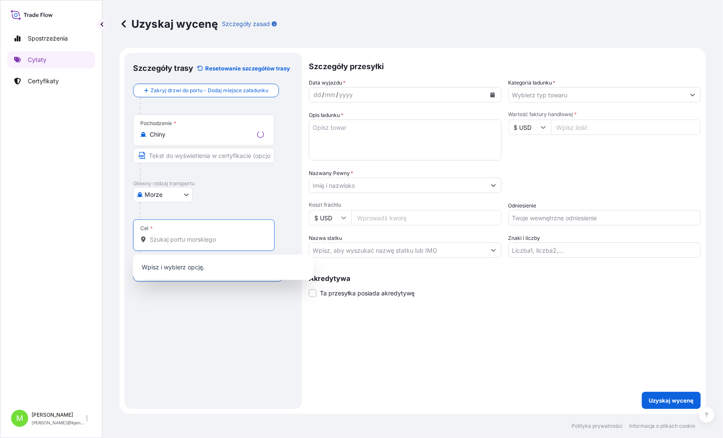
click at [172, 239] on input "Cel *" at bounding box center [207, 239] width 114 height 9
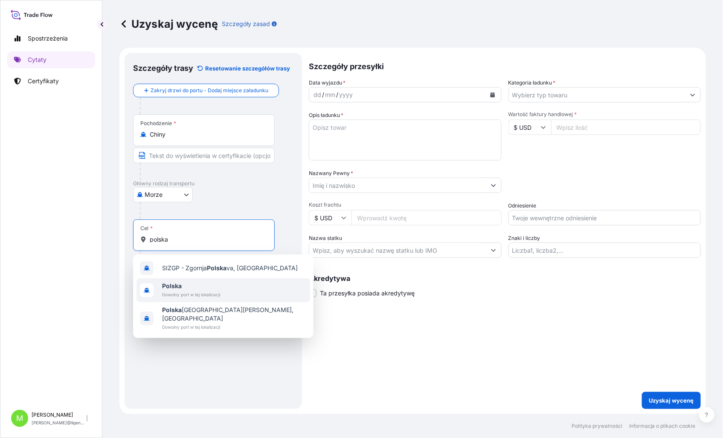
click at [204, 286] on span "Polska" at bounding box center [191, 286] width 58 height 9
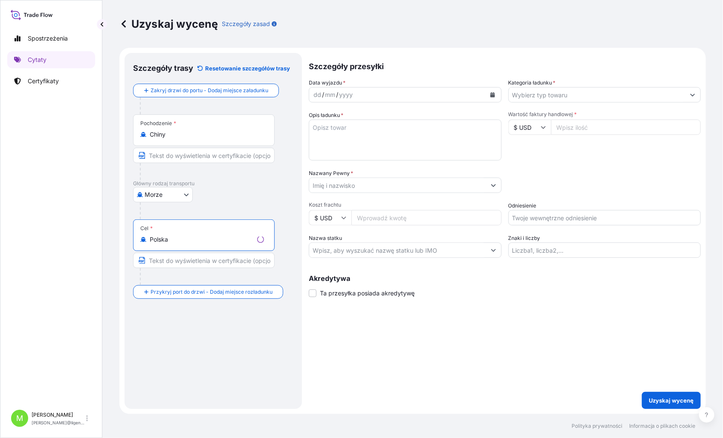
type input "Polska"
click at [318, 92] on div "dd" at bounding box center [317, 95] width 9 height 10
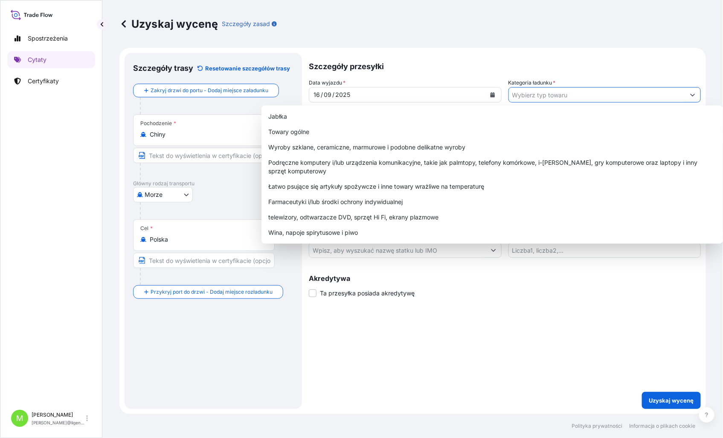
click at [577, 95] on input "Kategoria ładunku *" at bounding box center [597, 94] width 177 height 15
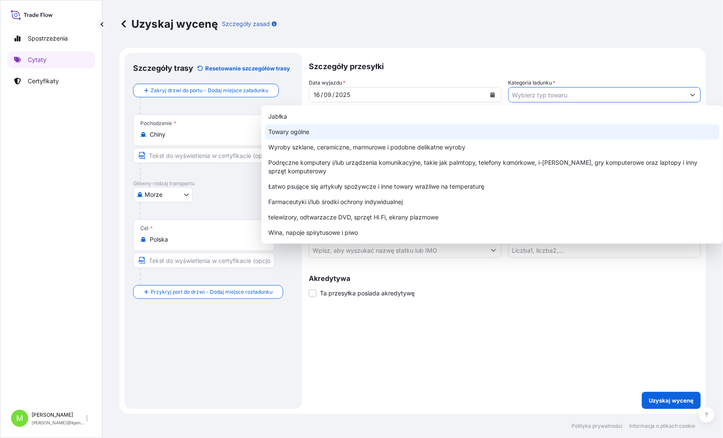
click at [318, 131] on div "Towary ogólne" at bounding box center [492, 131] width 455 height 15
type input "General Merchandise"
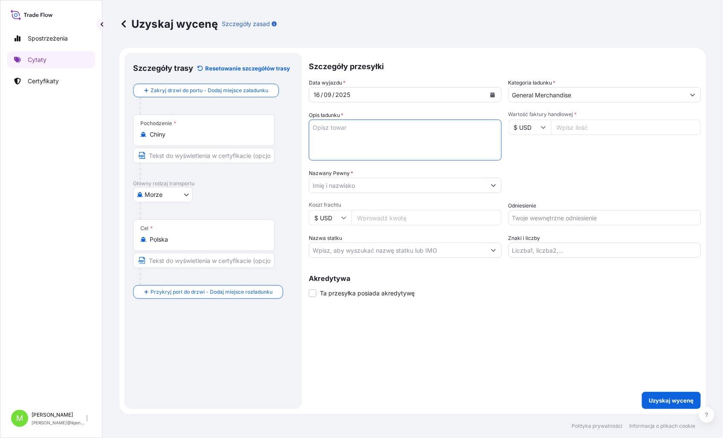
click at [343, 141] on textarea "Opis ładunku *" at bounding box center [405, 139] width 193 height 41
click at [376, 131] on textarea "Opis ładunku *" at bounding box center [405, 139] width 193 height 41
paste textarea "PLAYGROUND EQUIPMENTS"
click at [389, 147] on textarea "PLAYGROUND EQUIPMENTS" at bounding box center [405, 139] width 193 height 41
click at [405, 134] on textarea "PLAYGROUND EQUIPMENTS" at bounding box center [405, 139] width 193 height 41
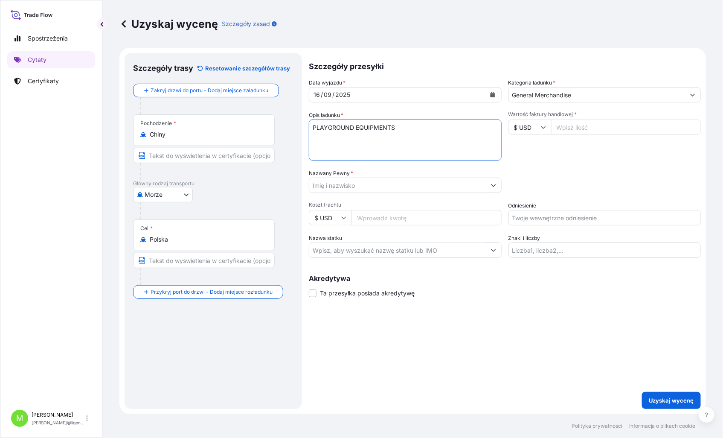
paste textarea "EGSU1778739"
type textarea "PLAYGROUND EQUIPMENTS EGSU1778739 40hc, 1770,00 kgs, 24,00 m3, 72 pkg"
drag, startPoint x: 571, startPoint y: 120, endPoint x: 574, endPoint y: 126, distance: 6.3
click at [571, 120] on input "Wartość faktury handlowej *" at bounding box center [626, 126] width 150 height 15
paste input "15908"
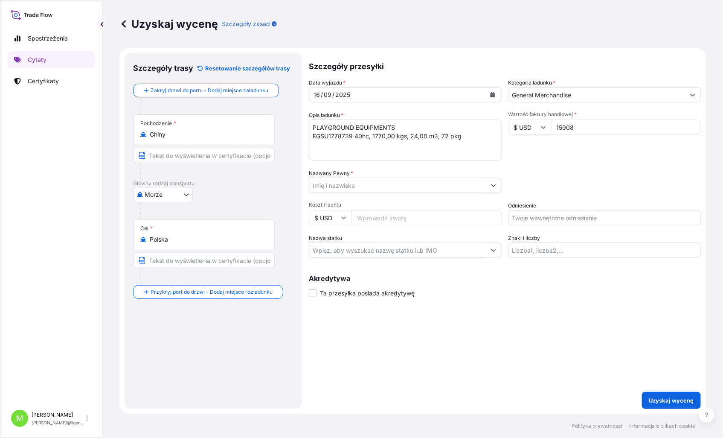
type input "15908"
click at [356, 190] on input "Nazwany Pewny *" at bounding box center [397, 185] width 177 height 15
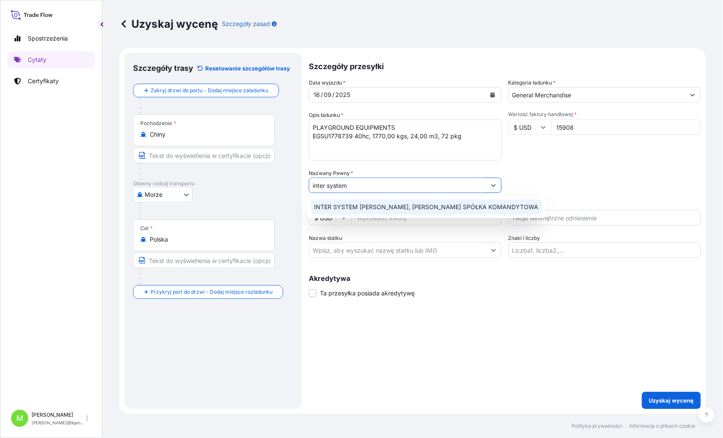
click at [391, 206] on span "INTER SYSTEM [PERSON_NAME], [PERSON_NAME] SPÓŁKA KOMANDYTOWA" at bounding box center [427, 207] width 224 height 9
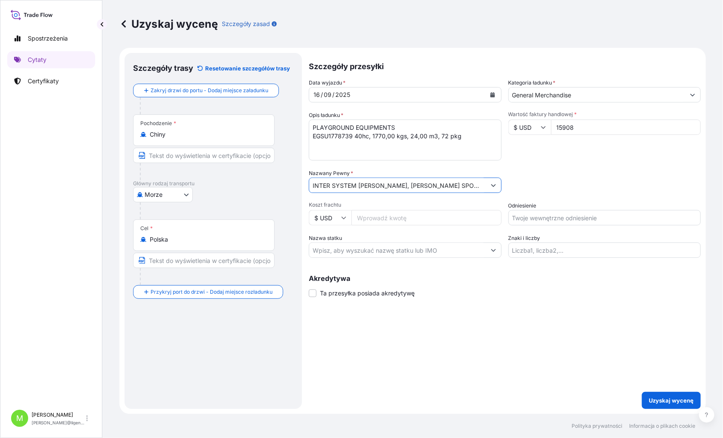
type input "INTER SYSTEM [PERSON_NAME], [PERSON_NAME] SPOLKA KOMANDYTOWA"
drag, startPoint x: 508, startPoint y: 219, endPoint x: 534, endPoint y: 219, distance: 26.0
click at [509, 219] on input "Odniesienie" at bounding box center [605, 217] width 193 height 15
type input "s"
type input "S02042091"
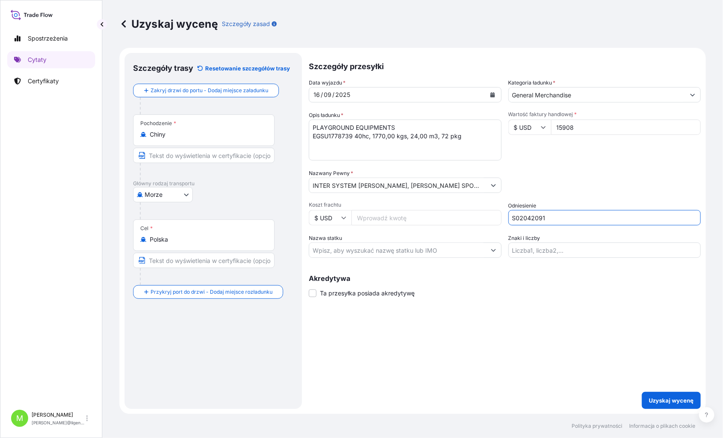
click at [481, 325] on div "Szczegóły przesyłki Data wyjazdu * [DATE] Kategoria ładunku * General Merchandi…" at bounding box center [505, 231] width 392 height 356
drag, startPoint x: 573, startPoint y: 119, endPoint x: 577, endPoint y: 137, distance: 18.3
click at [576, 134] on input "15908" at bounding box center [626, 126] width 150 height 15
type input "15908.00"
click at [488, 344] on div "Szczegóły przesyłki Data wyjazdu * [DATE] Kategoria ładunku * General Merchandi…" at bounding box center [505, 231] width 392 height 356
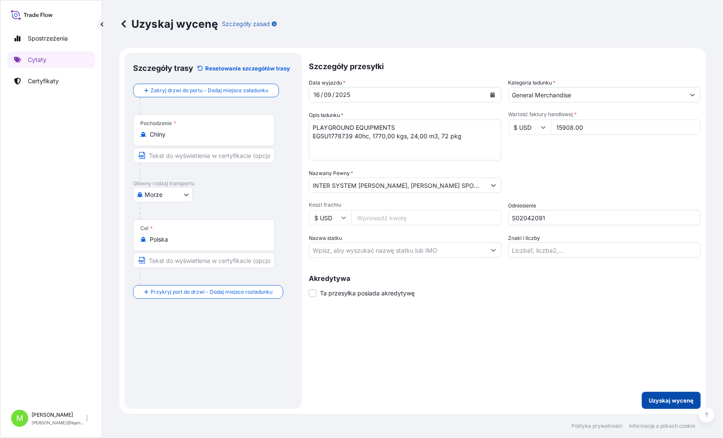
click at [675, 395] on button "Uzyskaj wycenę" at bounding box center [671, 400] width 59 height 17
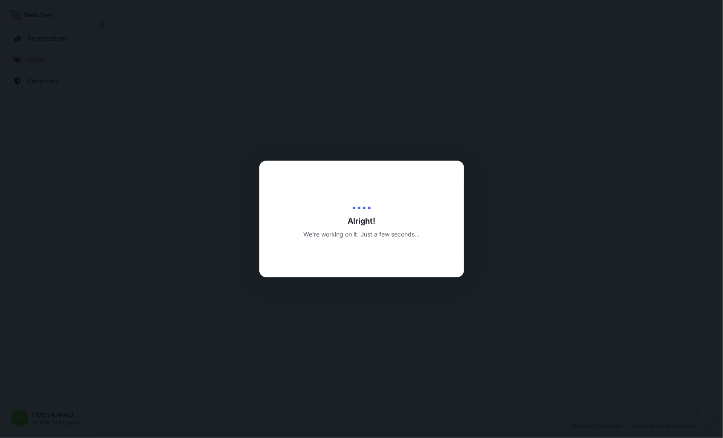
select select "Sea"
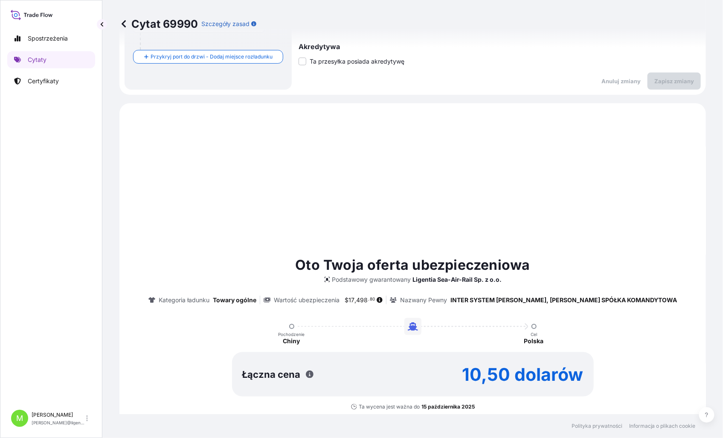
scroll to position [292, 0]
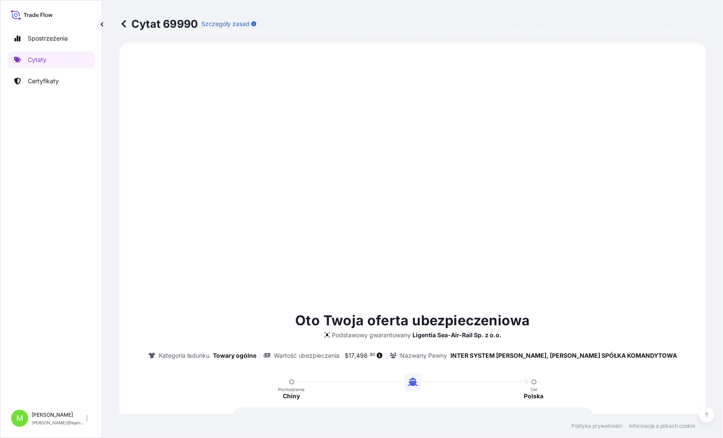
type input "[DATE]"
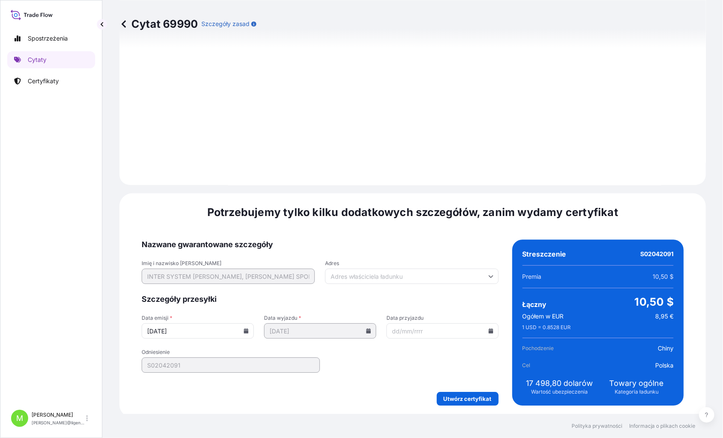
scroll to position [864, 0]
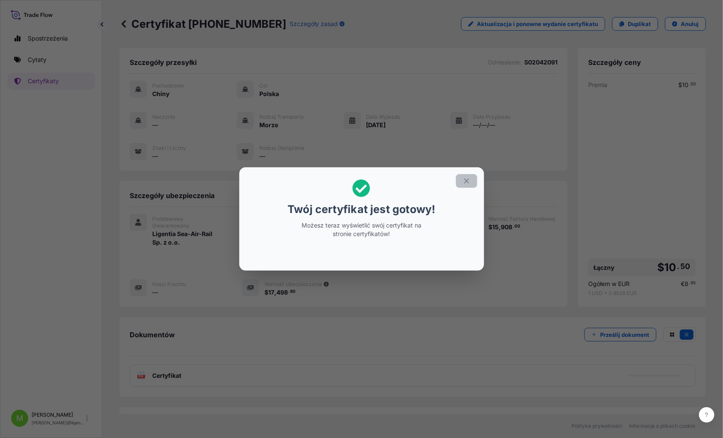
click at [472, 184] on button "button" at bounding box center [466, 181] width 21 height 14
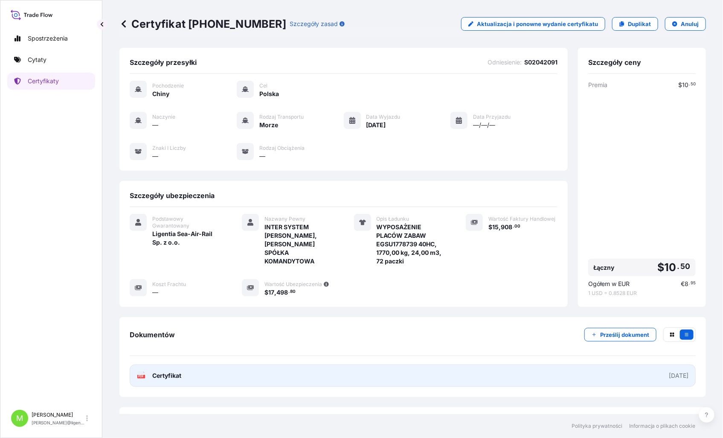
click at [169, 378] on span "Certyfikat" at bounding box center [166, 375] width 29 height 9
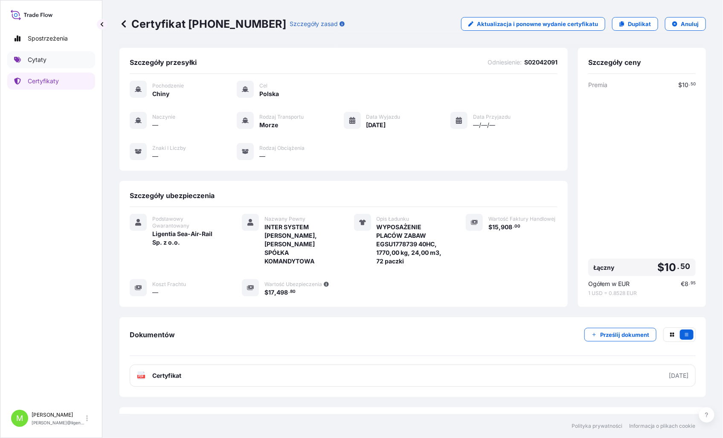
click at [28, 58] on p "Cytaty" at bounding box center [37, 59] width 19 height 9
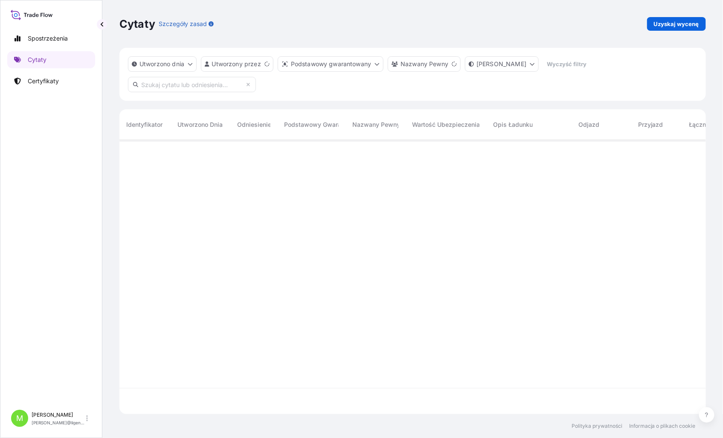
scroll to position [272, 580]
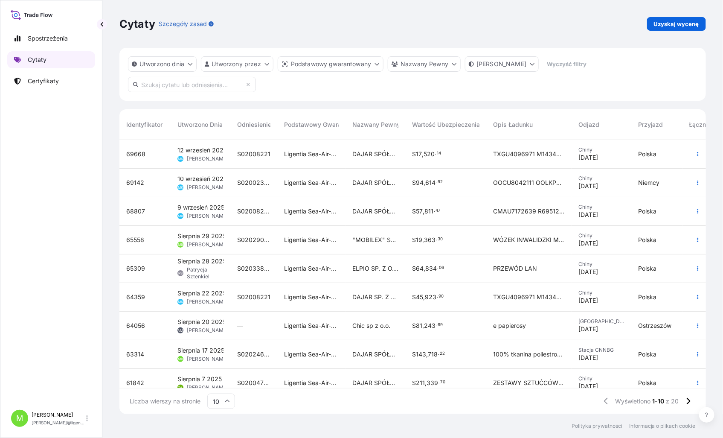
click at [50, 61] on link "Cytaty" at bounding box center [51, 59] width 88 height 17
click at [46, 57] on p "Cytaty" at bounding box center [37, 59] width 19 height 9
click at [667, 17] on link "Uzyskaj wycenę" at bounding box center [676, 24] width 59 height 14
select select "Sea"
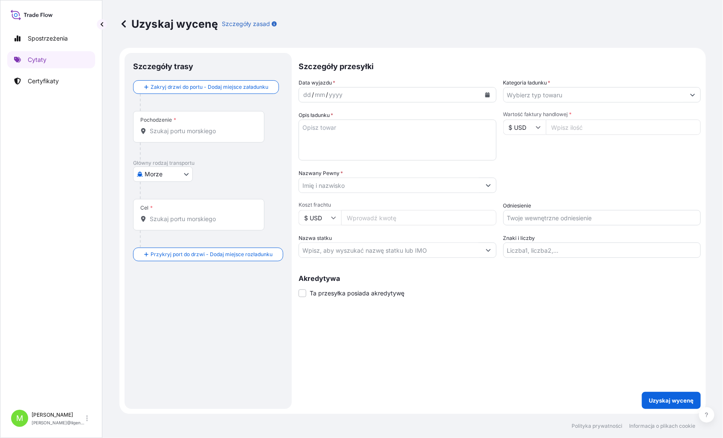
click at [160, 142] on div "Pochodzenie *" at bounding box center [198, 127] width 131 height 32
click at [160, 135] on input "Pochodzenie *" at bounding box center [202, 131] width 104 height 9
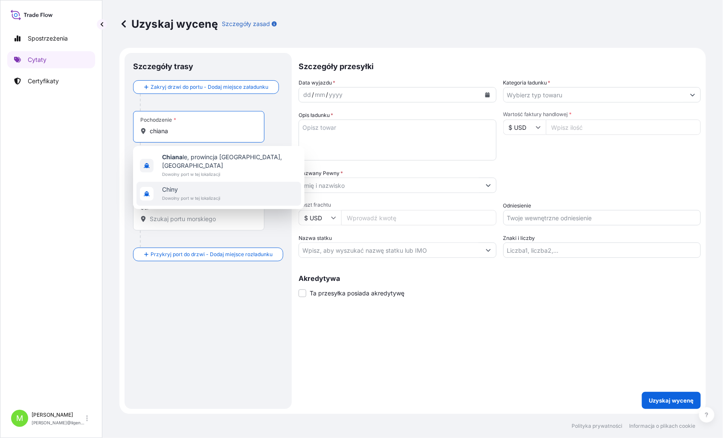
click at [198, 185] on span "Chiny" at bounding box center [191, 189] width 58 height 9
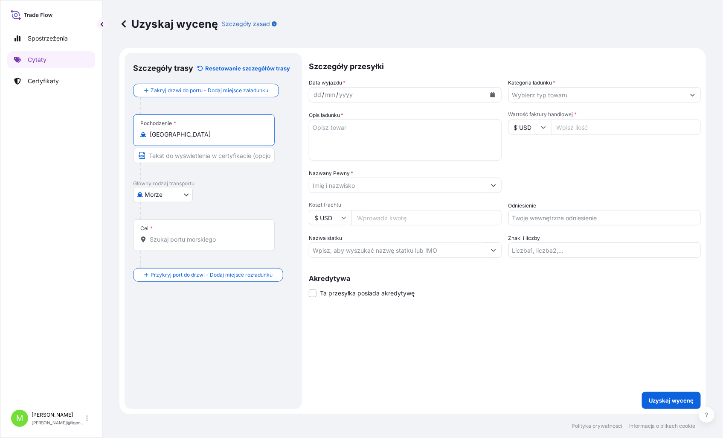
type input "[GEOGRAPHIC_DATA]"
click at [186, 225] on div "Cel *" at bounding box center [204, 235] width 142 height 32
click at [186, 235] on input "Cel *" at bounding box center [207, 239] width 114 height 9
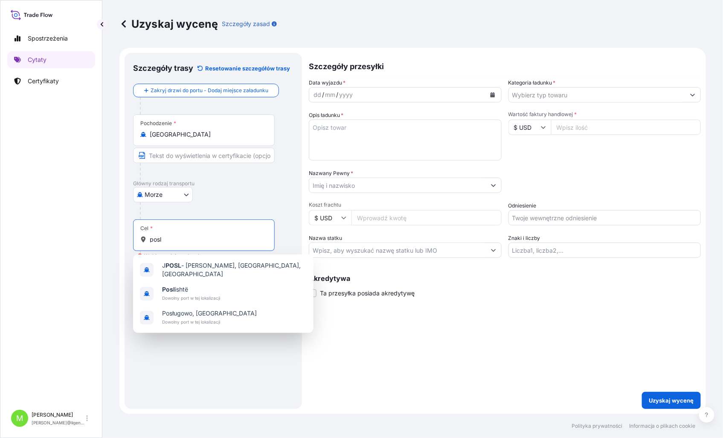
click at [185, 238] on input "posl" at bounding box center [207, 239] width 114 height 9
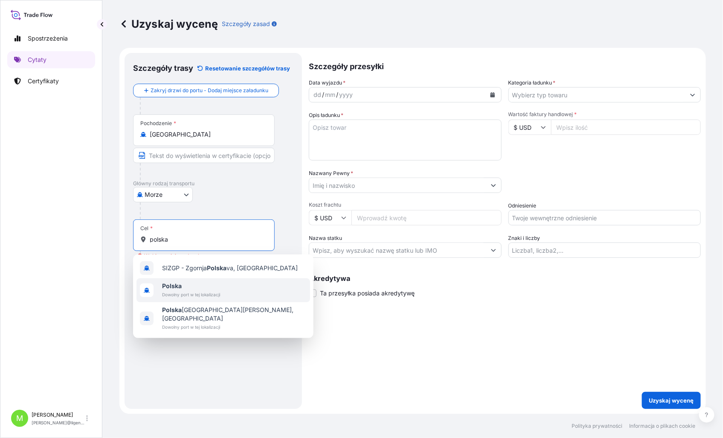
click at [201, 286] on span "Polska" at bounding box center [191, 286] width 58 height 9
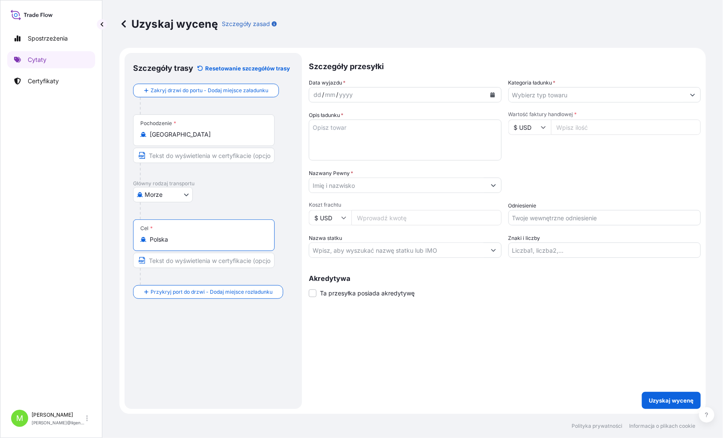
type input "Polska"
click at [317, 91] on div "dd" at bounding box center [317, 95] width 9 height 10
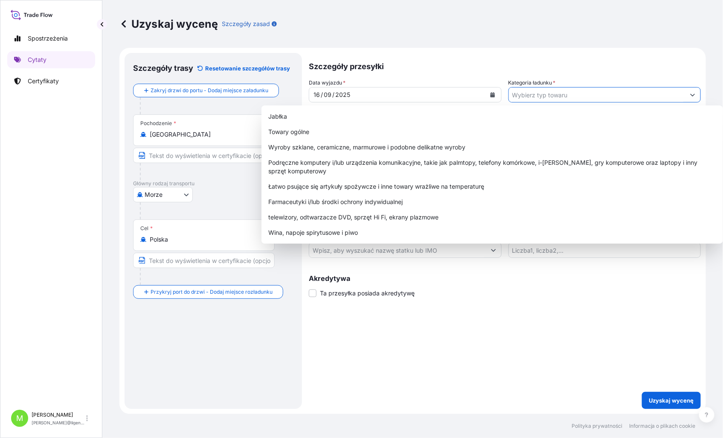
click at [565, 90] on input "Kategoria ładunku *" at bounding box center [597, 94] width 177 height 15
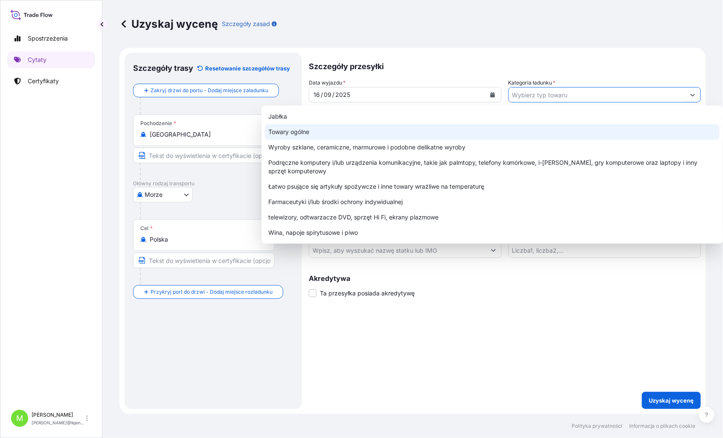
click at [293, 127] on div "Towary ogólne" at bounding box center [492, 131] width 455 height 15
type input "General Merchandise"
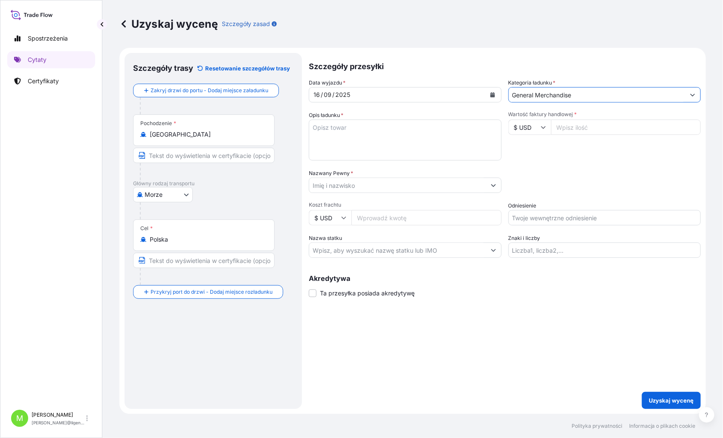
click at [355, 146] on textarea "Opis ładunku *" at bounding box center [405, 139] width 193 height 41
click at [337, 130] on textarea "Opis ładunku *" at bounding box center [405, 139] width 193 height 41
paste textarea "WPC profile"
type textarea "WPC profile"
drag, startPoint x: 330, startPoint y: 142, endPoint x: 335, endPoint y: 137, distance: 6.3
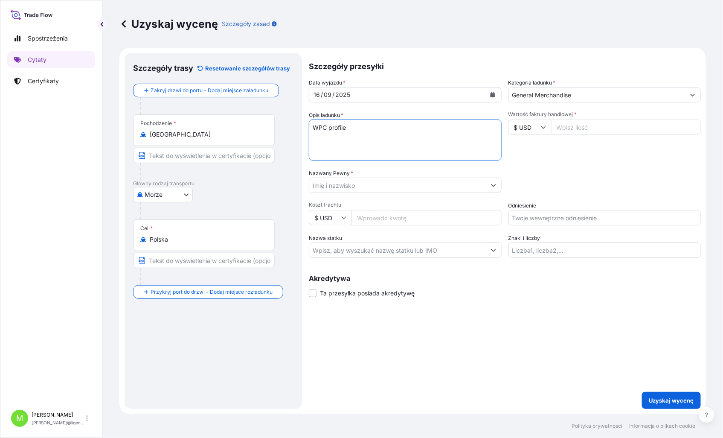
click at [330, 141] on textarea "WPC profile" at bounding box center [405, 139] width 193 height 41
click at [343, 131] on textarea "WPC profile" at bounding box center [405, 139] width 193 height 41
drag, startPoint x: 353, startPoint y: 128, endPoint x: 118, endPoint y: 113, distance: 236.0
click at [118, 113] on div "Uzyskaj wycenę Szczegóły zasad Szczegóły trasy Resetowanie szczegółów trasy Zak…" at bounding box center [412, 207] width 621 height 414
paste textarea "S02044542 SE2908250096 NINGBO YANGTEK FCIU9692790 (40'HC) PO YTK21276 WPC profi…"
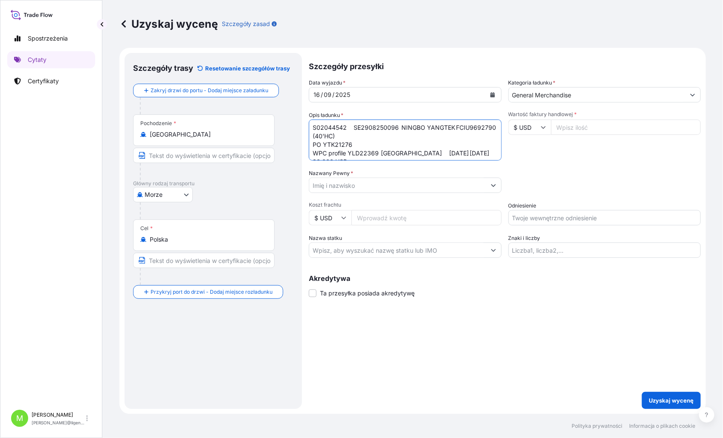
scroll to position [26, 0]
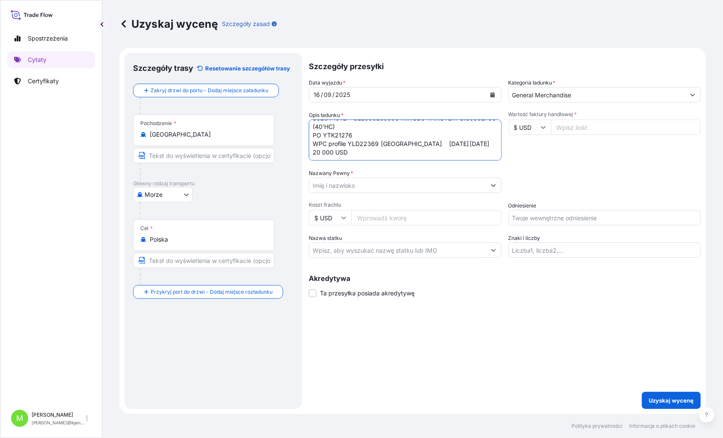
drag, startPoint x: 379, startPoint y: 125, endPoint x: 469, endPoint y: 152, distance: 94.8
click at [469, 152] on textarea "S02044542 SE2908250096 NINGBO YANGTEK FCIU9692790 (40'HC) PO YTK21276 WPC profi…" at bounding box center [405, 139] width 193 height 41
type textarea "S02044542 SE2908250096 NINGBO YANGTEK FCIU9692790 (40'HC) PO YTK21276 WPC profi…"
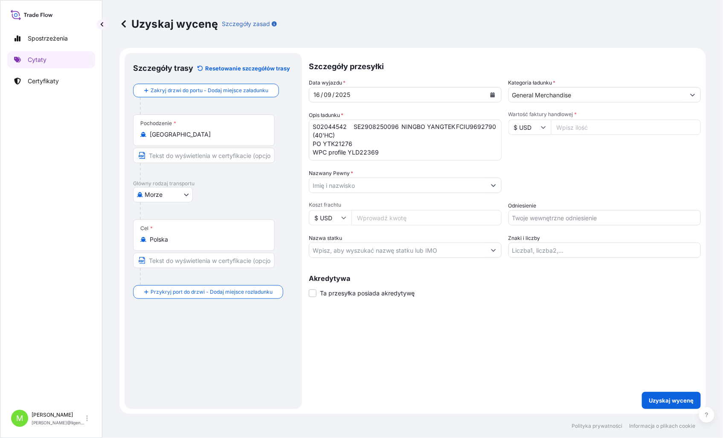
click at [575, 128] on input "Wartość faktury handlowej *" at bounding box center [626, 126] width 150 height 15
type input "20000.00"
click at [564, 151] on div "Wartość faktury handlowej * $ USD 20000.00" at bounding box center [605, 136] width 193 height 50
click at [527, 215] on input "Odniesienie" at bounding box center [605, 217] width 193 height 15
click at [640, 216] on input "Odniesienie" at bounding box center [605, 217] width 193 height 15
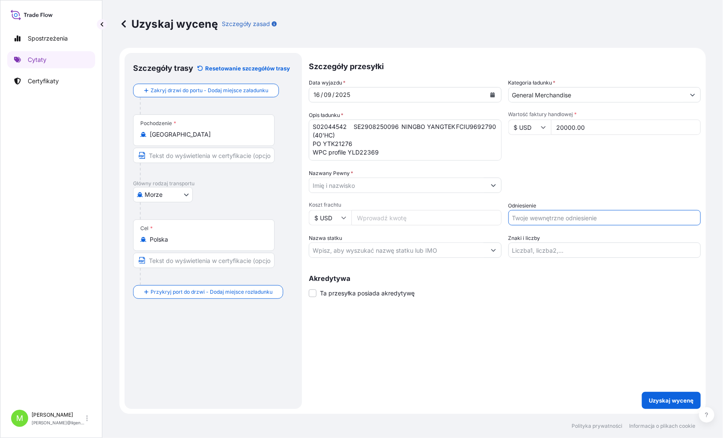
paste input "S02044542"
type input "S02044542"
click at [583, 329] on div "Szczegóły przesyłki Data wyjazdu * [DATE] Kategoria ładunku * General Merchandi…" at bounding box center [505, 231] width 392 height 356
click at [334, 189] on input "Nazwany Pewny *" at bounding box center [397, 185] width 177 height 15
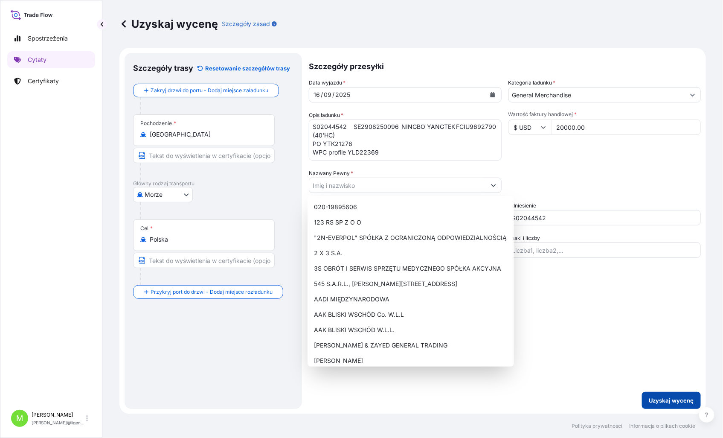
click at [656, 397] on p "Uzyskaj wycenę" at bounding box center [671, 400] width 45 height 9
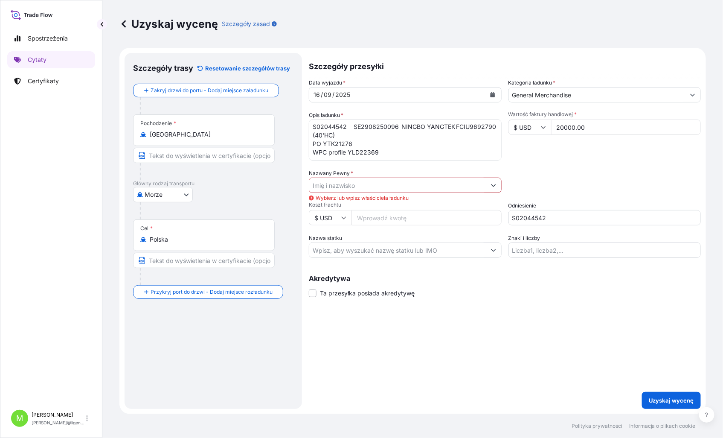
click at [349, 186] on input "Nazwany Pewny *" at bounding box center [397, 185] width 177 height 15
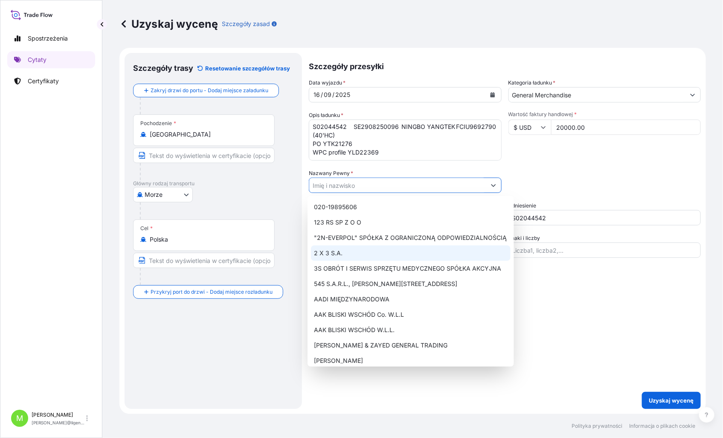
click at [389, 248] on div "2 X 3 S.A." at bounding box center [411, 252] width 200 height 15
type input "2 X 3 S.A."
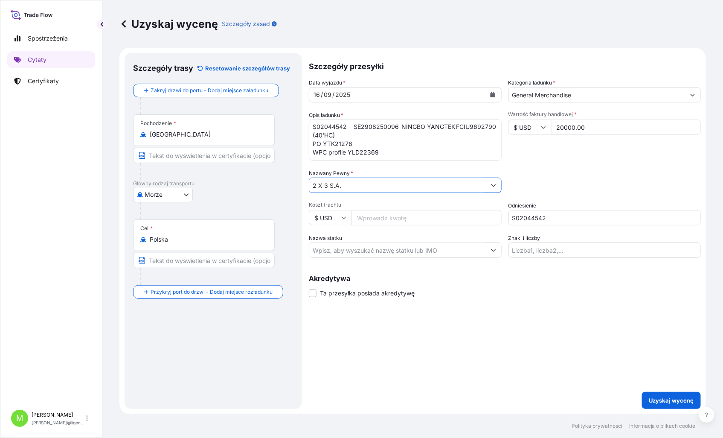
click at [333, 253] on input "Nazwa statku" at bounding box center [397, 249] width 177 height 15
drag, startPoint x: 352, startPoint y: 188, endPoint x: 213, endPoint y: 177, distance: 139.2
click at [213, 177] on form "Szczegóły trasy Resetowanie szczegółów trasy Zakryj drzwi do portu - Dodaj miej…" at bounding box center [412, 231] width 587 height 366
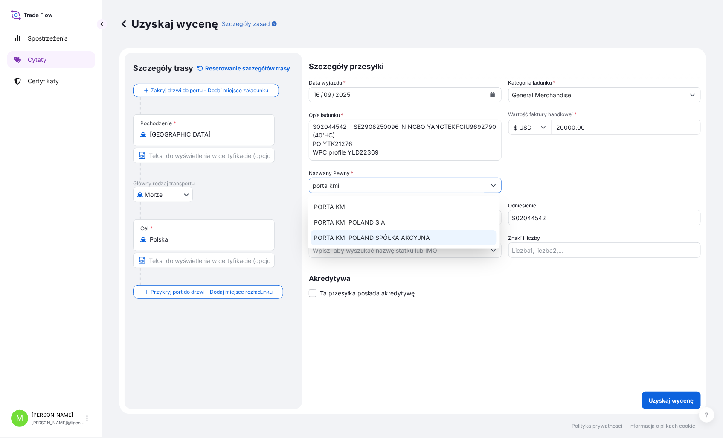
click at [377, 237] on span "PORTA KMI POLAND SPÓŁKA AKCYJNA" at bounding box center [373, 237] width 116 height 9
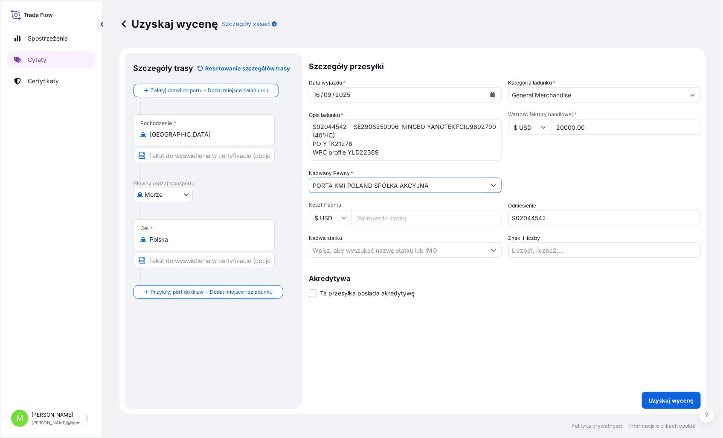
type input "PORTA KMI POLAND SPÓŁKA AKCYJNA"
click at [434, 330] on div "Szczegóły przesyłki Data wyjazdu * [DATE] Kategoria ładunku * General Merchandi…" at bounding box center [505, 231] width 392 height 356
click at [680, 396] on p "Uzyskaj wycenę" at bounding box center [671, 400] width 45 height 9
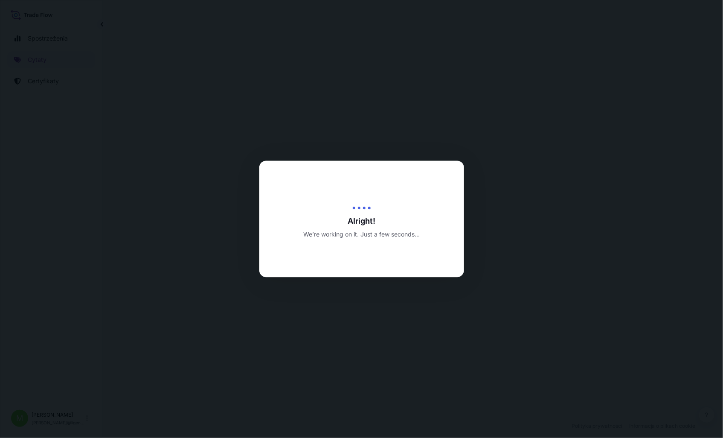
select select "Sea"
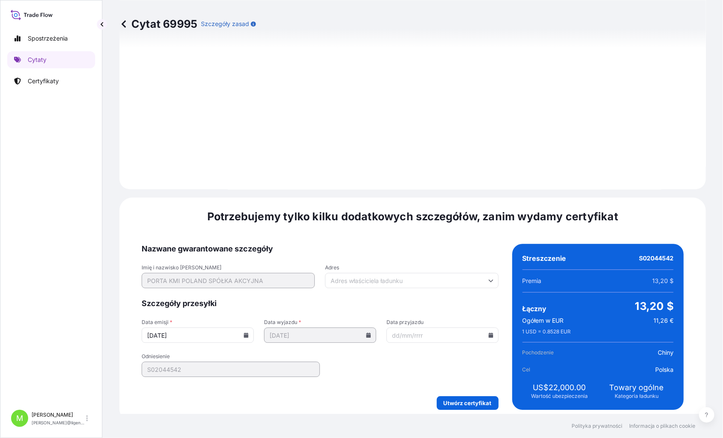
scroll to position [864, 0]
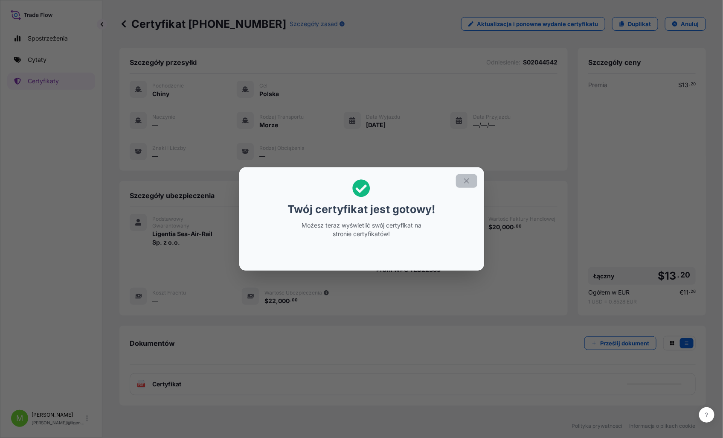
click at [468, 178] on icon "button" at bounding box center [467, 181] width 8 height 8
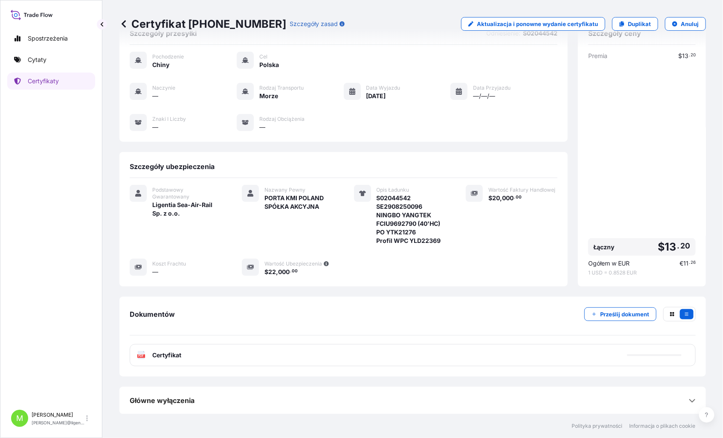
scroll to position [30, 0]
click at [238, 357] on div "PDF Certyfikat" at bounding box center [413, 355] width 566 height 22
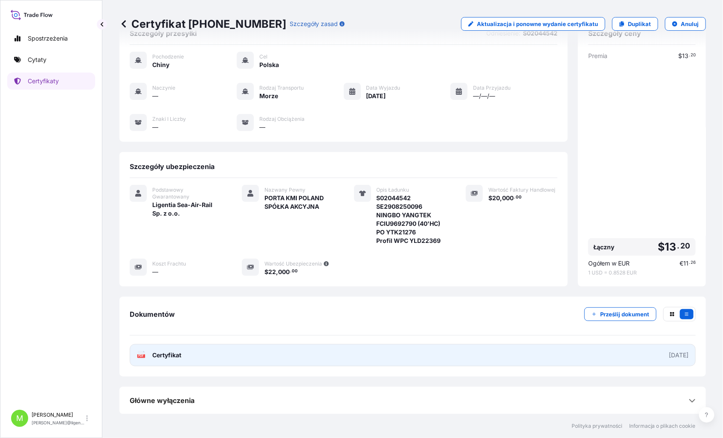
click at [167, 355] on span "Certyfikat" at bounding box center [166, 355] width 29 height 9
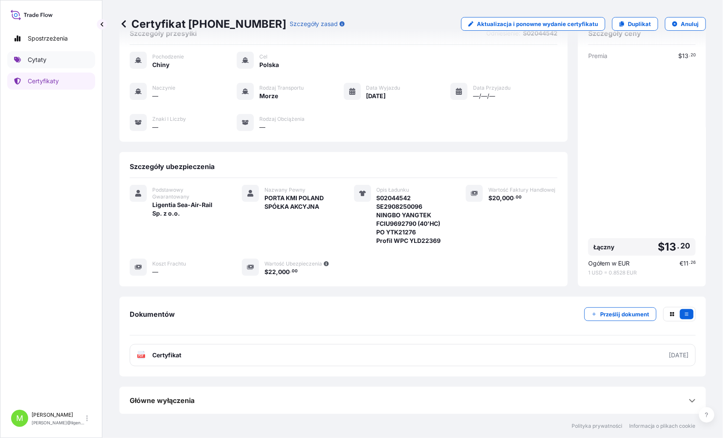
click at [50, 61] on link "Cytaty" at bounding box center [51, 59] width 88 height 17
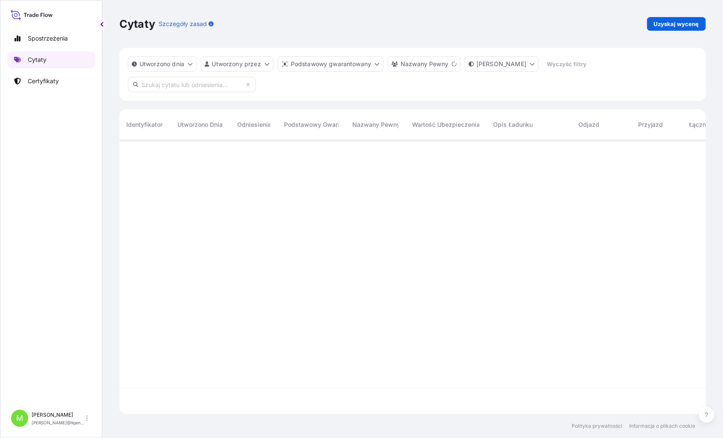
scroll to position [272, 580]
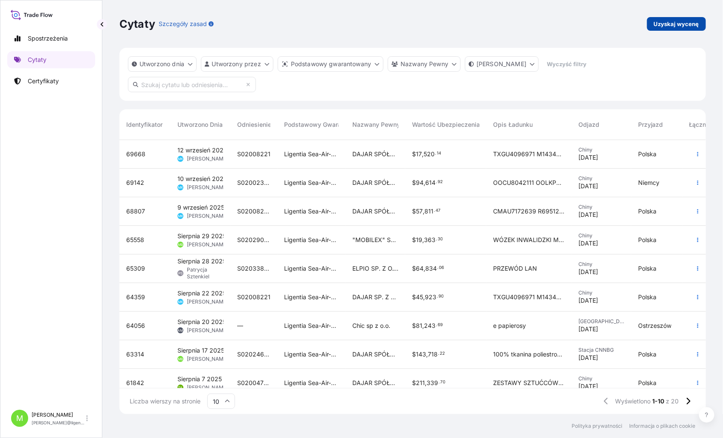
click at [679, 17] on link "Uzyskaj wycenę" at bounding box center [676, 24] width 59 height 14
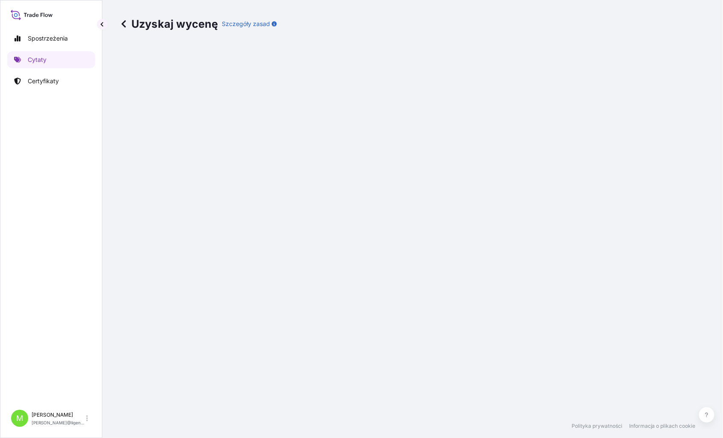
select select "Sea"
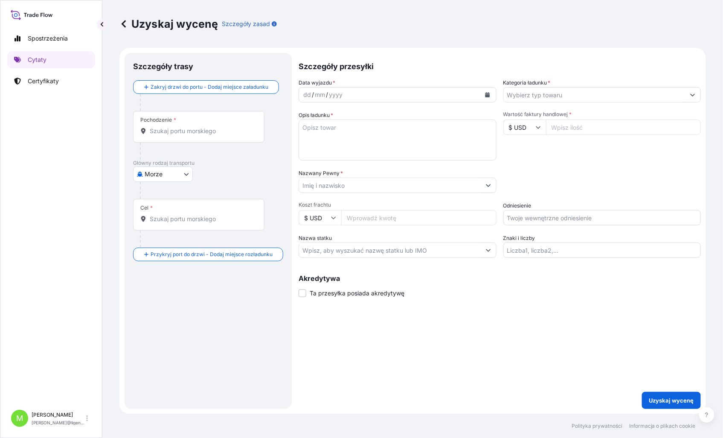
click at [305, 189] on input "Nazwany Pewny *" at bounding box center [390, 185] width 182 height 15
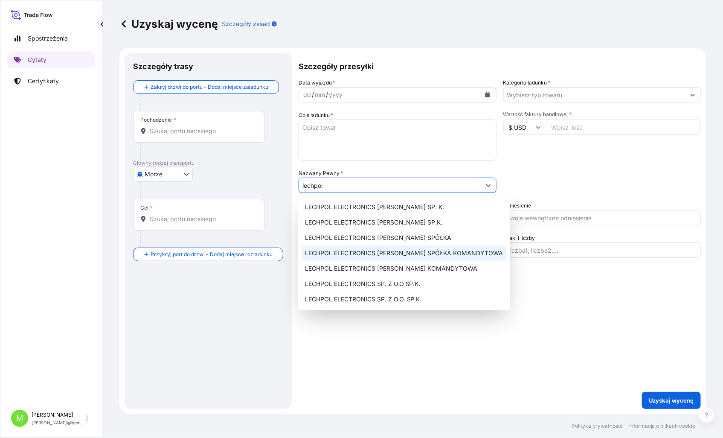
click at [387, 256] on span "LECHPOL ELECTRONICS [PERSON_NAME] SPÓŁKA KOMANDYTOWA" at bounding box center [404, 253] width 198 height 9
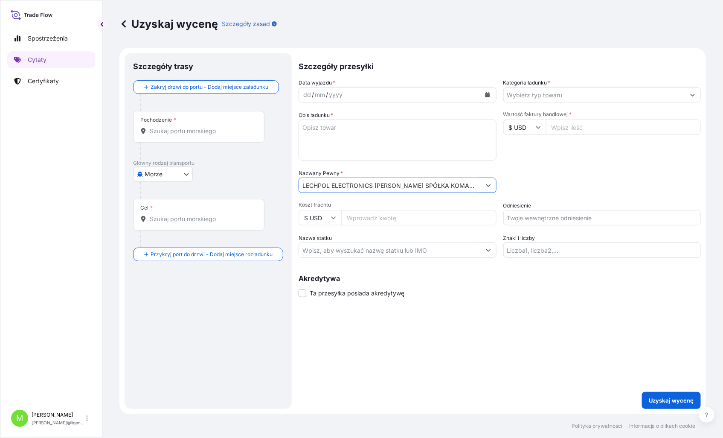
type input "LECHPOL ELECTRONICS [PERSON_NAME] SPÓŁKA KOMANDYTOWA"
click at [547, 222] on input "Odniesienie" at bounding box center [603, 217] width 198 height 15
type input "S02043016"
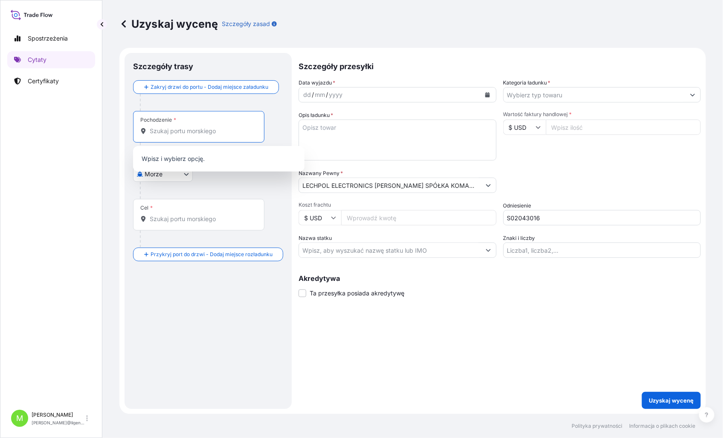
click at [172, 131] on input "Pochodzenie *" at bounding box center [202, 131] width 104 height 9
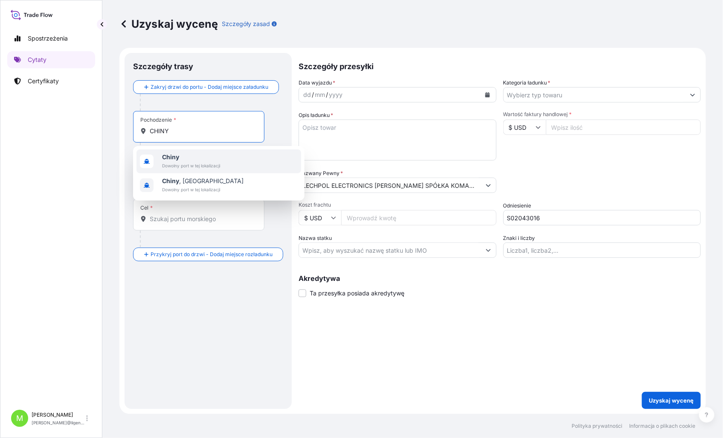
click at [177, 158] on b "Chiny" at bounding box center [170, 156] width 17 height 7
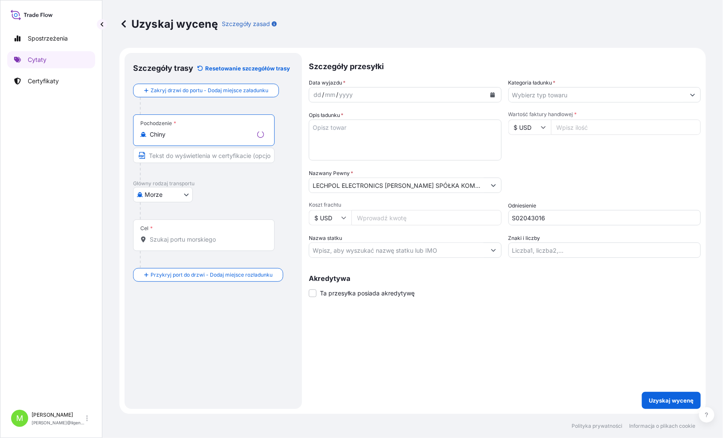
type input "Chiny"
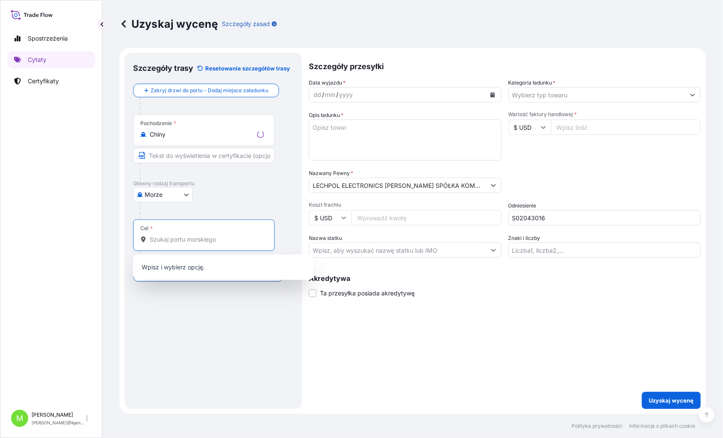
click at [171, 237] on input "Cel *" at bounding box center [207, 239] width 114 height 9
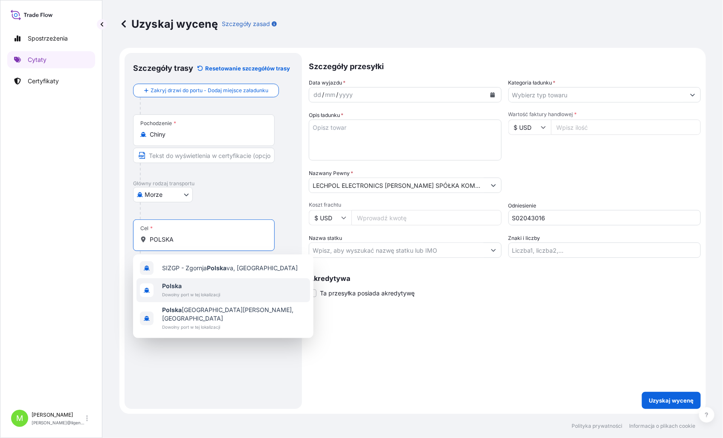
click at [202, 294] on span "Dowolny port w tej lokalizacji" at bounding box center [191, 294] width 58 height 9
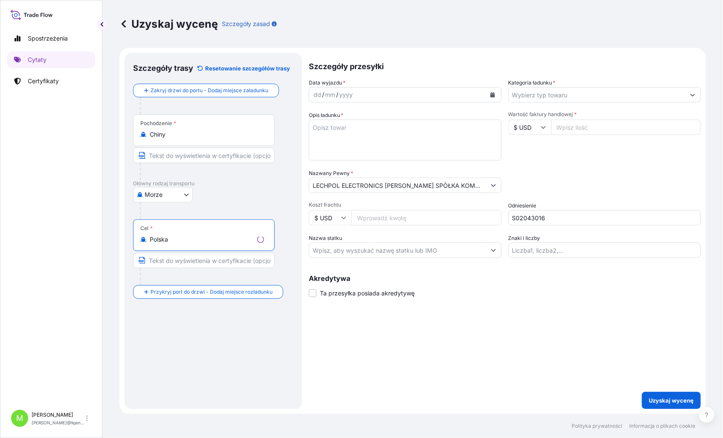
type input "Polska"
click at [317, 94] on div "dd" at bounding box center [317, 95] width 9 height 10
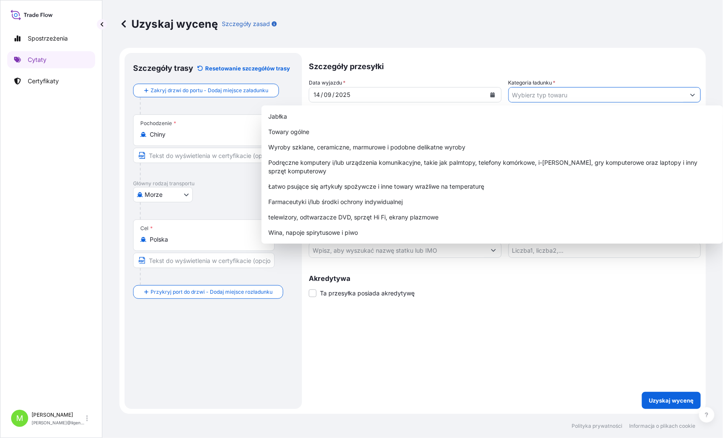
click at [530, 92] on input "Kategoria ładunku *" at bounding box center [597, 94] width 177 height 15
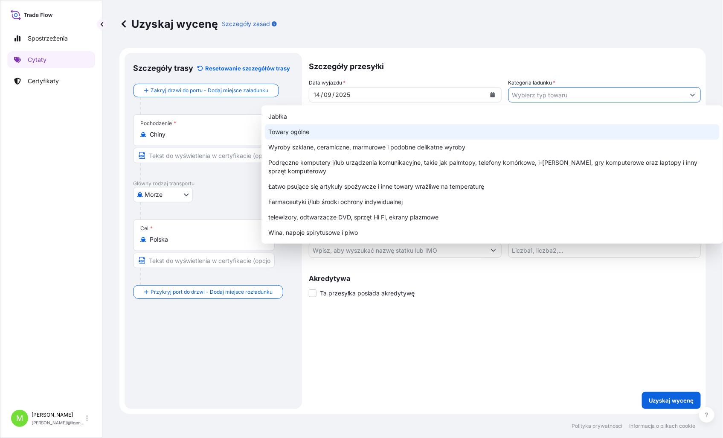
click at [344, 132] on div "Towary ogólne" at bounding box center [492, 131] width 455 height 15
type input "General Merchandise"
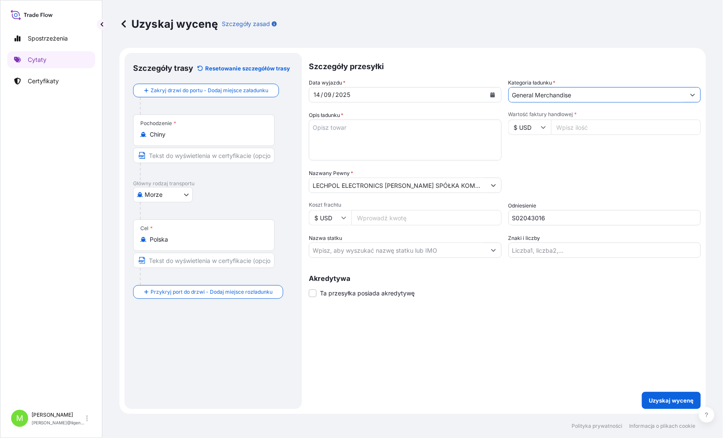
click at [348, 147] on textarea "Opis ładunku *" at bounding box center [405, 139] width 193 height 41
click at [384, 130] on textarea "Opis ładunku *" at bounding box center [405, 139] width 193 height 41
paste textarea "WEIGHTED BLANKET"
click at [352, 145] on textarea "WEIGHTED BLANKET" at bounding box center [405, 139] width 193 height 41
click at [413, 131] on textarea "WEIGHTED BLANKET" at bounding box center [405, 139] width 193 height 41
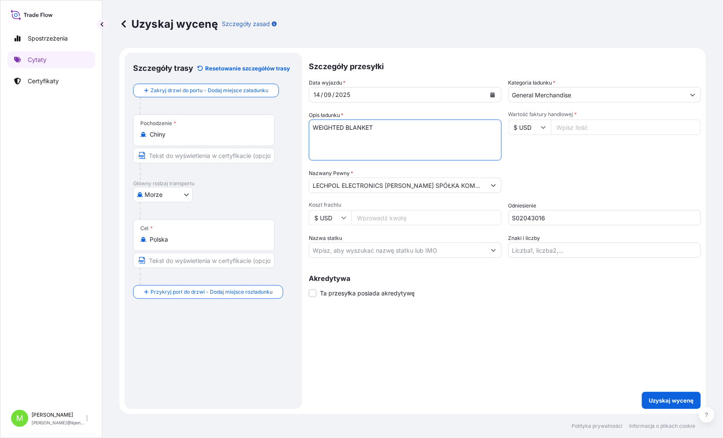
paste textarea "OOCU9077874"
click at [411, 135] on textarea "WEIGHTED BLANKET OOCU9077874 40HC," at bounding box center [405, 139] width 193 height 41
paste textarea "20178,300"
type textarea "WEIGHTED BLANKET OOCU9077874 40HC, 20178,300 KGS, 63,570 M3, 1301 CTN"
click at [559, 121] on input "Wartość faktury handlowej *" at bounding box center [626, 126] width 150 height 15
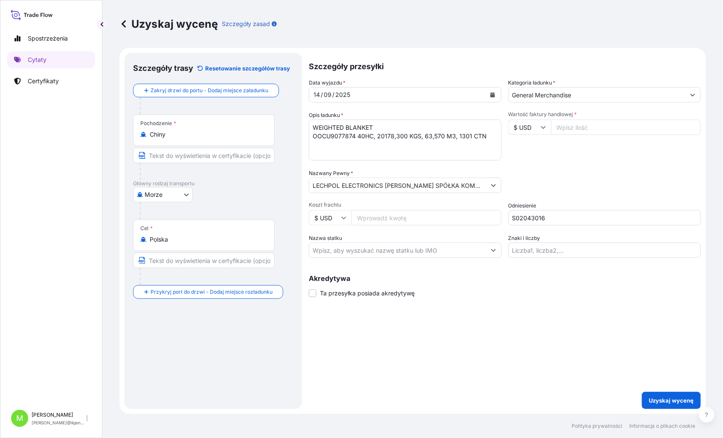
paste input "45595"
click at [598, 306] on div "Szczegóły przesyłki Data wyjazdu * [DATE] Kategoria ładunku * General Merchandi…" at bounding box center [505, 231] width 392 height 356
click at [602, 131] on input "45595" at bounding box center [626, 126] width 150 height 15
type input "45595.00"
click at [313, 95] on div "14" at bounding box center [317, 95] width 8 height 10
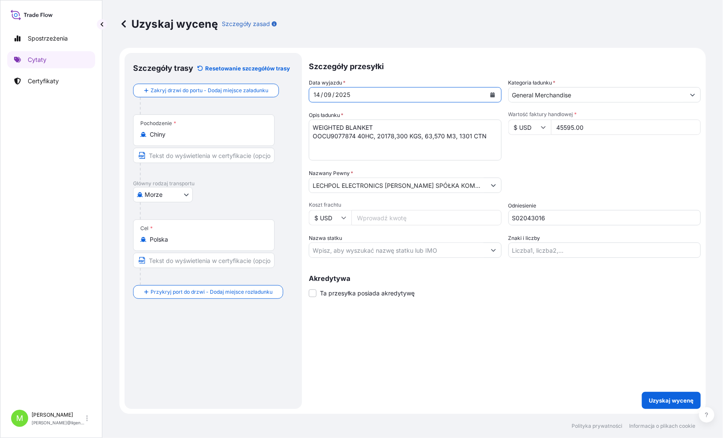
drag, startPoint x: 317, startPoint y: 95, endPoint x: 299, endPoint y: 95, distance: 17.5
click at [299, 95] on form "Szczegóły trasy Resetowanie szczegółów trasy Zakryj drzwi do portu - Dodaj miej…" at bounding box center [412, 231] width 587 height 366
click at [314, 95] on div "14" at bounding box center [317, 95] width 8 height 10
drag, startPoint x: 463, startPoint y: 321, endPoint x: 463, endPoint y: 308, distance: 12.8
click at [463, 314] on div "Szczegóły przesyłki Data wyjazdu * [DATE] Kategoria ładunku * General Merchandi…" at bounding box center [505, 231] width 392 height 356
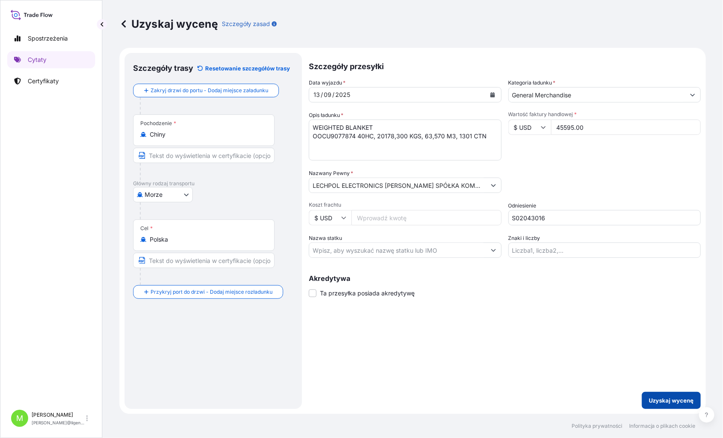
click at [664, 398] on p "Uzyskaj wycenę" at bounding box center [671, 400] width 45 height 9
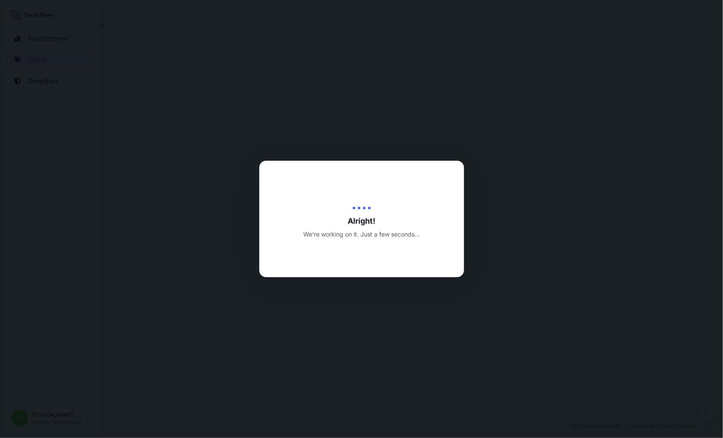
select select "Sea"
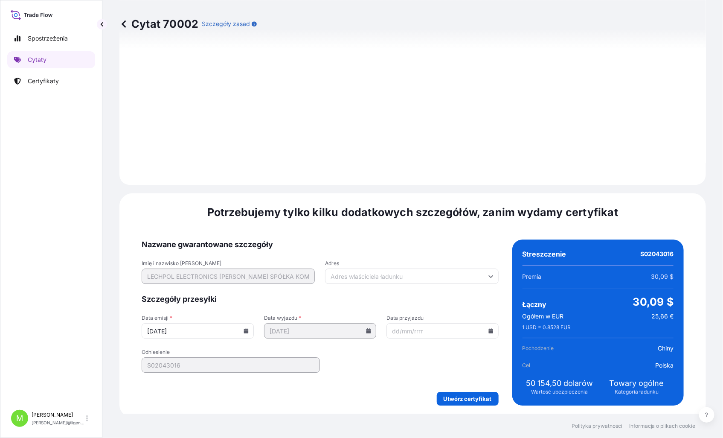
scroll to position [864, 0]
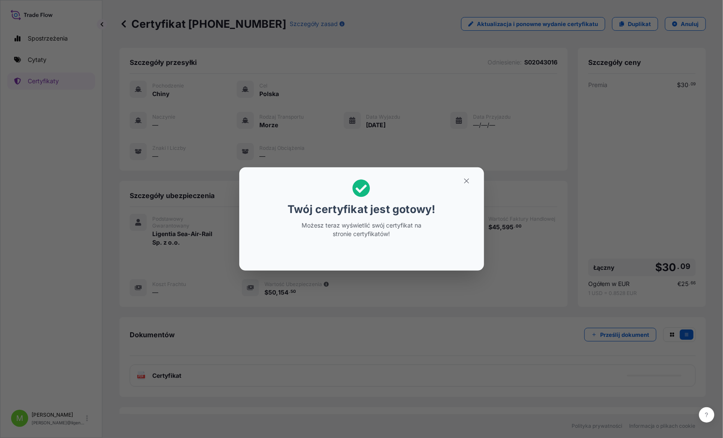
drag, startPoint x: 466, startPoint y: 169, endPoint x: 467, endPoint y: 190, distance: 20.5
click at [465, 185] on section "Twój certyfikat jest gotowy! Możesz teraz wyświetlić swój certyfikat na stronie…" at bounding box center [361, 218] width 245 height 103
click at [464, 185] on button "button" at bounding box center [466, 181] width 21 height 14
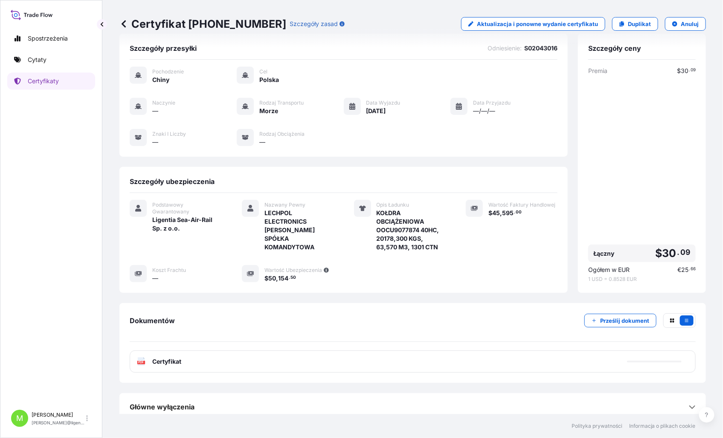
scroll to position [21, 0]
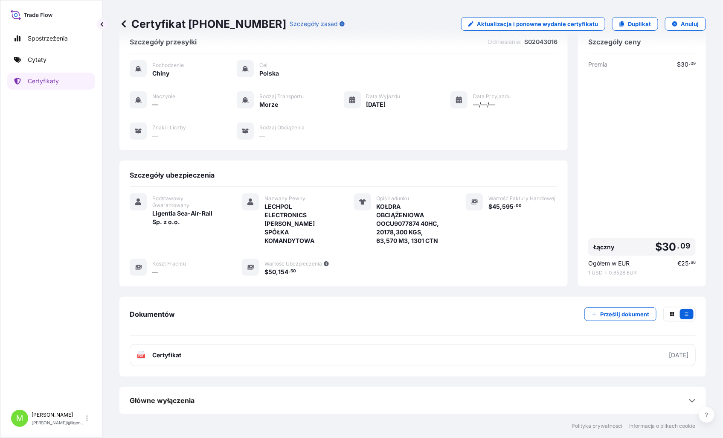
click at [351, 353] on link "PDF Certyfikat [DATE]" at bounding box center [413, 355] width 566 height 22
